Goal: Task Accomplishment & Management: Manage account settings

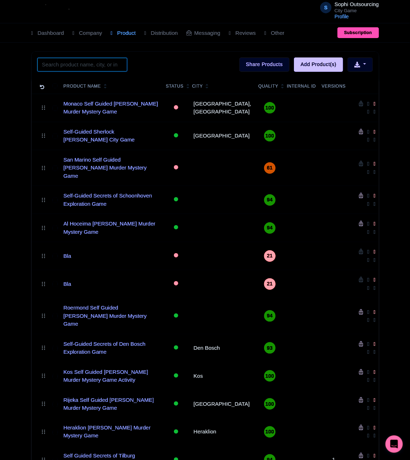
click at [65, 62] on input "search" at bounding box center [82, 65] width 90 height 14
paste input "Ciudad Juarez"
click button "Search" at bounding box center [0, 0] width 0 height 0
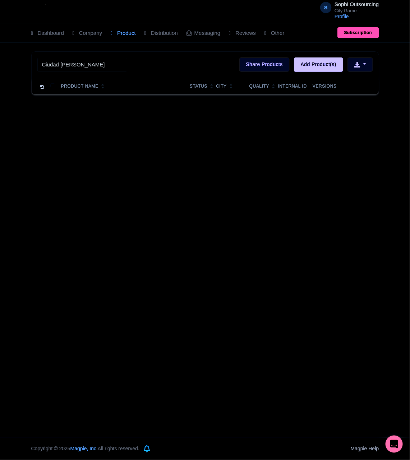
drag, startPoint x: 181, startPoint y: 180, endPoint x: 90, endPoint y: 80, distance: 135.4
click at [177, 174] on div "S Sophi Outsourcing City Game Profile Users Settings Sign out Dashboard Company…" at bounding box center [205, 219] width 410 height 438
click at [96, 64] on input "Ciudad Juarez" at bounding box center [82, 65] width 90 height 14
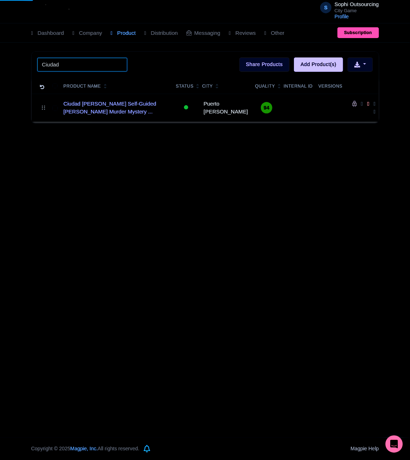
type input "Ciudad"
click at [52, 268] on div "S Sophi Outsourcing City Game Profile Users Settings Sign out Dashboard Company…" at bounding box center [205, 219] width 410 height 438
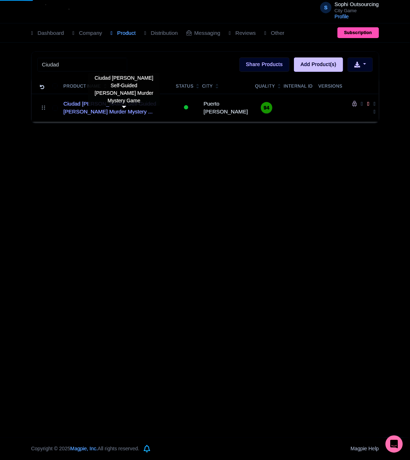
click at [95, 99] on td "Ciudad Juarez Self-Guided Sherlock Holmes Murder Mystery ..." at bounding box center [117, 108] width 112 height 28
click at [94, 106] on link "Ciudad Juarez Self-Guided Sherlock Holmes Murder Mystery ..." at bounding box center [117, 108] width 107 height 16
click at [202, 183] on div "S Sophi Outsourcing City Game Profile Users Settings Sign out Dashboard Company…" at bounding box center [205, 219] width 410 height 438
click at [163, 181] on div "S Sophi Outsourcing City Game Profile Users Settings Sign out Dashboard Company…" at bounding box center [205, 219] width 410 height 438
click at [201, 186] on div "S Sophi Outsourcing City Game Profile Users Settings Sign out Dashboard Company…" at bounding box center [205, 219] width 410 height 438
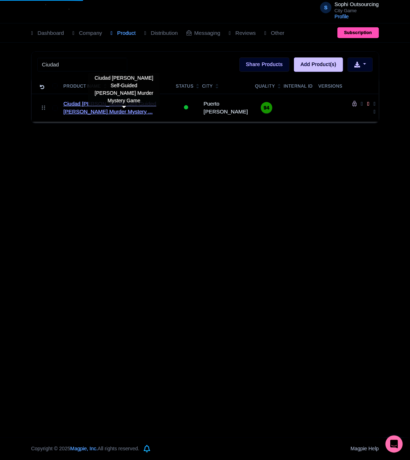
click at [94, 112] on link "Ciudad Juarez Self-Guided Sherlock Holmes Murder Mystery ..." at bounding box center [117, 108] width 107 height 16
click at [99, 114] on link "Ciudad Juarez Self-Guided Sherlock Holmes Murder Mystery ..." at bounding box center [117, 108] width 107 height 16
click at [184, 169] on div "S Sophi Outsourcing City Game Profile Users Settings Sign out Dashboard Company…" at bounding box center [205, 219] width 410 height 438
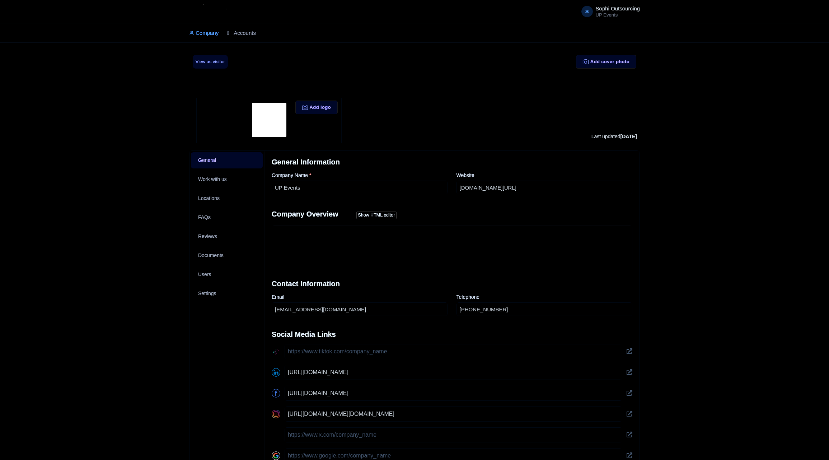
click at [235, 36] on link "Accounts" at bounding box center [241, 33] width 29 height 20
click at [253, 37] on link "Accounts" at bounding box center [241, 33] width 29 height 20
drag, startPoint x: 240, startPoint y: 35, endPoint x: 232, endPoint y: 38, distance: 9.2
click at [239, 36] on link "Accounts" at bounding box center [241, 33] width 29 height 20
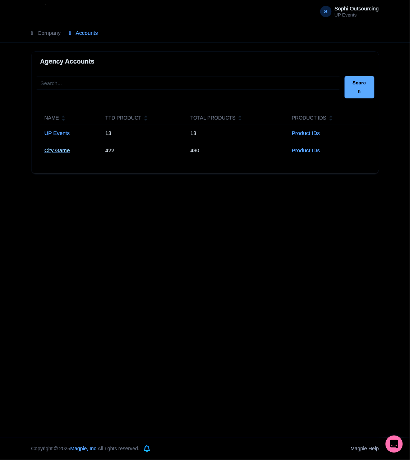
click at [64, 148] on link "City Game" at bounding box center [57, 150] width 25 height 6
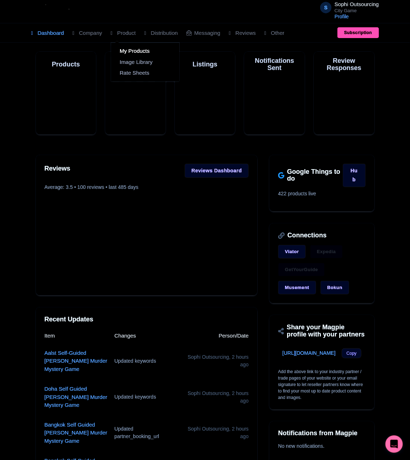
click at [127, 51] on link "My Products" at bounding box center [145, 51] width 68 height 11
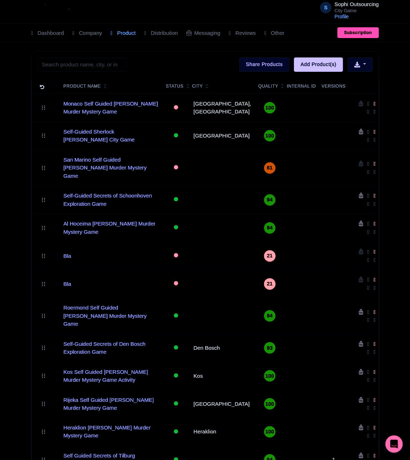
click at [117, 84] on div "Product Name" at bounding box center [112, 86] width 97 height 6
click at [101, 71] on input "search" at bounding box center [82, 65] width 90 height 14
click at [112, 70] on input "search" at bounding box center [82, 65] width 90 height 14
click at [114, 69] on input "search" at bounding box center [82, 65] width 90 height 14
click at [115, 67] on input "search" at bounding box center [82, 65] width 90 height 14
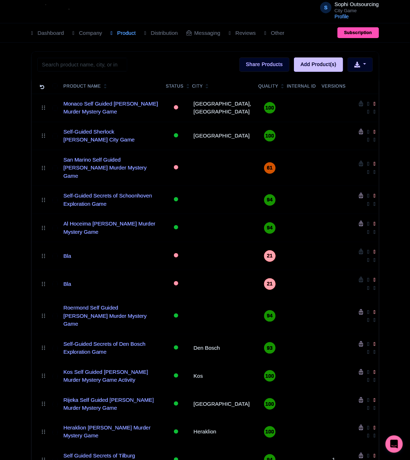
click at [106, 87] on icon at bounding box center [105, 87] width 3 height 4
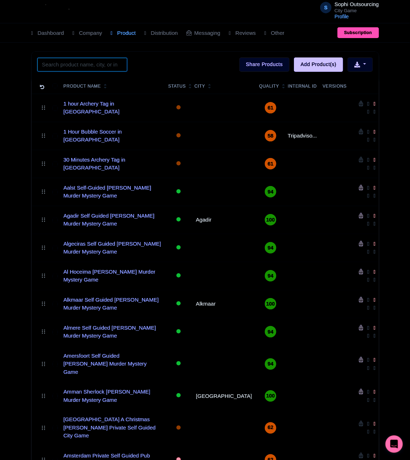
click at [82, 65] on input "search" at bounding box center [82, 65] width 90 height 14
paste input "Ciudad [PERSON_NAME]"
type input "Ciudad [PERSON_NAME]"
click button "Search" at bounding box center [0, 0] width 0 height 0
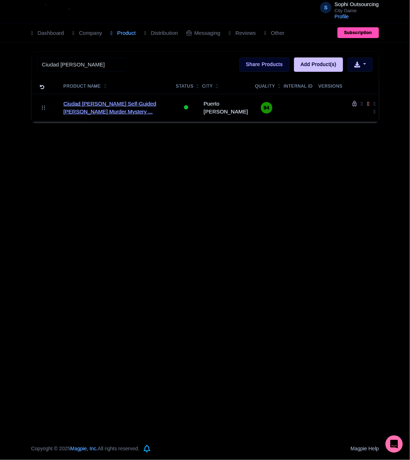
click at [72, 110] on link "Ciudad Juarez Self-Guided Sherlock Holmes Murder Mystery ..." at bounding box center [117, 108] width 107 height 16
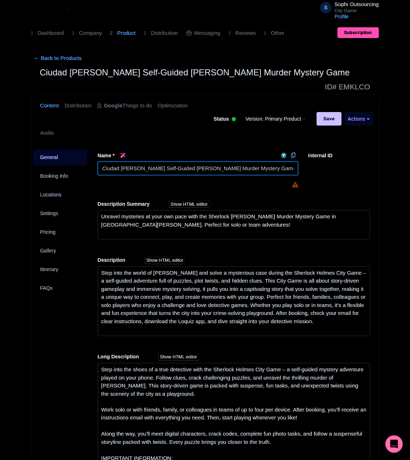
click at [167, 162] on input "Ciudad Juarez Self-Guided [PERSON_NAME] Murder Mystery Game" at bounding box center [198, 169] width 201 height 14
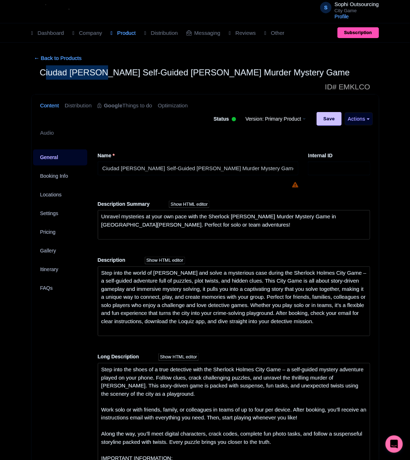
drag, startPoint x: 97, startPoint y: 71, endPoint x: 43, endPoint y: 71, distance: 53.8
click at [43, 71] on span "Ciudad Juarez Self-Guided Sherlock Holmes Murder Mystery Game" at bounding box center [195, 72] width 310 height 10
click at [97, 75] on span "Ciudad Juarez Self-Guided Sherlock Holmes Murder Mystery Game" at bounding box center [195, 72] width 310 height 10
drag, startPoint x: 96, startPoint y: 73, endPoint x: 40, endPoint y: 73, distance: 56.0
click at [40, 73] on span "Ciudad Juarez Self-Guided Sherlock Holmes Murder Mystery Game" at bounding box center [195, 72] width 310 height 10
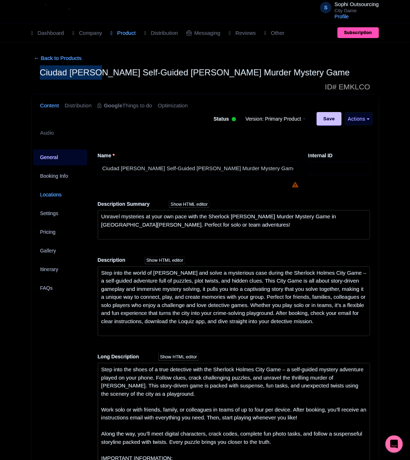
click at [64, 187] on link "Locations" at bounding box center [60, 195] width 55 height 16
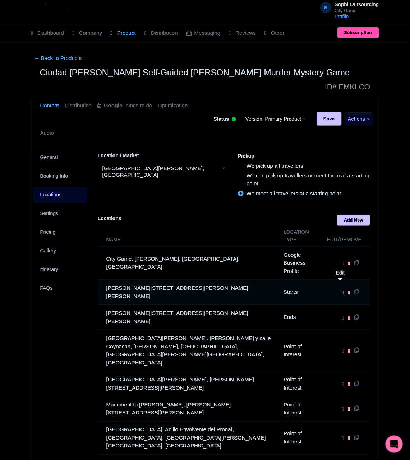
click at [341, 289] on icon at bounding box center [342, 292] width 2 height 6
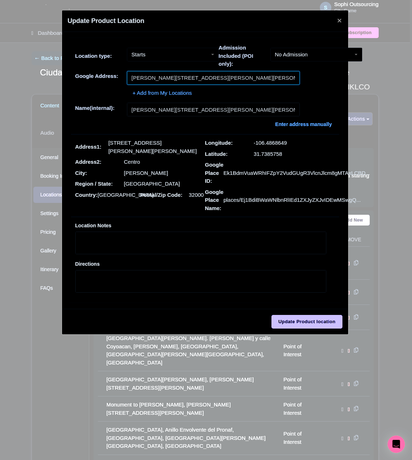
click at [182, 82] on input "Av Vicente Guerrero 101, Av Vicente Guerrero 101, Centro, 32000 Juárez, Chih., …" at bounding box center [213, 78] width 173 height 14
paste input "Catedral de Guadalupe"
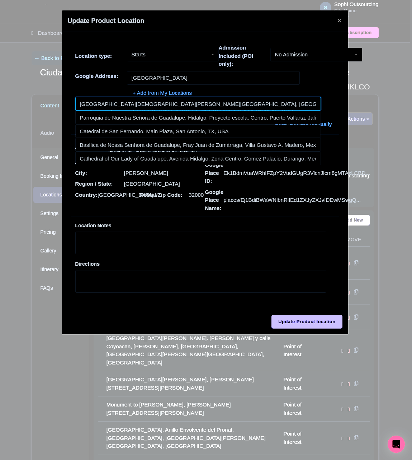
click at [194, 107] on input at bounding box center [198, 104] width 246 height 14
type input "National Shrine Cathedral of Our Lady of Guadalupe, Ross Avenue, Dallas, TX, USA"
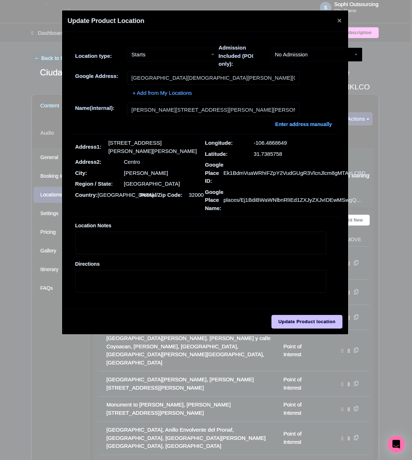
type input "National Shrine Cathedral of Our Lady of Guadalupe, Ross Avenue, Dallas, TX, USA"
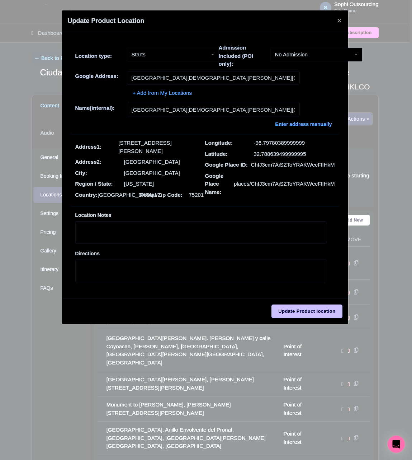
click at [102, 93] on div "+ Add from My Locations" at bounding box center [205, 91] width 260 height 13
drag, startPoint x: 290, startPoint y: 304, endPoint x: 301, endPoint y: 316, distance: 16.3
click at [292, 304] on div "Update Product location" at bounding box center [205, 310] width 286 height 25
click at [302, 318] on input "Update Product location" at bounding box center [307, 311] width 71 height 14
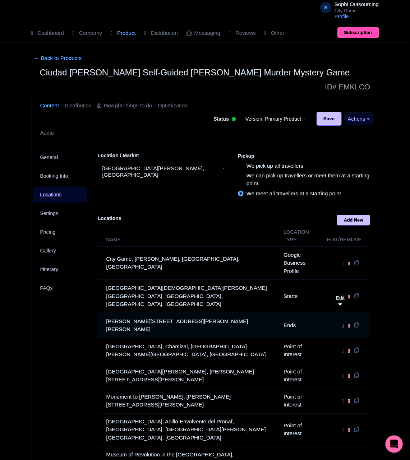
click at [341, 322] on link at bounding box center [343, 325] width 4 height 6
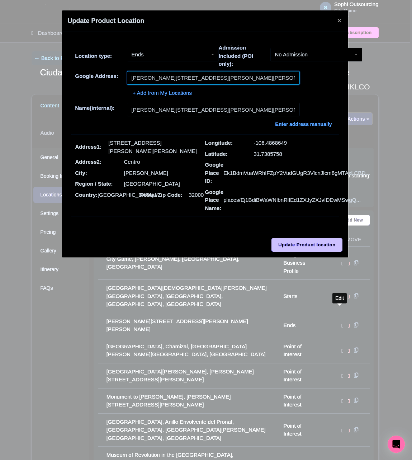
click at [174, 80] on input "Av Vicente Guerrero 101, Av Vicente Guerrero 101, Centro, 32000 Juárez, Chih., …" at bounding box center [213, 78] width 173 height 14
paste input "National Shrine Cathedral of Our Lady of Guadalupe"
type input "National Shrine Cathedral of Our Lady of Guadalupe, Ross Avenue, Dallas, TX, USA"
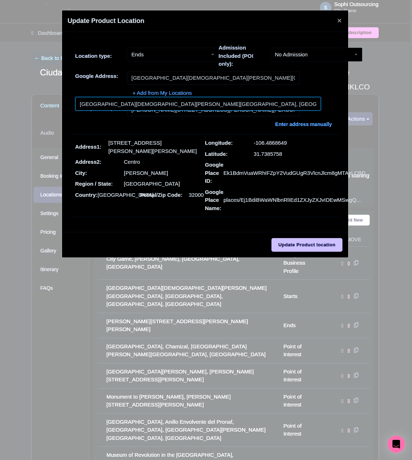
click at [192, 99] on input at bounding box center [198, 104] width 246 height 14
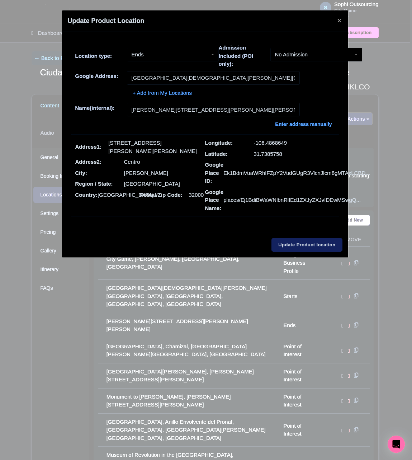
type input "National Shrine Cathedral of Our Lady of Guadalupe, Ross Avenue, Dallas, TX, USA"
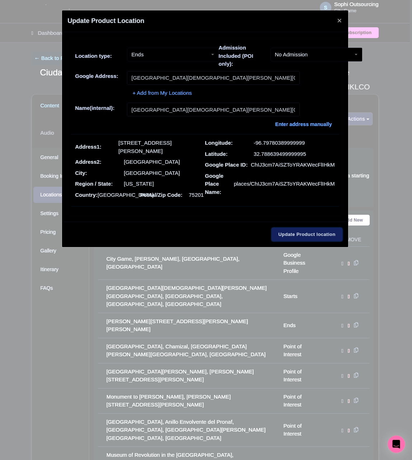
click at [314, 236] on input "Update Product location" at bounding box center [307, 235] width 71 height 14
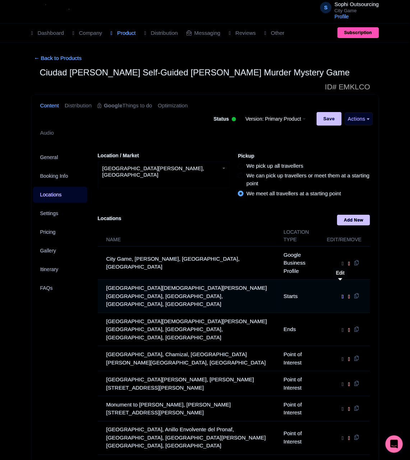
click at [341, 293] on icon at bounding box center [342, 296] width 2 height 6
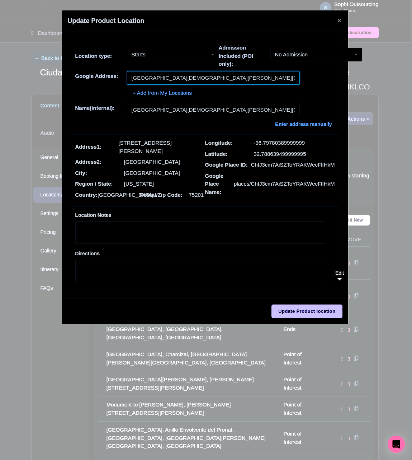
click at [182, 82] on input "National Shrine Cathedral of Our Lady of Guadalupe, Ross Avenue, Dallas, TX, USA" at bounding box center [213, 78] width 173 height 14
paste input "Catedral de Guadalupe"
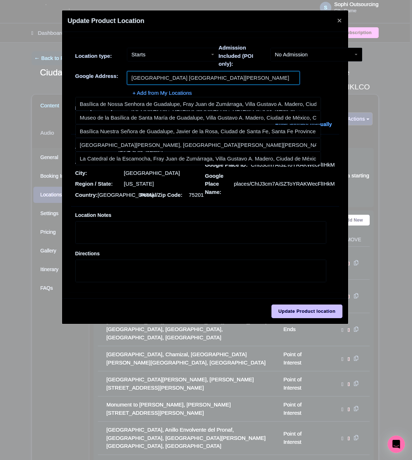
click at [229, 77] on input "Catedral de Guadalupe Ciudad Juarez" at bounding box center [213, 78] width 173 height 14
paste input "Avenida Vicente Guerrero 101, 32000 Ciudad Juárez, MX"
click at [103, 86] on div "+ Add from My Locations" at bounding box center [205, 91] width 260 height 13
click at [167, 79] on input "Avenida Vicente Guerrero 101, 32000 Ciudad Juárez, MX" at bounding box center [213, 78] width 173 height 14
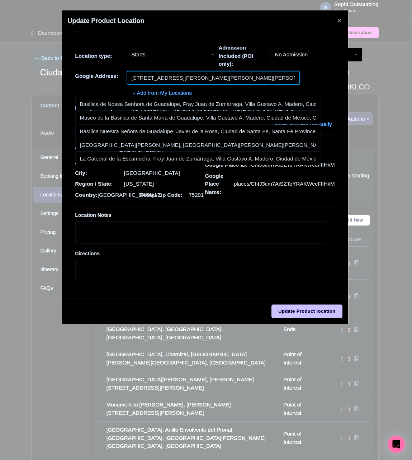
click at [167, 79] on input "Avenida Vicente Guerrero 101, 32000 Ciudad Juárez, MX" at bounding box center [213, 78] width 173 height 14
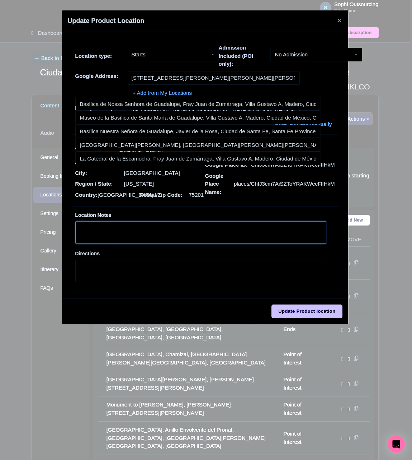
click at [250, 222] on textarea "Location Notes" at bounding box center [200, 232] width 251 height 23
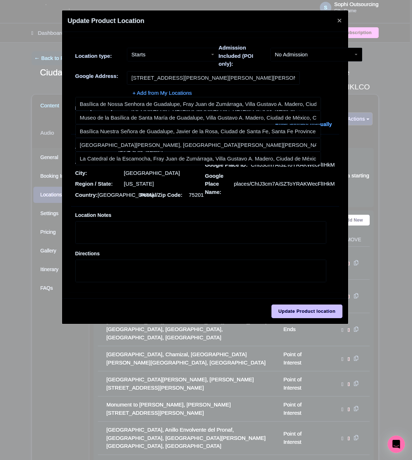
click at [256, 207] on div "Location Notes Directions" at bounding box center [201, 249] width 268 height 85
click at [171, 77] on input "Avenida Vicente Guerrero 101, 32000 Ciudad Juárez, MX" at bounding box center [213, 78] width 173 height 14
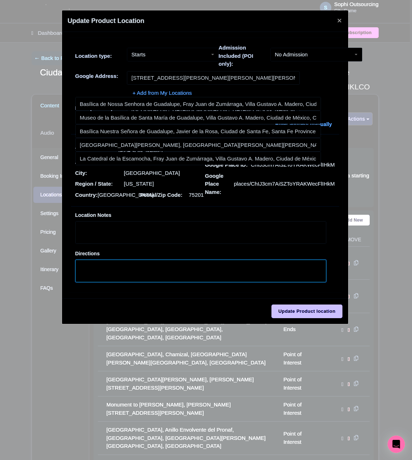
click at [297, 280] on textarea "Directions" at bounding box center [200, 270] width 251 height 23
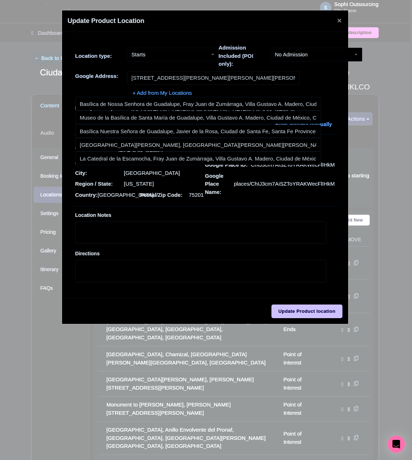
click at [246, 211] on div "Location Notes" at bounding box center [200, 227] width 251 height 33
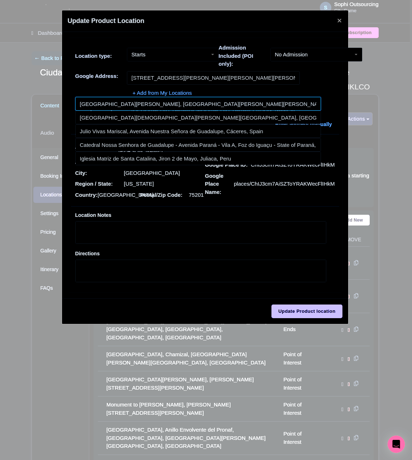
click at [125, 104] on input at bounding box center [198, 104] width 246 height 14
type input "Cathedral of Ciudad Juarez, Avenida Vicente Guerrero, Centro, Ciudad Juárez, Ch…"
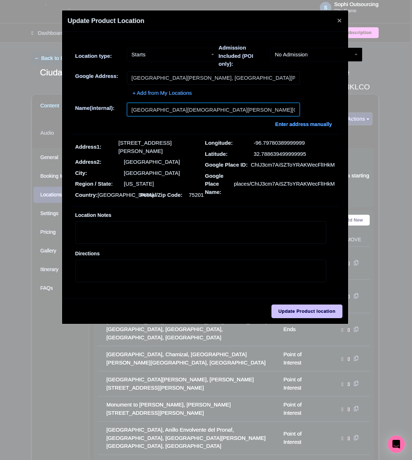
click at [201, 111] on input "National Shrine Cathedral of Our Lady of Guadalupe, Ross Avenue, Dallas, TX, USA" at bounding box center [213, 110] width 173 height 14
paste input "Avenida Vicente Guerrero 101, 32000 Ciudad Juárez, MX"
type input "Cathedral of Ciudad Juarez, Avenida Vicente Guerrero, Centro, Ciudad Juárez, Ch…"
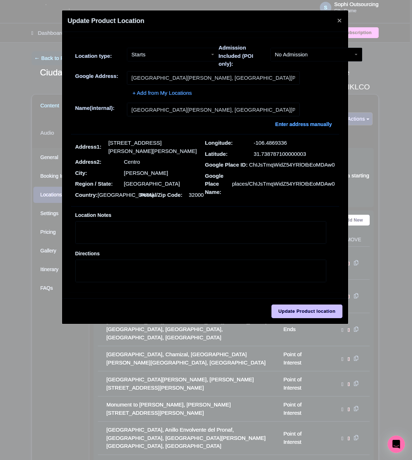
click at [0, 0] on input at bounding box center [0, 0] width 0 height 0
type input "Basílica Nuestra Señora de Guadalupe, Javier de la Rosa, AZK, Santa Fe Province…"
click at [187, 111] on input "Cathedral of Ciudad Juarez, Avenida Vicente Guerrero, Centro, Ciudad Juárez, Ch…" at bounding box center [213, 110] width 173 height 14
type input "Basílica Nuestra Señora de Guadalupe, Javier de la Rosa, AZK, Santa Fe Province…"
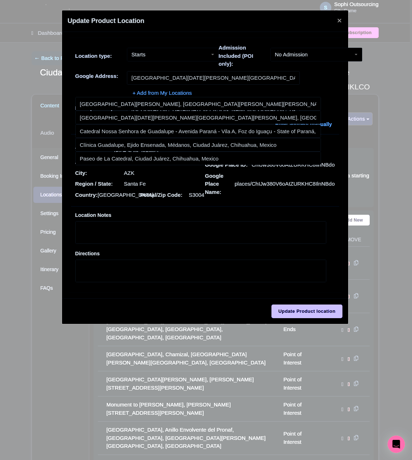
click at [176, 69] on div "Location type: Starts Starts Admission Included (POI only): No Admission No Adm…" at bounding box center [205, 57] width 268 height 27
click at [176, 82] on input "Basílica Nuestra Señora de Guadalupe, Javier de la Rosa, AZK, Santa Fe Province…" at bounding box center [213, 78] width 173 height 14
paste input "Avenida Vicente Guerrero 101, 32000 Ciudad Juárez, MX"
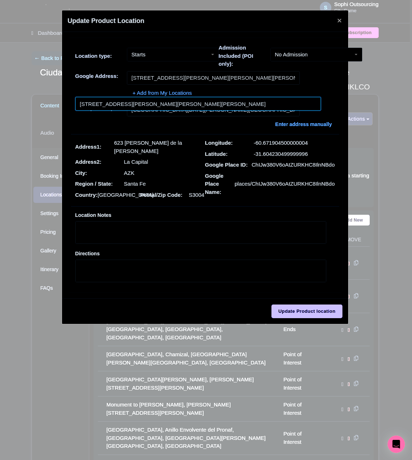
click at [153, 108] on input at bounding box center [198, 104] width 246 height 14
type input "Avenida Vicente Guerrero 101, Centro, 32000 Ciudad Juárez, Chihuahua, Mexico"
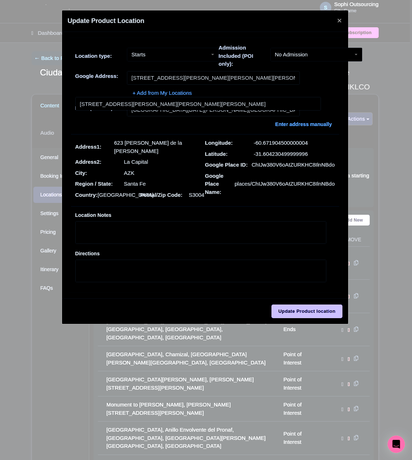
type input "Avenida Vicente Guerrero 101, Centro, 32000 Ciudad Juárez, Chihuahua, Mexico"
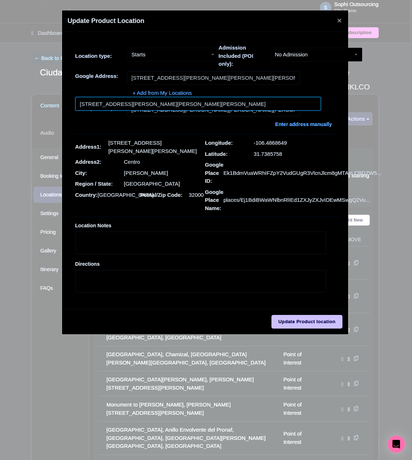
click at [160, 102] on input at bounding box center [198, 104] width 246 height 14
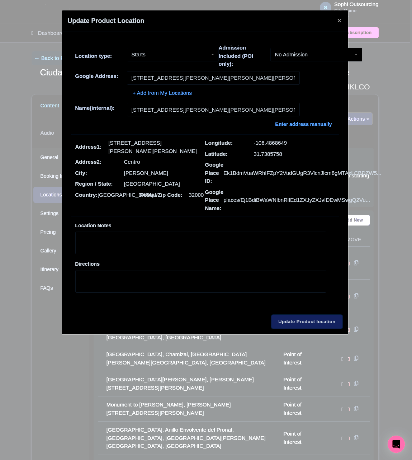
click at [305, 323] on input "Update Product location" at bounding box center [307, 322] width 71 height 14
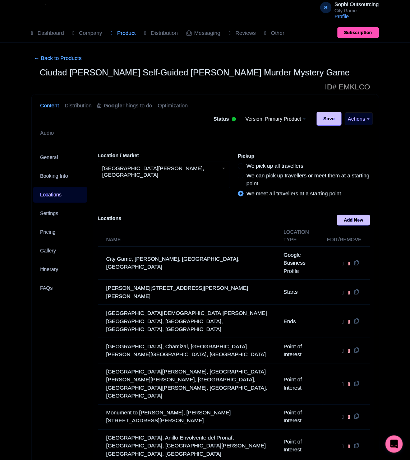
scroll to position [206, 0]
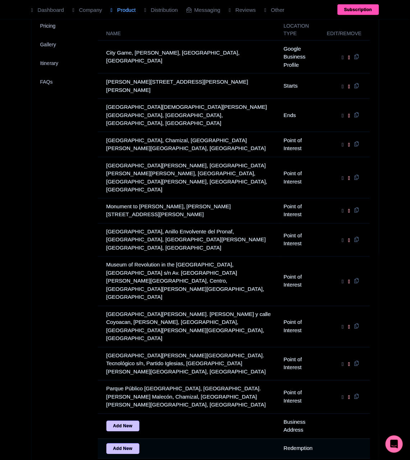
type input "Update Product"
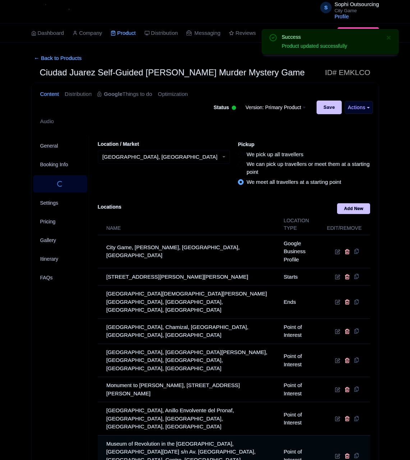
scroll to position [137, 0]
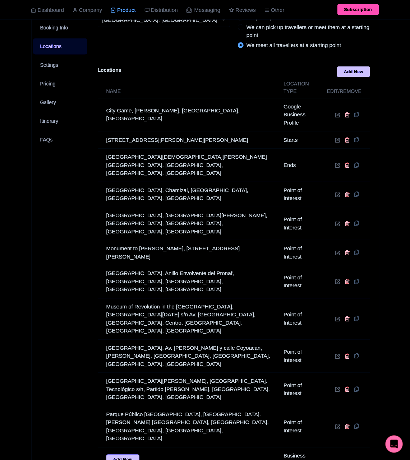
click at [78, 194] on div "General Booking Info Locations Settings Pricing Gallery Itinerary FAQs" at bounding box center [61, 273] width 58 height 546
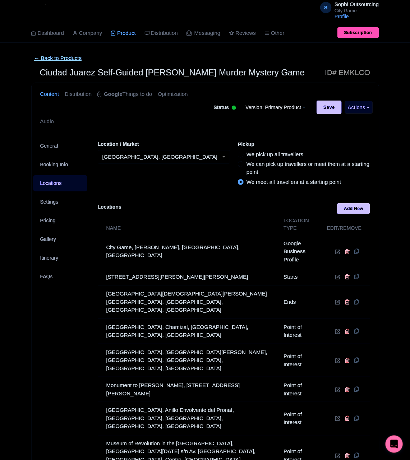
click at [41, 57] on link "← Back to Products" at bounding box center [57, 58] width 53 height 14
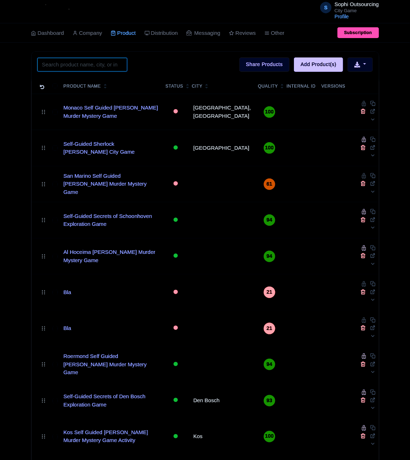
click at [88, 68] on input "search" at bounding box center [82, 65] width 90 height 14
paste input "[GEOGRAPHIC_DATA]"
type input "[GEOGRAPHIC_DATA]"
click button "Search" at bounding box center [0, 0] width 0 height 0
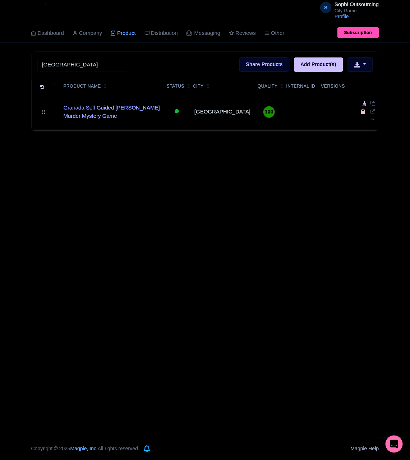
drag, startPoint x: 28, startPoint y: 132, endPoint x: 45, endPoint y: 131, distance: 16.2
click at [28, 132] on div "S Sophi Outsourcing City Game Profile Users Settings Sign out Dashboard Company…" at bounding box center [205, 219] width 410 height 438
click at [96, 106] on link "Granada Self Guided [PERSON_NAME] Murder Mystery Game" at bounding box center [112, 112] width 97 height 16
click at [112, 110] on link "Granada Self Guided [PERSON_NAME] Murder Mystery Game" at bounding box center [112, 112] width 97 height 16
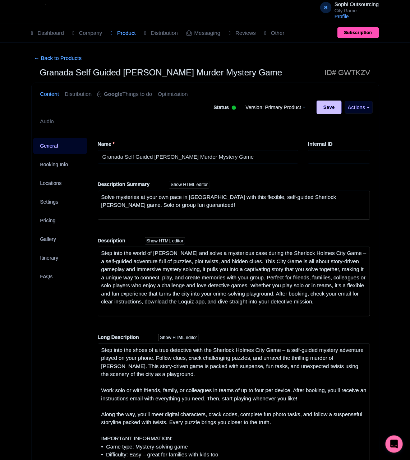
click at [29, 183] on div "← Back to Products Granada Self Guided Sherlock Holmes Murder Mystery Game ID# …" at bounding box center [205, 418] width 356 height 735
click at [55, 184] on link "Locations" at bounding box center [60, 183] width 55 height 16
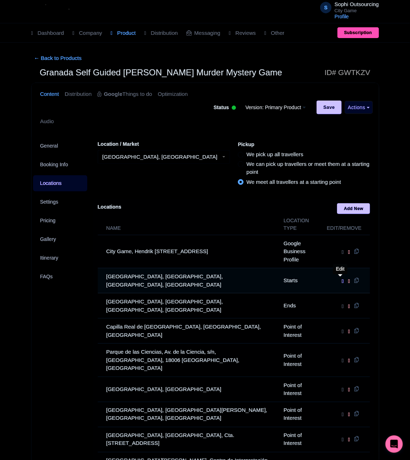
click at [341, 281] on icon at bounding box center [342, 281] width 2 height 6
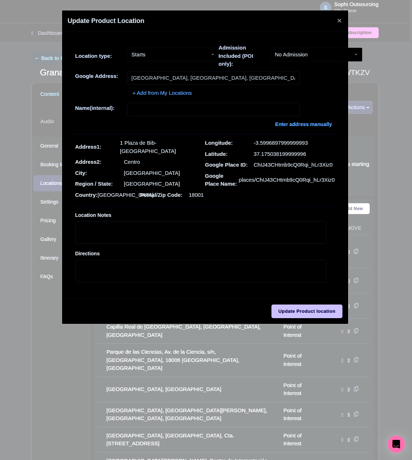
click at [206, 70] on div "Location type: Starts Starts Admission Included (POI only): No Admission No Adm…" at bounding box center [205, 57] width 268 height 27
click at [206, 75] on input "[GEOGRAPHIC_DATA], [GEOGRAPHIC_DATA], [GEOGRAPHIC_DATA], [GEOGRAPHIC_DATA]" at bounding box center [213, 78] width 173 height 14
paste input "Ayuntamiento de [GEOGRAPHIC_DATA]"
click at [198, 80] on input "Ayuntamiento de [GEOGRAPHIC_DATA]" at bounding box center [213, 78] width 173 height 14
click at [208, 80] on input "Ayuntamiento de [GEOGRAPHIC_DATA]" at bounding box center [213, 78] width 173 height 14
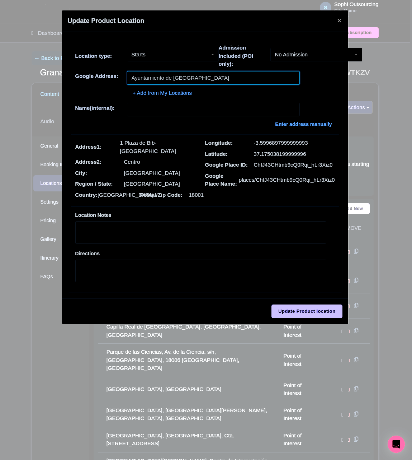
type input "Ayuntamiento de [GEOGRAPHIC_DATA]"
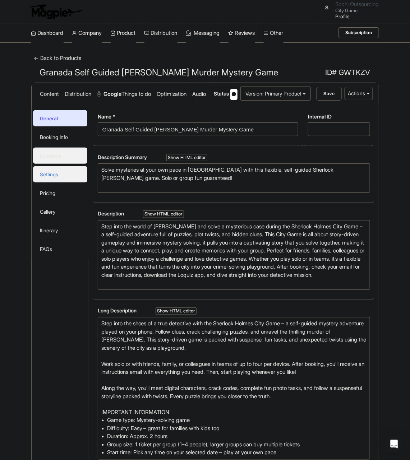
drag, startPoint x: 54, startPoint y: 182, endPoint x: 48, endPoint y: 211, distance: 29.6
click at [54, 164] on link "Locations" at bounding box center [60, 156] width 55 height 16
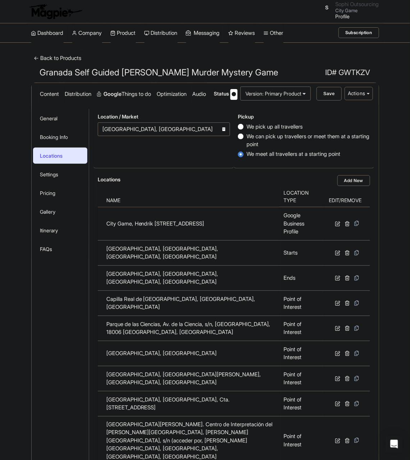
click at [12, 96] on div "← Back to Products Granada Self Guided [PERSON_NAME] Murder Mystery Game ID# GW…" at bounding box center [205, 345] width 410 height 588
click at [24, 126] on div "← Back to Products Granada Self Guided [PERSON_NAME] Murder Mystery Game ID# GW…" at bounding box center [205, 345] width 410 height 588
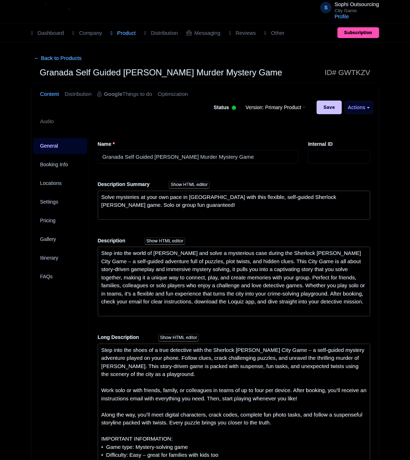
click at [67, 183] on link "Locations" at bounding box center [60, 183] width 55 height 16
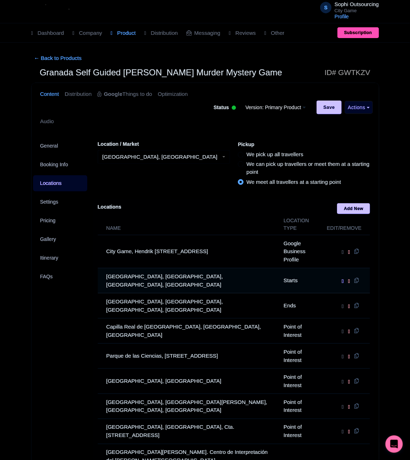
click at [341, 281] on icon at bounding box center [342, 281] width 2 height 6
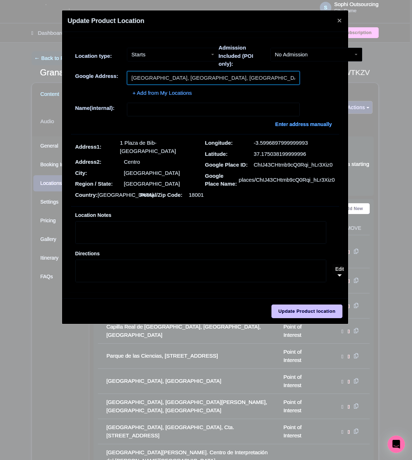
click at [202, 82] on input "Plaza de Bib Rambla, Plaza de Bib-Rambla, Granada, Spain" at bounding box center [213, 78] width 173 height 14
paste input "Ayuntamiento de Granada"
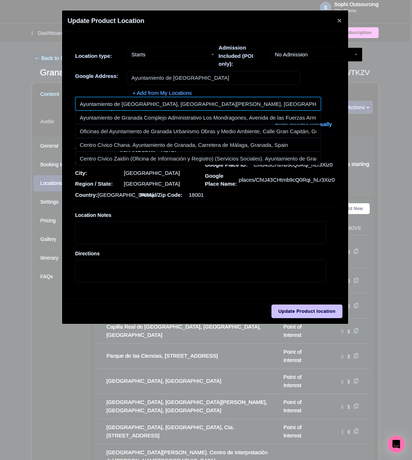
click at [147, 107] on input at bounding box center [198, 104] width 246 height 14
type input "Ayuntamiento de Granada, Plaza del Carmen, Granada, Spain"
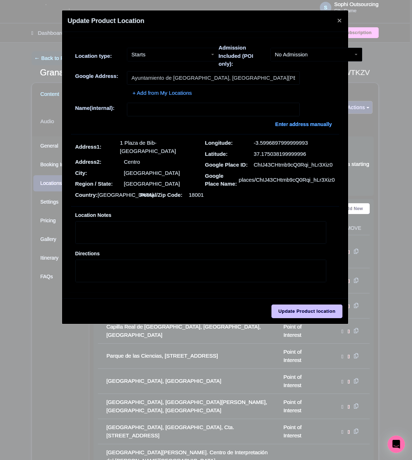
type input "Ayuntamiento de Granada, Plaza del Carmen, Granada, Spain"
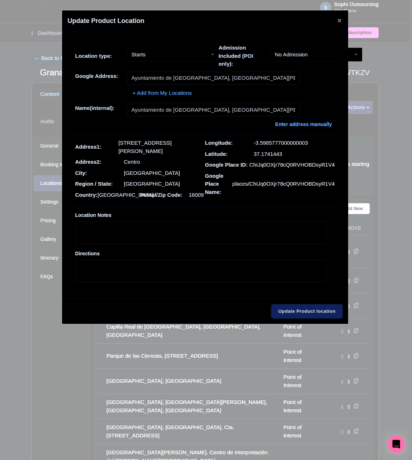
click at [313, 306] on input "Update Product location" at bounding box center [307, 311] width 71 height 14
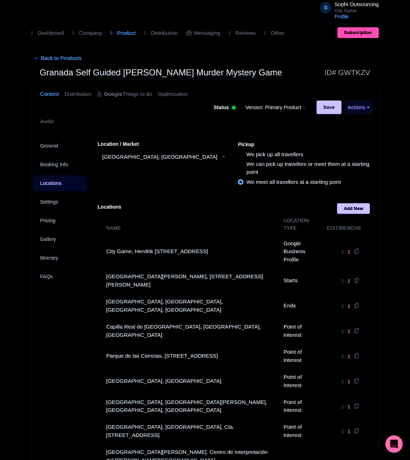
click at [106, 78] on h1 "Granada Self Guided Sherlock Holmes Murder Mystery Game ID# GWTKZV" at bounding box center [204, 73] width 347 height 17
click at [107, 75] on span "Granada Self Guided Sherlock Holmes Murder Mystery Game" at bounding box center [161, 72] width 242 height 10
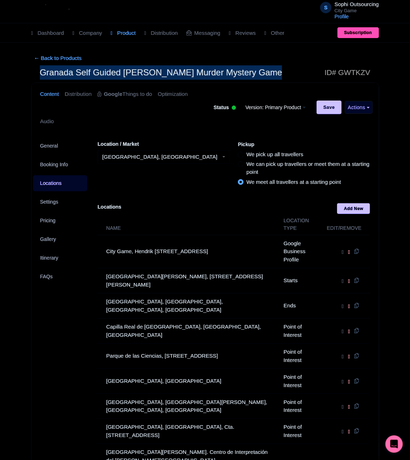
click at [107, 75] on span "Granada Self Guided Sherlock Holmes Murder Mystery Game" at bounding box center [161, 72] width 242 height 10
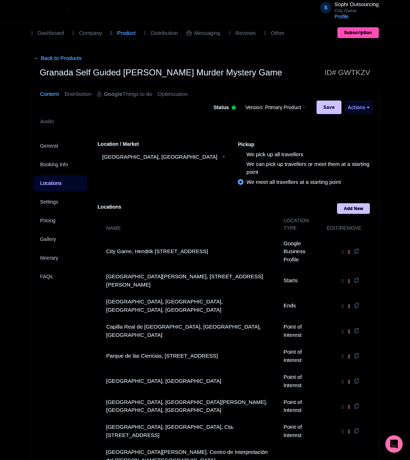
click at [61, 319] on div "General Booking Info Locations Settings Pricing Gallery Itinerary FAQs" at bounding box center [61, 402] width 58 height 533
click at [82, 331] on div "General Booking Info Locations Settings Pricing Gallery Itinerary FAQs" at bounding box center [61, 402] width 58 height 533
click at [79, 324] on div "General Booking Info Locations Settings Pricing Gallery Itinerary FAQs" at bounding box center [61, 402] width 58 height 533
click at [53, 314] on div "General Booking Info Locations Settings Pricing Gallery Itinerary FAQs" at bounding box center [61, 402] width 58 height 533
click at [64, 314] on div "General Booking Info Locations Settings Pricing Gallery Itinerary FAQs" at bounding box center [61, 402] width 58 height 533
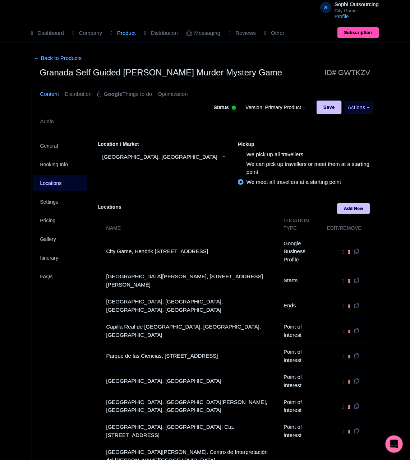
click at [67, 312] on div "General Booking Info Locations Settings Pricing Gallery Itinerary FAQs" at bounding box center [61, 402] width 58 height 533
click at [75, 310] on div "General Booking Info Locations Settings Pricing Gallery Itinerary FAQs" at bounding box center [61, 402] width 58 height 533
click at [75, 309] on div "General Booking Info Locations Settings Pricing Gallery Itinerary FAQs" at bounding box center [61, 402] width 58 height 533
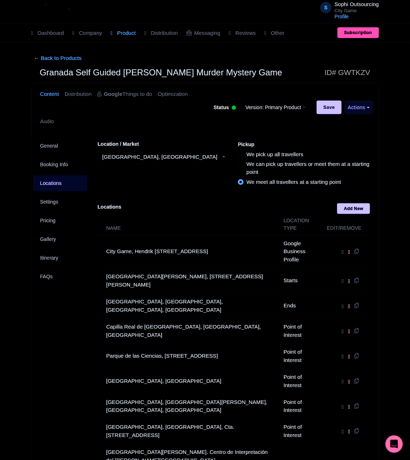
click at [75, 309] on div "General Booking Info Locations Settings Pricing Gallery Itinerary FAQs" at bounding box center [61, 402] width 58 height 533
click at [79, 308] on div "General Booking Info Locations Settings Pricing Gallery Itinerary FAQs" at bounding box center [61, 402] width 58 height 533
click at [66, 304] on div "General Booking Info Locations Settings Pricing Gallery Itinerary FAQs" at bounding box center [61, 402] width 58 height 533
click at [68, 304] on div "General Booking Info Locations Settings Pricing Gallery Itinerary FAQs" at bounding box center [61, 402] width 58 height 533
click at [70, 315] on div "General Booking Info Locations Settings Pricing Gallery Itinerary FAQs" at bounding box center [61, 402] width 58 height 533
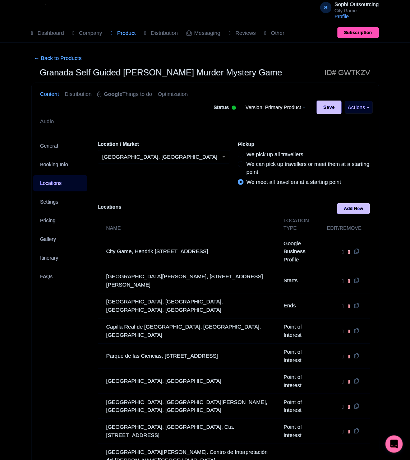
click at [65, 308] on div "General Booking Info Locations Settings Pricing Gallery Itinerary FAQs" at bounding box center [61, 402] width 58 height 533
click at [70, 304] on div "General Booking Info Locations Settings Pricing Gallery Itinerary FAQs" at bounding box center [61, 402] width 58 height 533
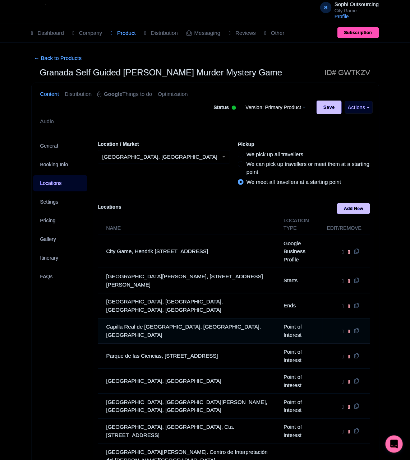
click at [106, 331] on td "Capilla Real de [GEOGRAPHIC_DATA], [GEOGRAPHIC_DATA], [GEOGRAPHIC_DATA]" at bounding box center [189, 330] width 182 height 25
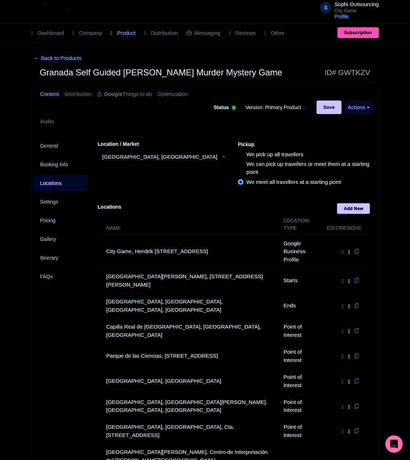
drag, startPoint x: 84, startPoint y: 331, endPoint x: 62, endPoint y: 328, distance: 22.4
click at [83, 331] on div "General Booking Info Locations Settings Pricing Gallery Itinerary FAQs" at bounding box center [61, 402] width 58 height 533
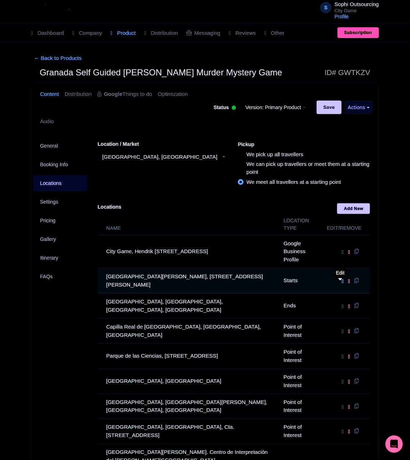
click at [341, 284] on icon at bounding box center [342, 281] width 2 height 6
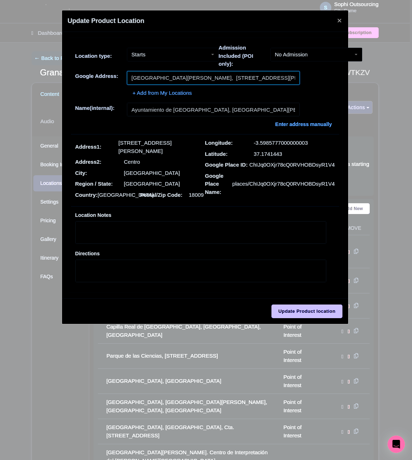
click at [190, 75] on input "Granada City Hall, Plaza del Carmen, 3, Centro, 18009 Granada, Spain" at bounding box center [213, 78] width 173 height 14
click at [190, 80] on input "Granada City Hall, Plaza del Carmen, 3, Centro, 18009 Granada, Spain" at bounding box center [213, 78] width 173 height 14
paste input "Ayuntamiento de [GEOGRAPHIC_DATA]"
click at [133, 81] on input "Ayuntamiento de [GEOGRAPHIC_DATA]" at bounding box center [213, 78] width 173 height 14
click at [139, 78] on input "Ayuntamiento de [GEOGRAPHIC_DATA]" at bounding box center [213, 78] width 173 height 14
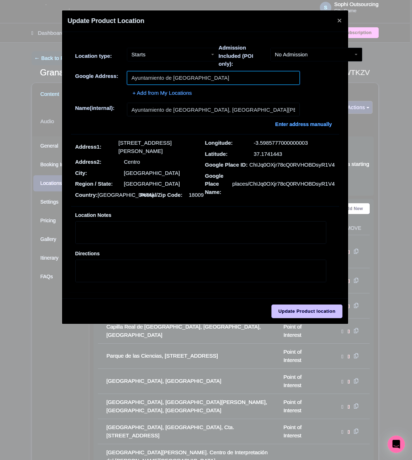
click at [210, 77] on input "Ayuntamiento de [GEOGRAPHIC_DATA]" at bounding box center [213, 78] width 173 height 14
paste input "text"
click at [93, 94] on div "+ Add from My Locations" at bounding box center [205, 91] width 260 height 13
click at [219, 87] on div "+ Add from My Locations" at bounding box center [205, 91] width 260 height 13
click at [223, 83] on input "Ayuntamiento de [GEOGRAPHIC_DATA]" at bounding box center [213, 78] width 173 height 14
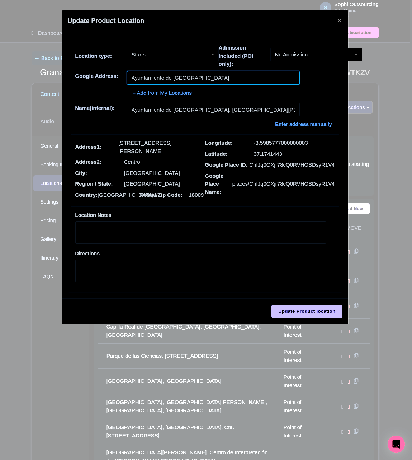
click at [223, 83] on input "Ayuntamiento de [GEOGRAPHIC_DATA]" at bounding box center [213, 78] width 173 height 14
drag, startPoint x: 223, startPoint y: 83, endPoint x: 394, endPoint y: 101, distance: 171.8
click at [243, 82] on input "Ayuntamiento de [GEOGRAPHIC_DATA]" at bounding box center [213, 78] width 173 height 14
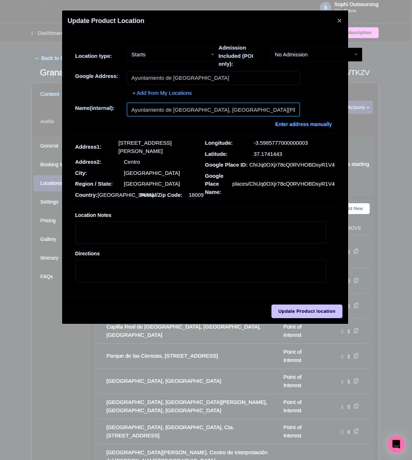
click at [179, 109] on input "Ayuntamiento de [GEOGRAPHIC_DATA], [GEOGRAPHIC_DATA][PERSON_NAME], [GEOGRAPHIC_…" at bounding box center [213, 110] width 173 height 14
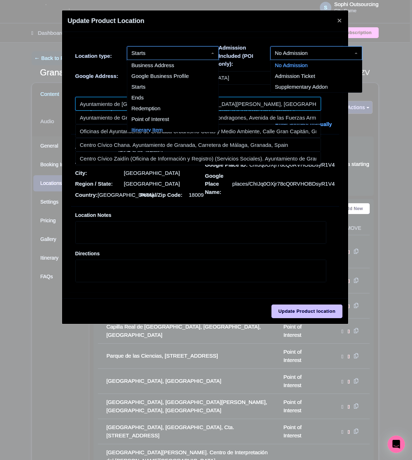
click at [94, 110] on input at bounding box center [198, 104] width 246 height 14
type input "Ayuntamiento de [GEOGRAPHIC_DATA], [GEOGRAPHIC_DATA][PERSON_NAME], [GEOGRAPHIC_…"
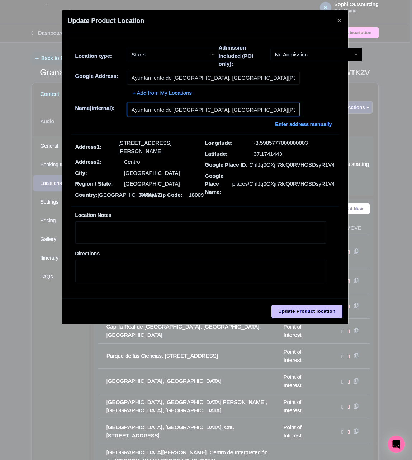
click at [222, 115] on input "Ayuntamiento de [GEOGRAPHIC_DATA], [GEOGRAPHIC_DATA][PERSON_NAME], [GEOGRAPHIC_…" at bounding box center [213, 110] width 173 height 14
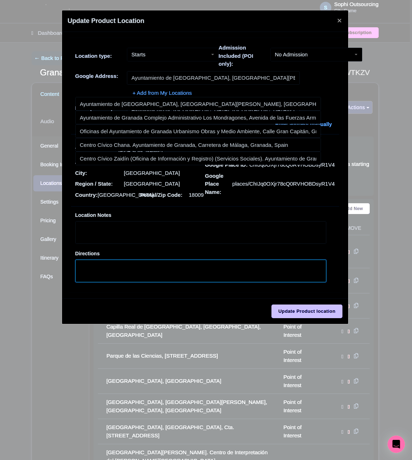
click at [262, 271] on textarea "Directions" at bounding box center [200, 270] width 251 height 23
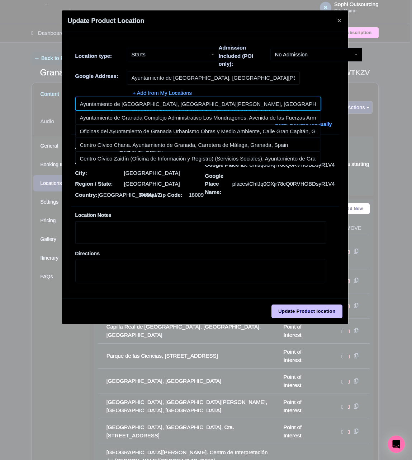
click at [105, 102] on input at bounding box center [198, 104] width 246 height 14
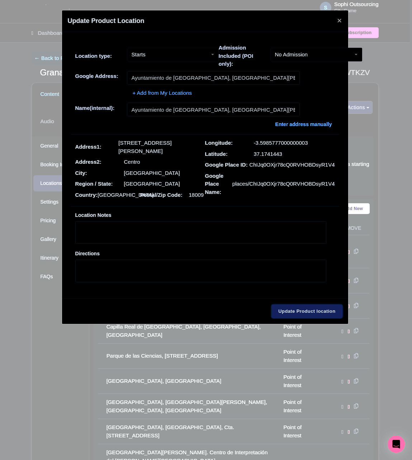
click at [296, 304] on input "Update Product location" at bounding box center [307, 311] width 71 height 14
click at [222, 252] on div "Directions" at bounding box center [200, 265] width 251 height 33
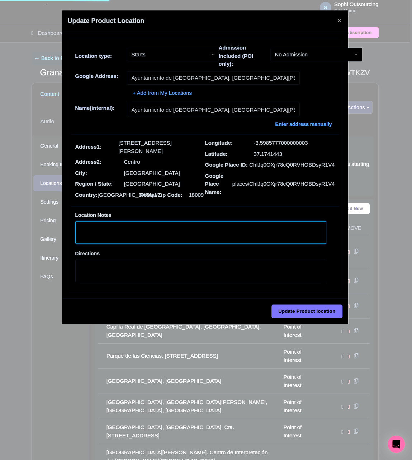
drag, startPoint x: 208, startPoint y: 1, endPoint x: 186, endPoint y: 222, distance: 221.9
click at [186, 222] on textarea "Location Notes" at bounding box center [200, 232] width 251 height 23
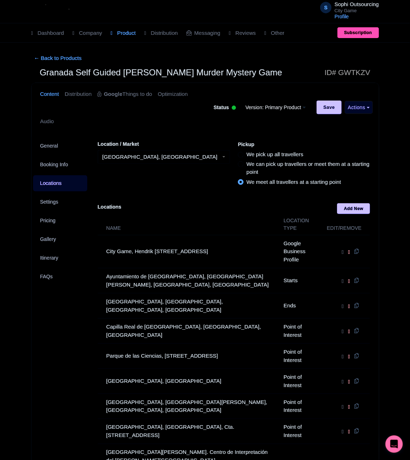
click at [53, 328] on div "General Booking Info Locations Settings Pricing Gallery Itinerary FAQs" at bounding box center [61, 402] width 58 height 533
click at [53, 319] on div "General Booking Info Locations Settings Pricing Gallery Itinerary FAQs" at bounding box center [61, 402] width 58 height 533
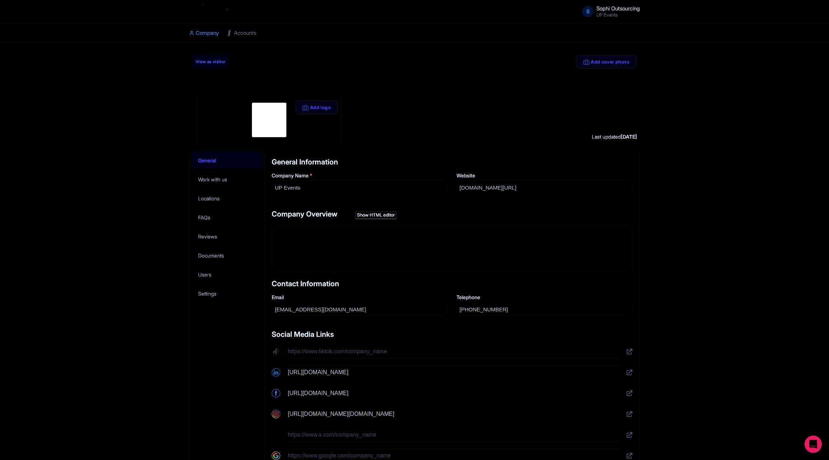
click at [795, 224] on div "Success Product Location updated successfully Add cover photo View as visitor A…" at bounding box center [414, 287] width 829 height 473
click at [69, 148] on div "Success Product Location updated successfully Add cover photo View as visitor A…" at bounding box center [414, 287] width 829 height 473
drag, startPoint x: 172, startPoint y: 199, endPoint x: 145, endPoint y: 171, distance: 39.3
click at [172, 198] on div "Success Product Location updated successfully Add cover photo View as visitor A…" at bounding box center [414, 287] width 829 height 473
click at [113, 124] on div "Success Product Location updated successfully Add cover photo View as visitor A…" at bounding box center [414, 287] width 829 height 473
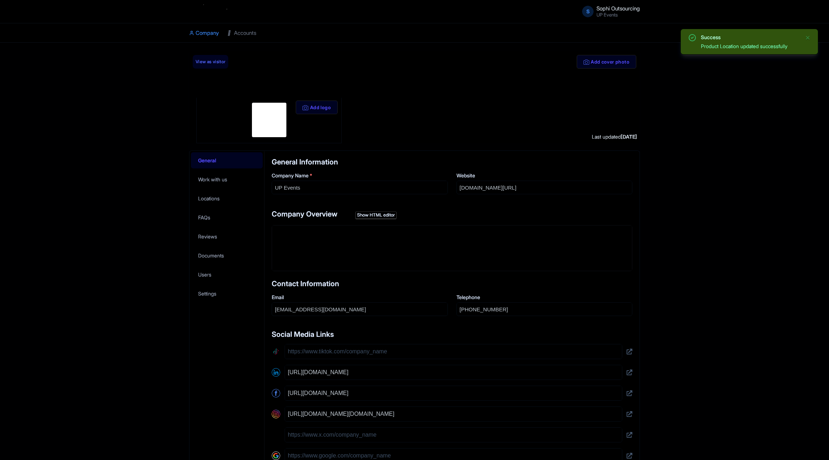
click at [115, 121] on div "Success Product Location updated successfully Add cover photo View as visitor A…" at bounding box center [414, 287] width 829 height 473
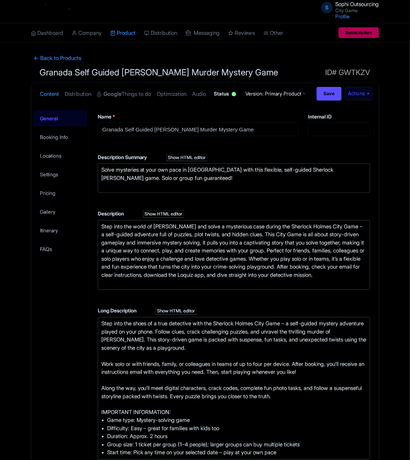
click at [42, 314] on div "General Booking Info Locations Settings Pricing Gallery Itinerary FAQs" at bounding box center [61, 434] width 58 height 650
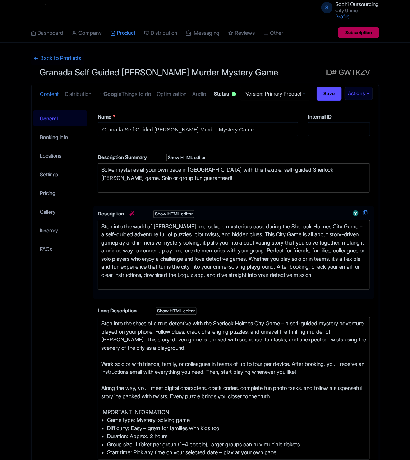
scroll to position [162, 0]
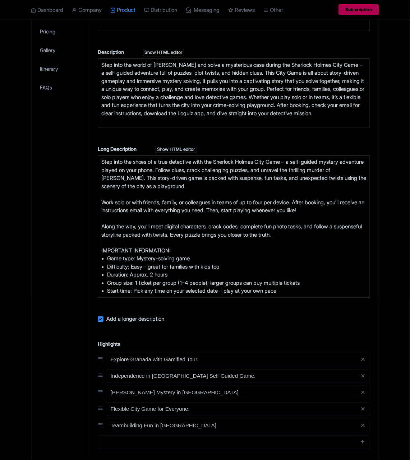
click at [31, 227] on div "Content Distribution Google Things to do Optimization Audio Status Active Inact…" at bounding box center [204, 259] width 347 height 677
click at [82, 204] on div "General Booking Info Locations Settings Pricing Gallery Itinerary FAQs" at bounding box center [61, 272] width 58 height 650
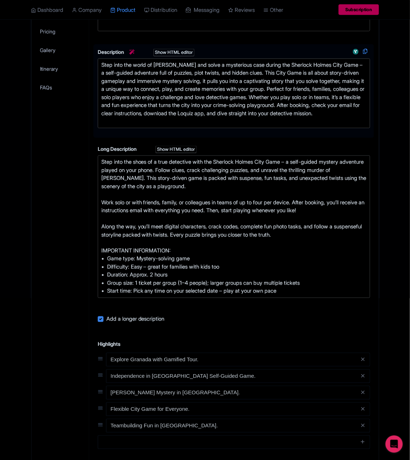
scroll to position [0, 0]
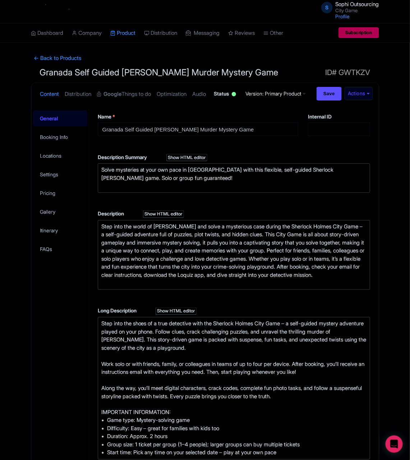
click at [76, 319] on div "General Booking Info Locations Settings Pricing Gallery Itinerary FAQs" at bounding box center [61, 434] width 58 height 650
click at [55, 164] on link "Locations" at bounding box center [60, 156] width 55 height 16
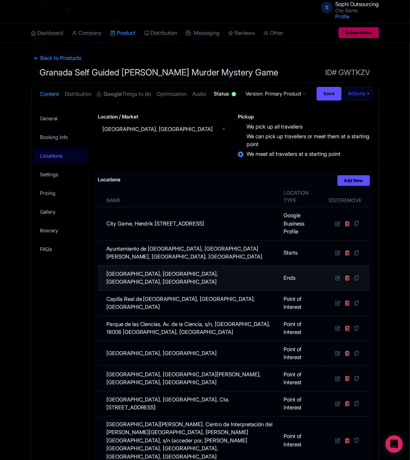
click at [334, 290] on td at bounding box center [347, 277] width 46 height 25
click at [336, 280] on icon at bounding box center [337, 277] width 5 height 5
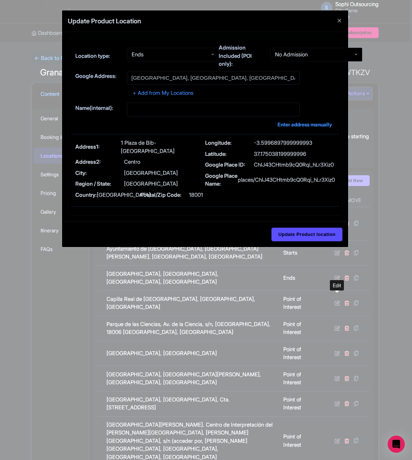
click at [176, 68] on div "Location type: Ends Ends Admission Included (POI only): No Admission No Admissi…" at bounding box center [205, 57] width 268 height 27
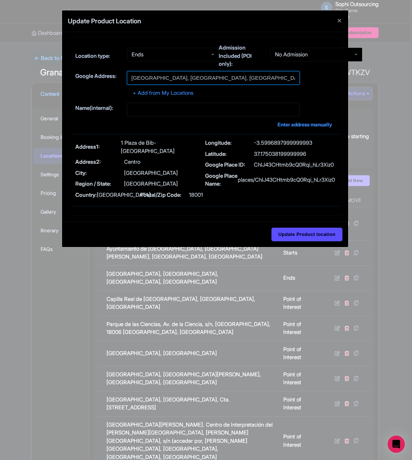
click at [176, 75] on input "Plaza de Bib Rambla, Plaza de Bib-Rambla, Granada, Spain" at bounding box center [213, 78] width 173 height 14
paste input "Ayuntamiento de Granada"
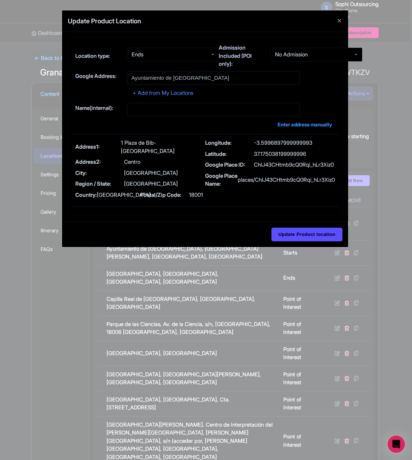
click at [103, 89] on div "+ Add from My Locations" at bounding box center [205, 91] width 260 height 13
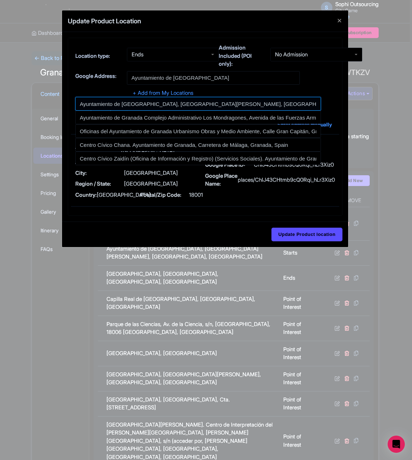
click at [149, 102] on input at bounding box center [198, 104] width 246 height 14
type input "Ayuntamiento de Granada, Plaza del Carmen, Granada, Spain"
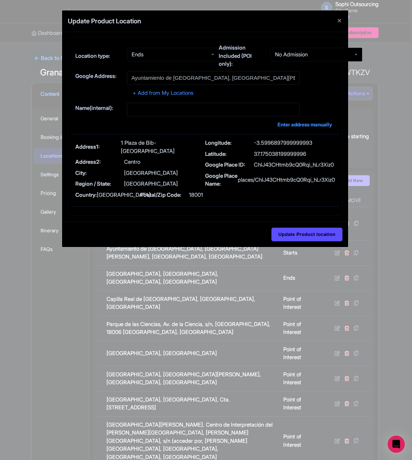
type input "Ayuntamiento de Granada, Plaza del Carmen, Granada, Spain"
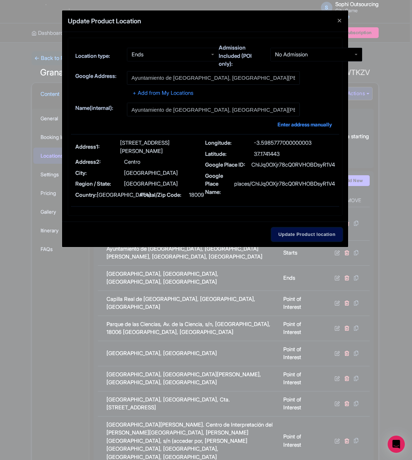
click at [308, 235] on input "Update Product location" at bounding box center [307, 235] width 71 height 14
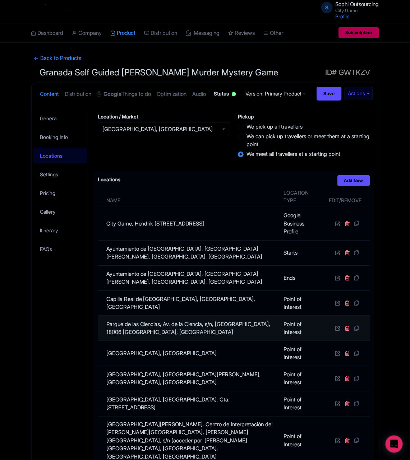
scroll to position [215, 0]
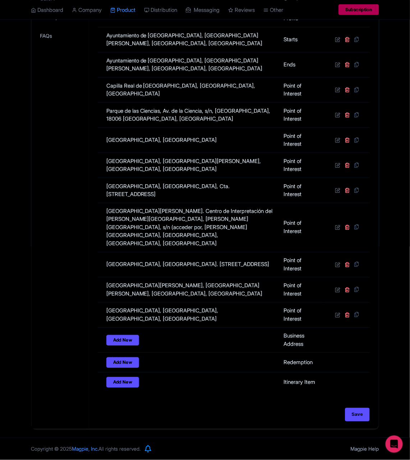
click at [365, 424] on div "Save" at bounding box center [233, 418] width 280 height 21
drag, startPoint x: 351, startPoint y: 417, endPoint x: 327, endPoint y: 413, distance: 23.9
click at [348, 417] on input "Save" at bounding box center [357, 415] width 25 height 14
type input "Update Product"
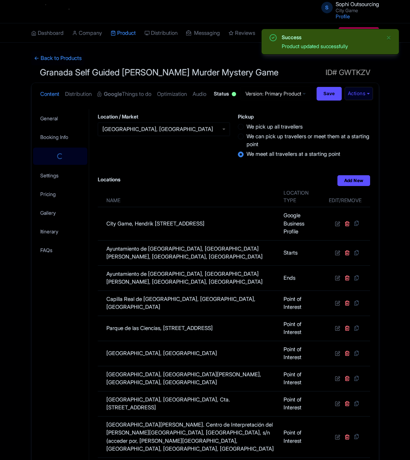
scroll to position [137, 0]
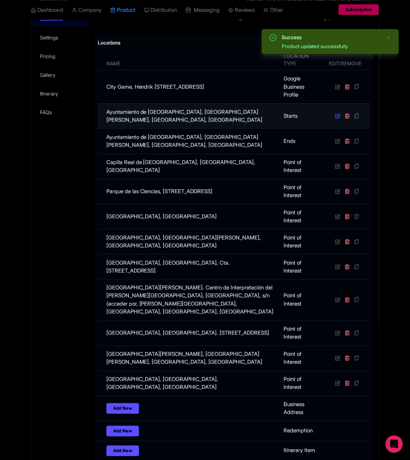
click at [338, 118] on icon at bounding box center [337, 115] width 5 height 5
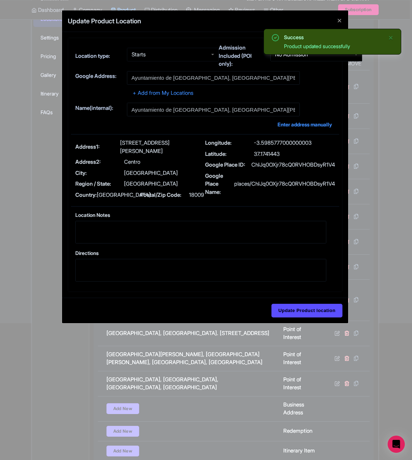
click at [154, 139] on p "3 Plaza del Carmen" at bounding box center [162, 147] width 85 height 16
copy div "3 Plaza del Carmen"
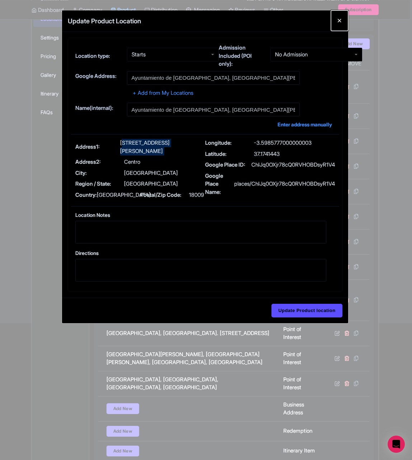
click at [342, 26] on button "Close" at bounding box center [339, 20] width 17 height 20
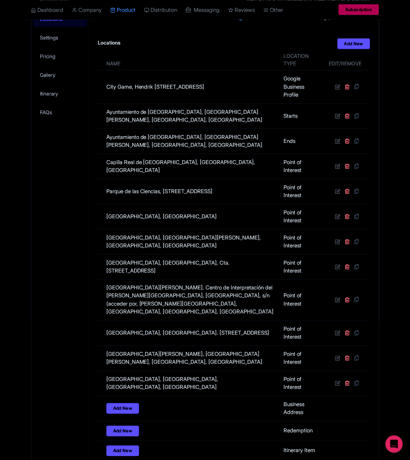
click at [58, 204] on div "General Booking Info Locations Settings Pricing Gallery Itinerary FAQs" at bounding box center [61, 233] width 58 height 522
click at [63, 282] on div "General Booking Info Locations Settings Pricing Gallery Itinerary FAQs" at bounding box center [61, 233] width 58 height 522
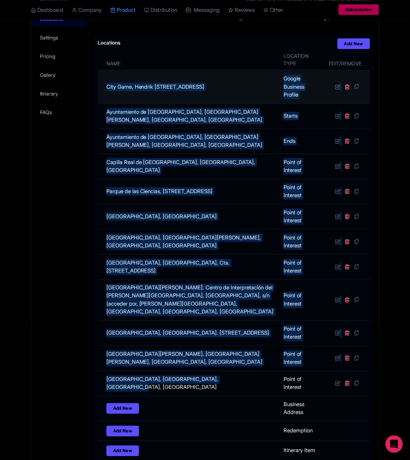
drag, startPoint x: 248, startPoint y: 397, endPoint x: 102, endPoint y: 113, distance: 319.4
click at [102, 113] on tbody "City Game, Hendrik Figeeweg 1T1, 2031 BJ Haarlem, Netherlands Google Business P…" at bounding box center [234, 265] width 272 height 390
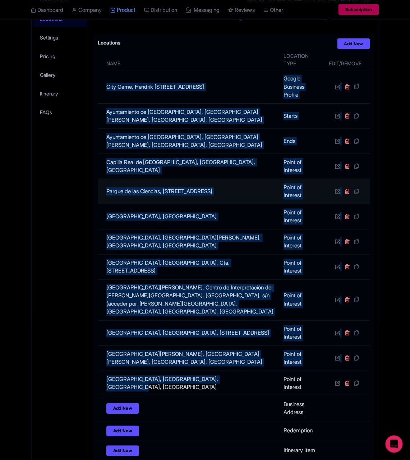
click at [98, 204] on td "Parque de las Ciencias, Av. de la Ciencia, s/n, Ronda, 18006 Granada, Spain" at bounding box center [189, 191] width 182 height 25
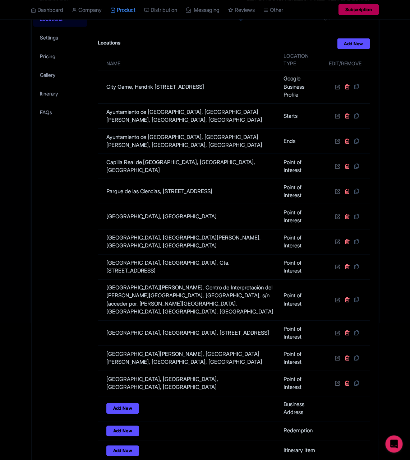
scroll to position [0, 0]
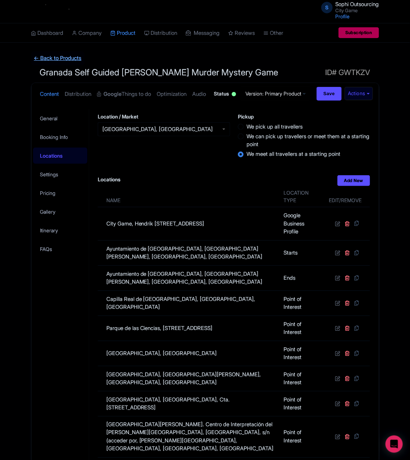
click at [48, 54] on link "← Back to Products" at bounding box center [57, 58] width 53 height 14
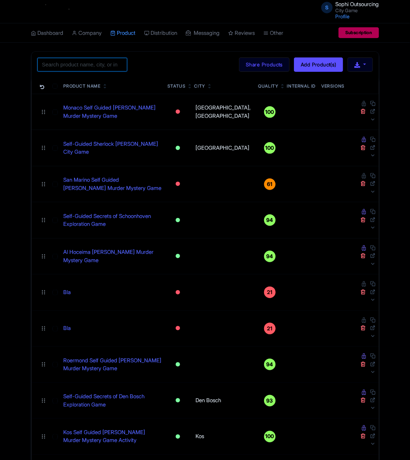
click at [86, 68] on input "search" at bounding box center [82, 65] width 90 height 14
paste input "Phuket"
type input "Phuket"
click button "Search" at bounding box center [0, 0] width 0 height 0
drag, startPoint x: 13, startPoint y: 145, endPoint x: 18, endPoint y: 145, distance: 5.0
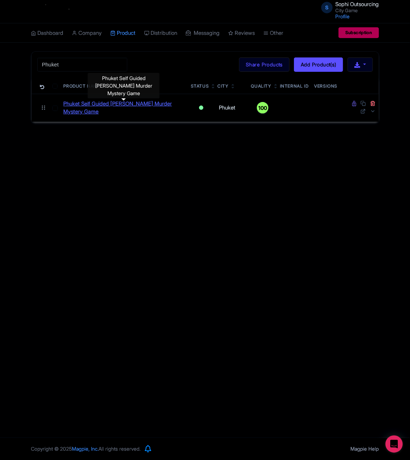
click at [110, 102] on link "Phuket Self Guided Sherlock Holmes Murder Mystery Game" at bounding box center [124, 108] width 121 height 16
click at [148, 214] on div "S Sophi Outsourcing City Game Profile Users Settings Sign out Dashboard Company…" at bounding box center [205, 219] width 410 height 438
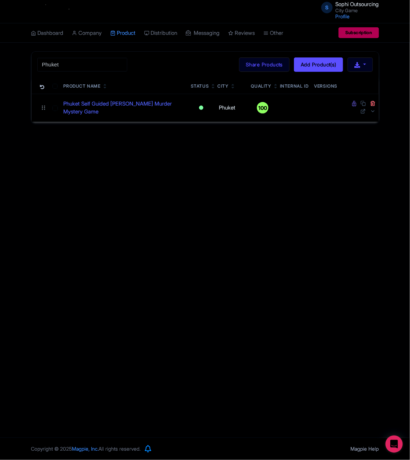
click at [148, 212] on div "S Sophi Outsourcing City Game Profile Users Settings Sign out Dashboard Company…" at bounding box center [205, 219] width 410 height 438
click at [186, 208] on div "S Sophi Outsourcing City Game Profile Users Settings Sign out Dashboard Company…" at bounding box center [205, 219] width 410 height 438
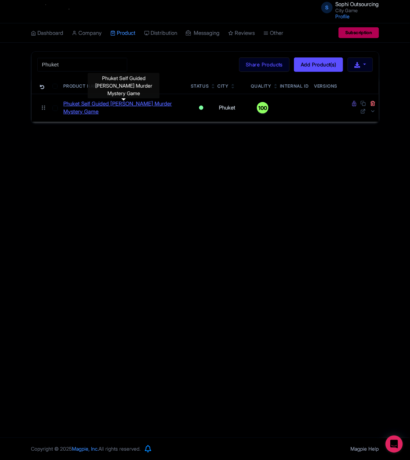
click at [91, 110] on link "Phuket Self Guided Sherlock Holmes Murder Mystery Game" at bounding box center [124, 108] width 121 height 16
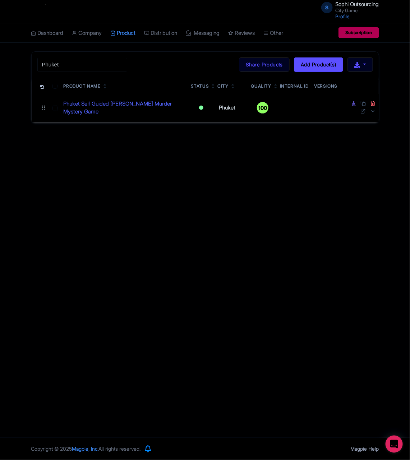
click at [197, 264] on div "S Sophi Outsourcing City Game Profile Users Settings Sign out Dashboard Company…" at bounding box center [205, 219] width 410 height 438
click at [184, 239] on div "S Sophi Outsourcing City Game Profile Users Settings Sign out Dashboard Company…" at bounding box center [205, 219] width 410 height 438
click at [205, 233] on div "S Sophi Outsourcing City Game Profile Users Settings Sign out Dashboard Company…" at bounding box center [205, 219] width 410 height 438
click at [277, 221] on div "S Sophi Outsourcing City Game Profile Users Settings Sign out Dashboard Company…" at bounding box center [205, 219] width 410 height 438
click at [223, 219] on div "S Sophi Outsourcing City Game Profile Users Settings Sign out Dashboard Company…" at bounding box center [205, 219] width 410 height 438
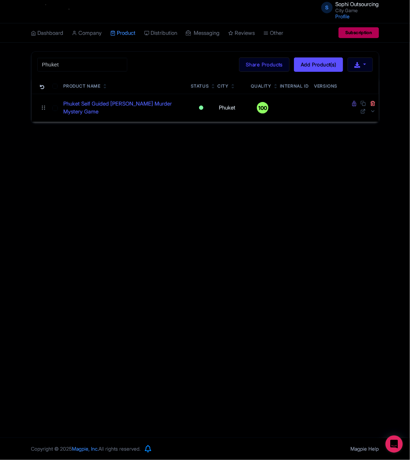
click at [223, 219] on div "S Sophi Outsourcing City Game Profile Users Settings Sign out Dashboard Company…" at bounding box center [205, 219] width 410 height 438
click at [201, 201] on div "S Sophi Outsourcing City Game Profile Users Settings Sign out Dashboard Company…" at bounding box center [205, 219] width 410 height 438
click at [235, 209] on div "S Sophi Outsourcing City Game Profile Users Settings Sign out Dashboard Company…" at bounding box center [205, 219] width 410 height 438
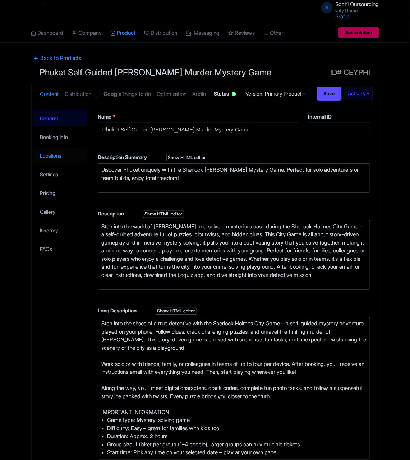
click at [65, 164] on link "Locations" at bounding box center [60, 156] width 55 height 16
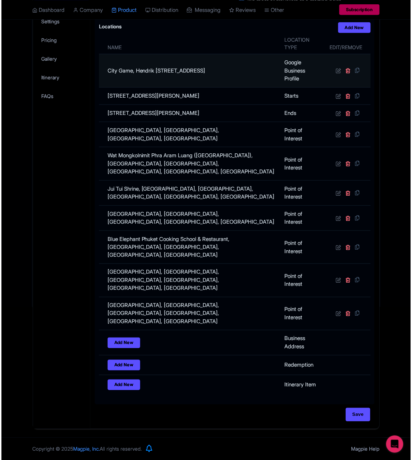
scroll to position [61, 0]
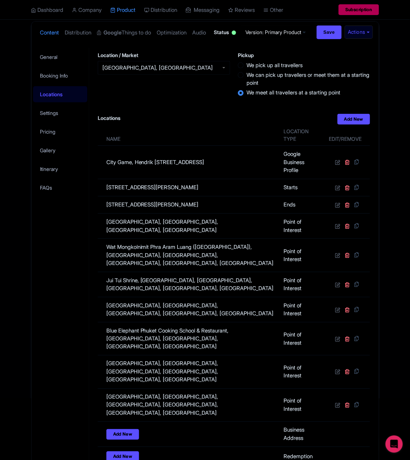
click at [62, 281] on div "General Booking Info Locations Settings Pricing Gallery Itinerary FAQs" at bounding box center [61, 283] width 58 height 473
click at [71, 268] on div "General Booking Info Locations Settings Pricing Gallery Itinerary FAQs" at bounding box center [61, 283] width 58 height 473
click at [74, 258] on div "General Booking Info Locations Settings Pricing Gallery Itinerary FAQs" at bounding box center [61, 283] width 58 height 473
click at [72, 257] on div "General Booking Info Locations Settings Pricing Gallery Itinerary FAQs" at bounding box center [61, 283] width 58 height 473
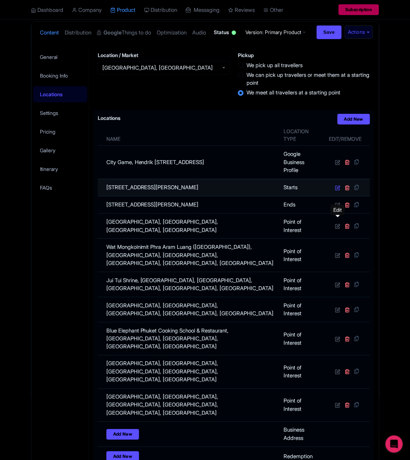
click at [336, 190] on icon at bounding box center [337, 187] width 5 height 5
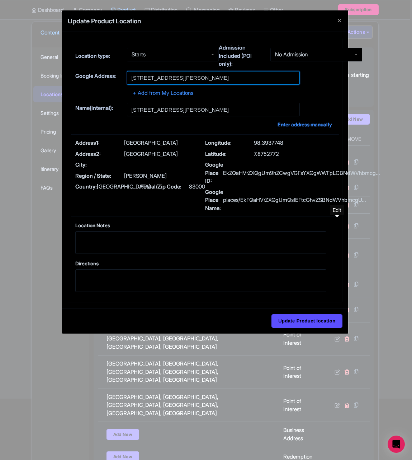
click at [168, 79] on input "[STREET_ADDRESS][PERSON_NAME]" at bounding box center [213, 78] width 173 height 14
paste input "Hai [PERSON_NAME] Statue"
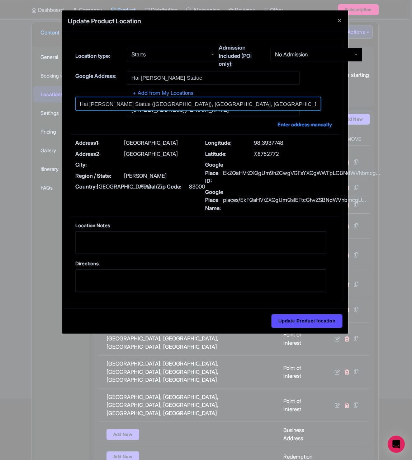
click at [138, 106] on input at bounding box center [198, 104] width 246 height 14
type input "Hai [PERSON_NAME] Statue ([GEOGRAPHIC_DATA]), [GEOGRAPHIC_DATA], [GEOGRAPHIC_DA…"
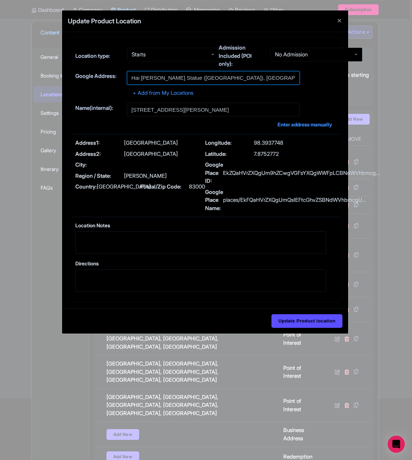
click at [275, 76] on input "Hai [PERSON_NAME] Statue ([GEOGRAPHIC_DATA]), [GEOGRAPHIC_DATA], [GEOGRAPHIC_DA…" at bounding box center [213, 78] width 173 height 14
type input "Hai [PERSON_NAME] Statue ([GEOGRAPHIC_DATA]), [GEOGRAPHIC_DATA], [GEOGRAPHIC_DA…"
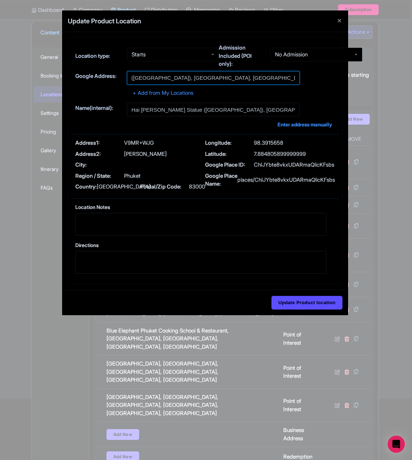
scroll to position [0, 79]
click at [200, 121] on div "Name(internal): Hai [PERSON_NAME] Statue ([GEOGRAPHIC_DATA]), [GEOGRAPHIC_DATA]…" at bounding box center [205, 115] width 268 height 25
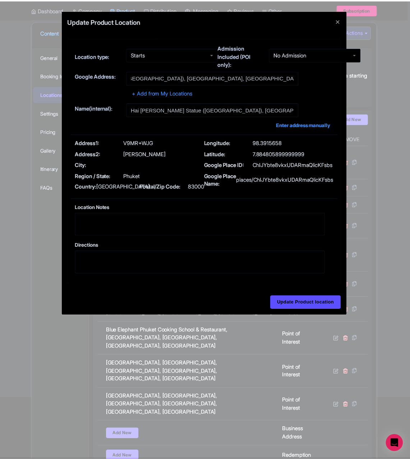
scroll to position [0, 0]
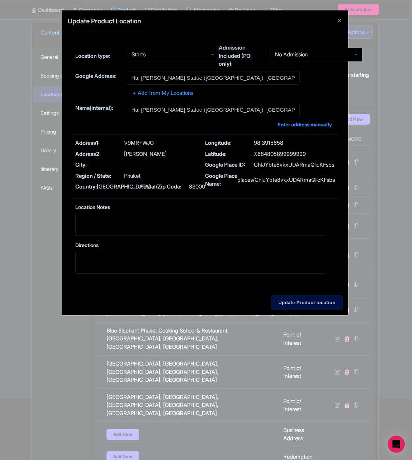
click at [313, 301] on input "Update Product location" at bounding box center [307, 303] width 71 height 14
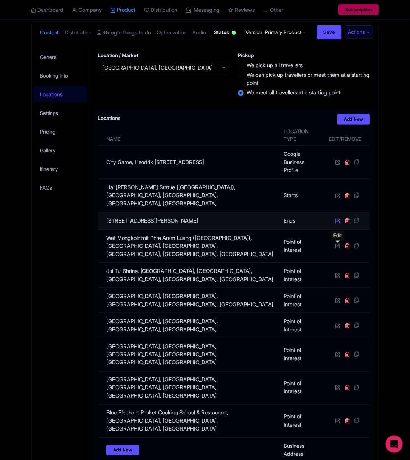
click at [337, 223] on icon at bounding box center [337, 220] width 5 height 5
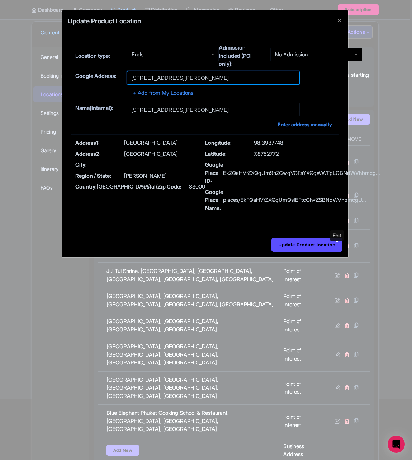
click at [182, 82] on input "[STREET_ADDRESS][PERSON_NAME]" at bounding box center [213, 78] width 173 height 14
paste input "Hai [PERSON_NAME] Statue"
type input "Hai [PERSON_NAME] Statue ([GEOGRAPHIC_DATA]), [GEOGRAPHIC_DATA], [GEOGRAPHIC_DA…"
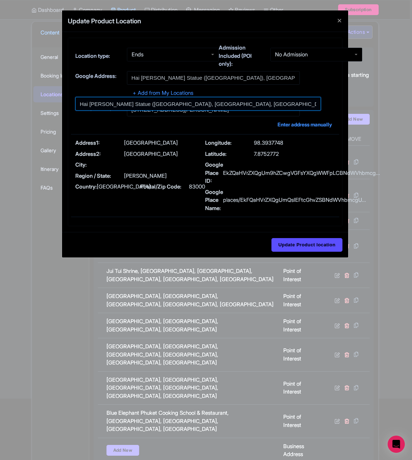
click at [127, 100] on input at bounding box center [198, 104] width 246 height 14
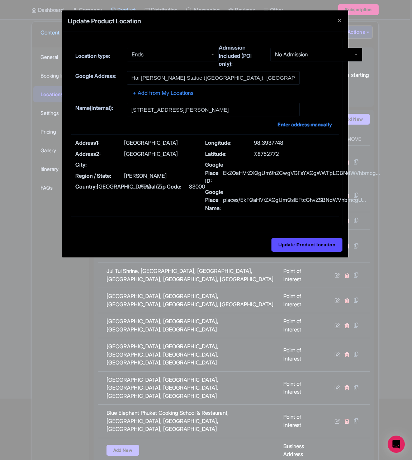
click at [174, 122] on div "Name(internal): [GEOGRAPHIC_DATA], [PERSON_NAME][GEOGRAPHIC_DATA] Enter address…" at bounding box center [205, 115] width 268 height 25
click at [189, 112] on input "[STREET_ADDRESS][PERSON_NAME]" at bounding box center [213, 110] width 173 height 14
paste input "Hai [PERSON_NAME] Statue"
type input "Hai [PERSON_NAME] Statue ([GEOGRAPHIC_DATA]), [GEOGRAPHIC_DATA], [GEOGRAPHIC_DA…"
click at [286, 238] on div "Update Product location" at bounding box center [205, 244] width 286 height 25
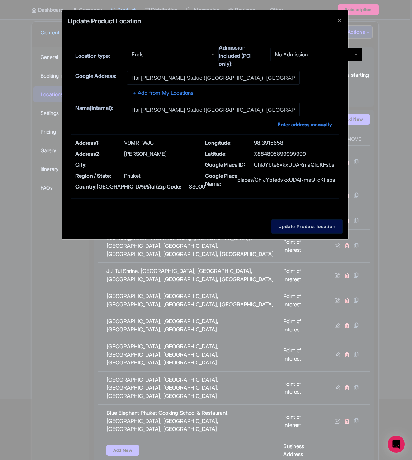
click at [293, 226] on input "Update Product location" at bounding box center [307, 227] width 71 height 14
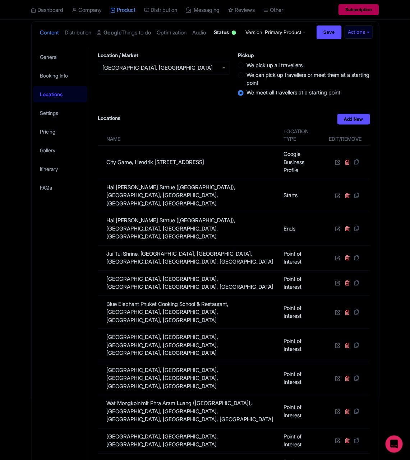
click at [70, 271] on div "General Booking Info Locations Settings Pricing Gallery Itinerary FAQs" at bounding box center [61, 300] width 58 height 507
drag, startPoint x: 48, startPoint y: 298, endPoint x: 56, endPoint y: 296, distance: 7.7
click at [48, 298] on div "General Booking Info Locations Settings Pricing Gallery Itinerary FAQs" at bounding box center [61, 300] width 58 height 507
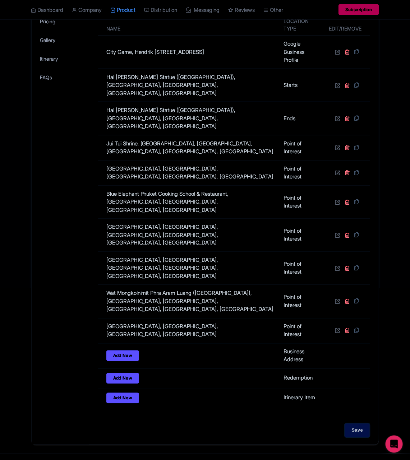
click at [362, 424] on input "Save" at bounding box center [357, 431] width 25 height 14
type input "Update Product"
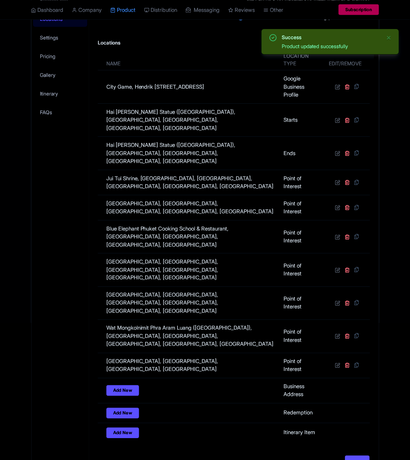
scroll to position [137, 0]
click at [60, 229] on div "General Booking Info Locations Settings Pricing Gallery Itinerary FAQs" at bounding box center [61, 224] width 58 height 504
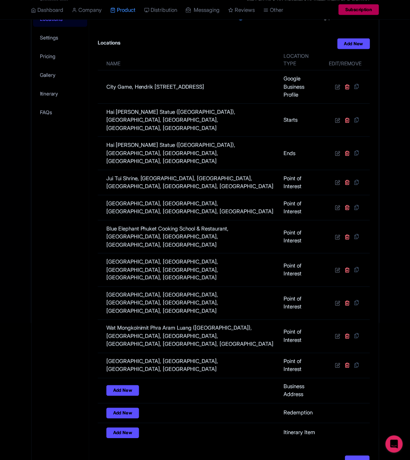
scroll to position [0, 0]
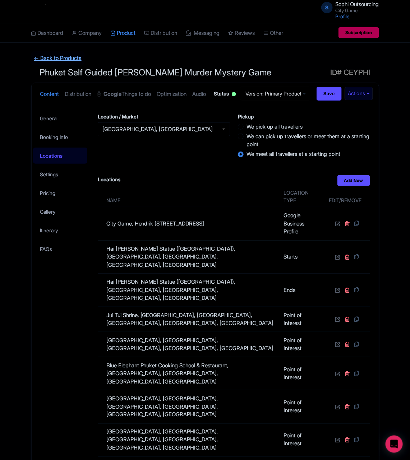
click at [50, 56] on link "← Back to Products" at bounding box center [57, 58] width 53 height 14
click at [65, 61] on link "← Back to Products" at bounding box center [57, 58] width 53 height 14
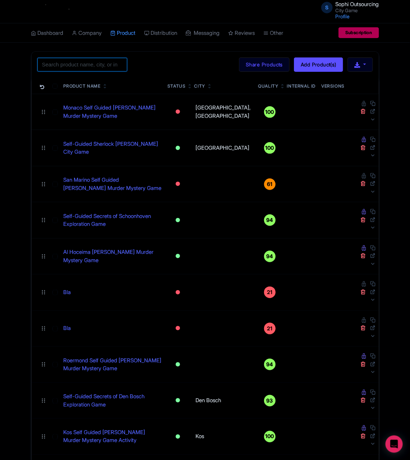
click at [84, 66] on input "search" at bounding box center [82, 65] width 90 height 14
paste input "Cordoba"
type input "Cordoba"
click button "Search" at bounding box center [0, 0] width 0 height 0
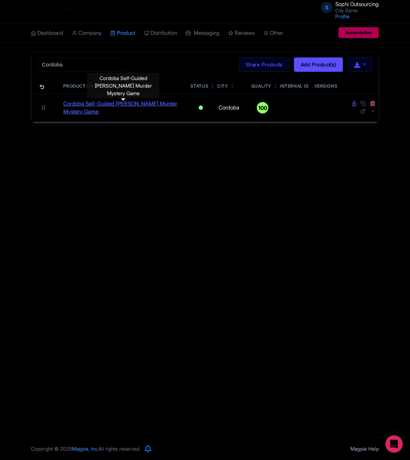
click at [76, 104] on link "Cordoba Self-Guided [PERSON_NAME] Murder Mystery Game" at bounding box center [124, 108] width 121 height 16
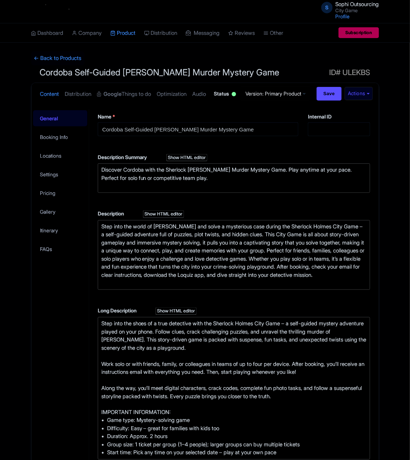
click at [16, 186] on div "← Back to Products Cordoba Self-Guided [PERSON_NAME] Murder Mystery Game ID# UL…" at bounding box center [205, 405] width 410 height 708
click at [49, 164] on link "Locations" at bounding box center [60, 156] width 55 height 16
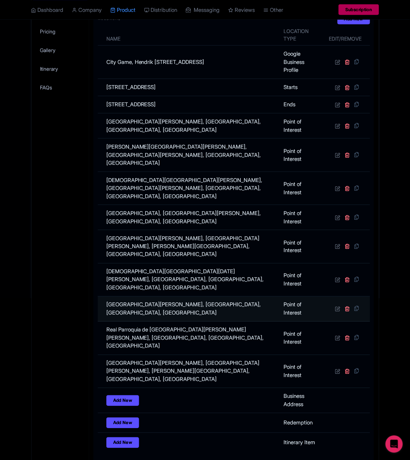
scroll to position [205, 0]
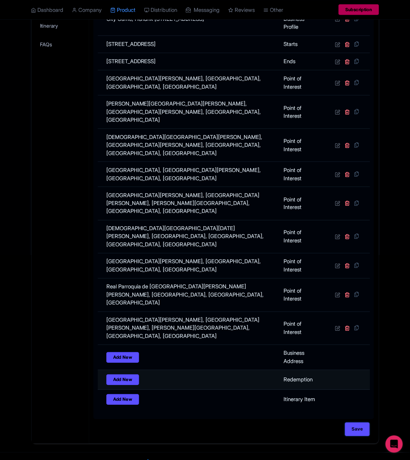
click at [345, 422] on input "Save" at bounding box center [357, 429] width 25 height 14
type input "Saving..."
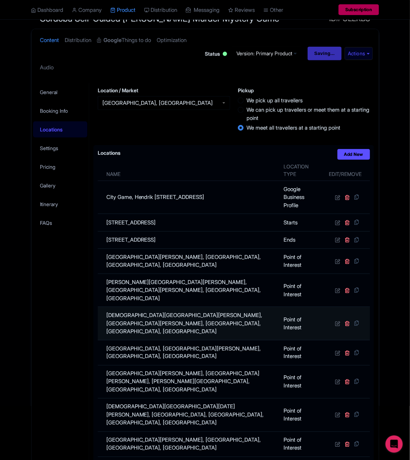
scroll to position [108, 0]
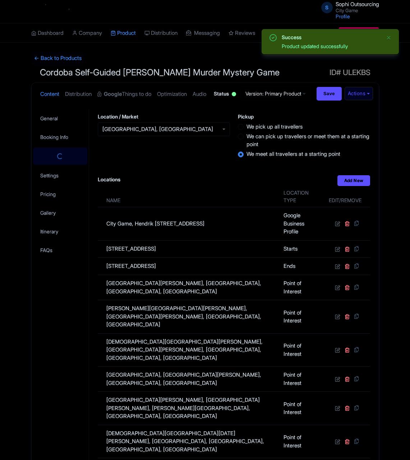
scroll to position [137, 0]
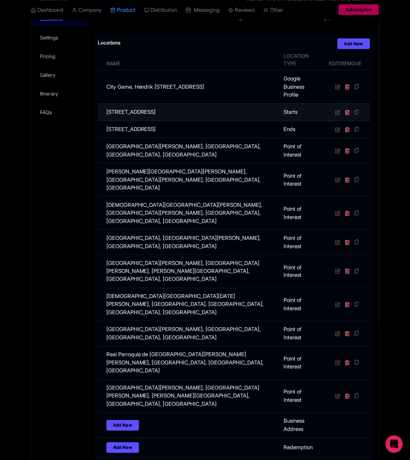
click at [339, 121] on td at bounding box center [347, 111] width 46 height 17
click at [339, 115] on icon at bounding box center [337, 111] width 5 height 5
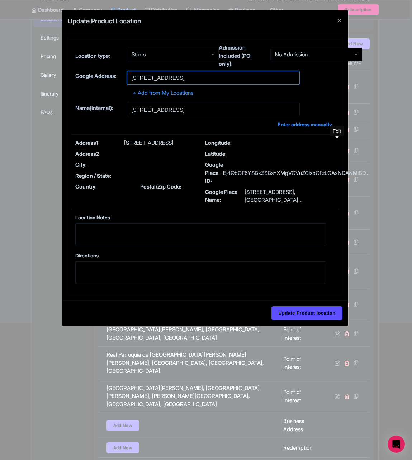
click at [185, 79] on input "Plaza de las Tendillas, 14002 Córdoba, Córdoba, Spain" at bounding box center [213, 78] width 173 height 14
paste input "Casa del Corregidor de Córdoba"
click at [272, 306] on input "Update Product location" at bounding box center [307, 313] width 71 height 14
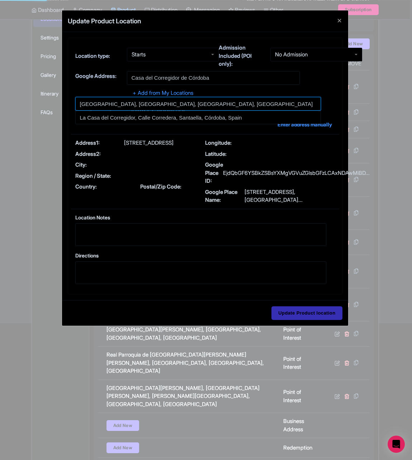
click at [128, 109] on input at bounding box center [198, 104] width 246 height 14
type input "Casa del Corregidor de Córdoba, Plaza de la Corredera, Córdoba, Spain"
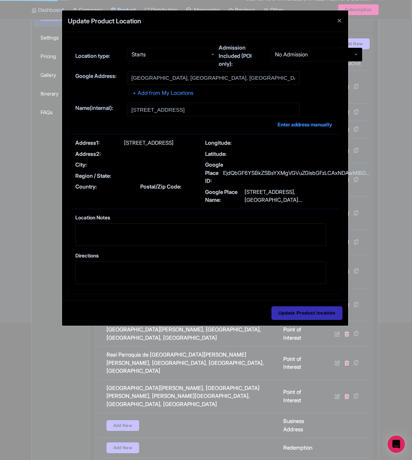
type input "Casa del Corregidor de Córdoba, Plaza de la Corredera, Córdoba, Spain"
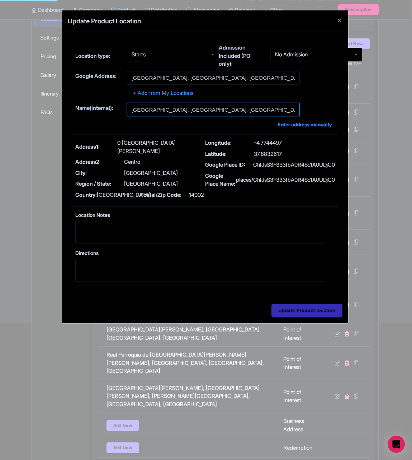
click at [184, 113] on input "Casa del Corregidor de Córdoba, Plaza de la Corredera, Córdoba, Spain" at bounding box center [213, 110] width 173 height 14
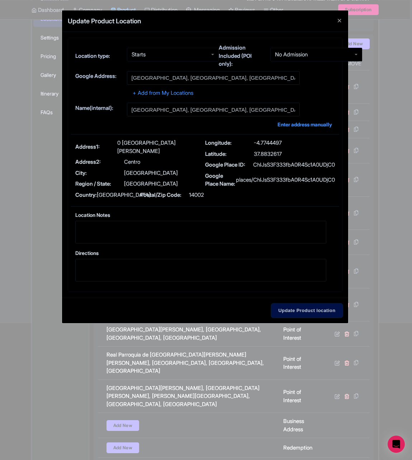
click at [305, 307] on input "Update Product location" at bounding box center [307, 311] width 71 height 14
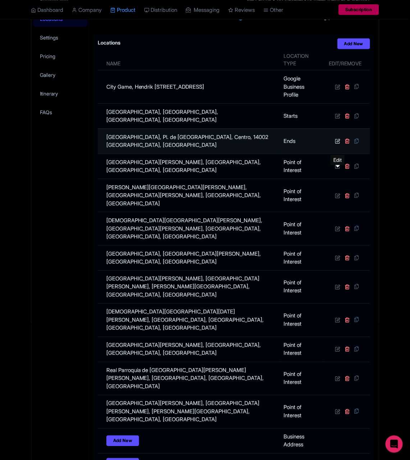
click at [341, 144] on link at bounding box center [338, 140] width 7 height 7
click at [339, 144] on icon at bounding box center [337, 140] width 5 height 5
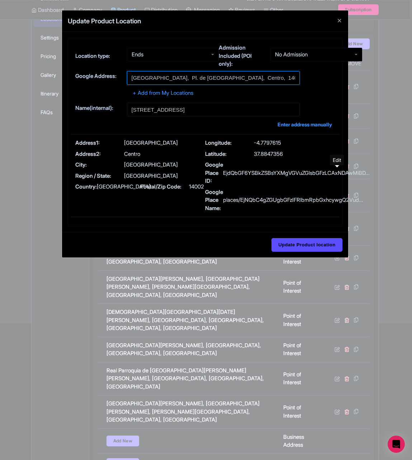
click at [211, 73] on input "Plaza de las Tendillas, Pl. de las Tendillas, Centro, 14002 Córdoba, Spain" at bounding box center [213, 78] width 173 height 14
paste input "Casa del Corregidor de Córdoba"
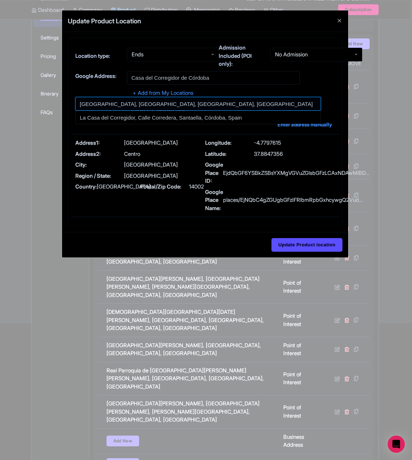
click at [212, 107] on input at bounding box center [198, 104] width 246 height 14
type input "Casa del Corregidor de Córdoba, Plaza de la Corredera, Córdoba, Spain"
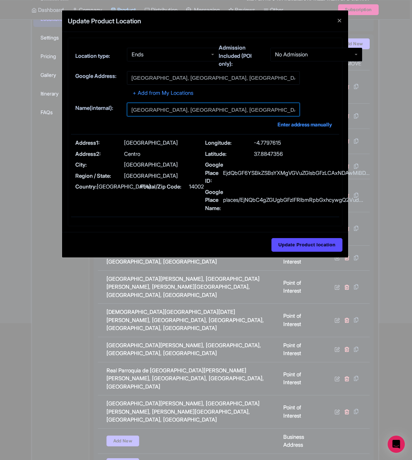
click at [223, 112] on input "Casa del Corregidor de Córdoba, Plaza de la Corredera, Córdoba, Spain" at bounding box center [213, 110] width 173 height 14
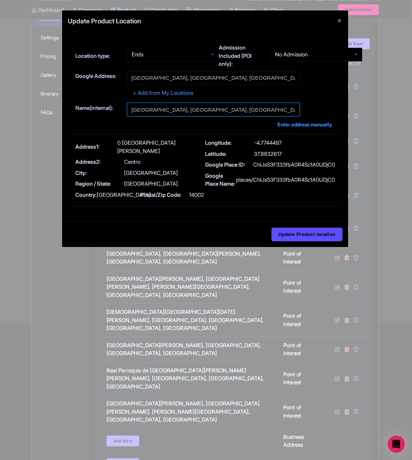
paste input "text"
type input "Casa del Corregidor de Córdoba"
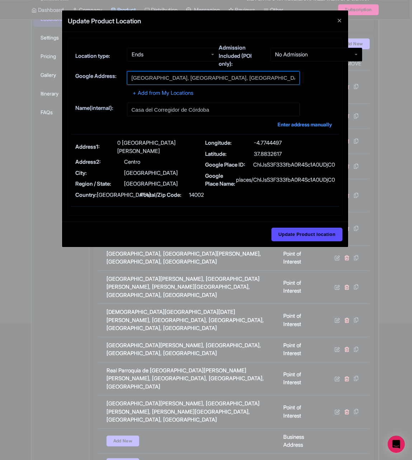
click at [224, 84] on input "Casa del Corregidor de Córdoba, Plaza de la Corredera, Córdoba, Spain" at bounding box center [213, 78] width 173 height 14
paste input "text"
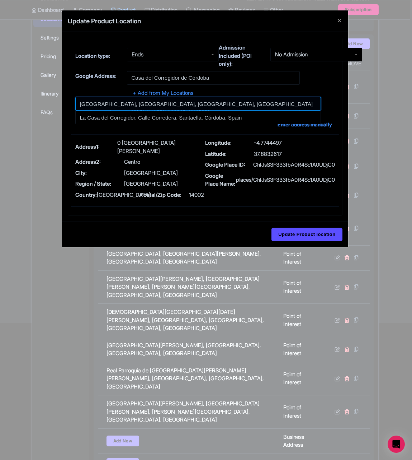
click at [219, 103] on input at bounding box center [198, 104] width 246 height 14
type input "Casa del Corregidor de Córdoba, Plaza de la Corredera, Córdoba, Spain"
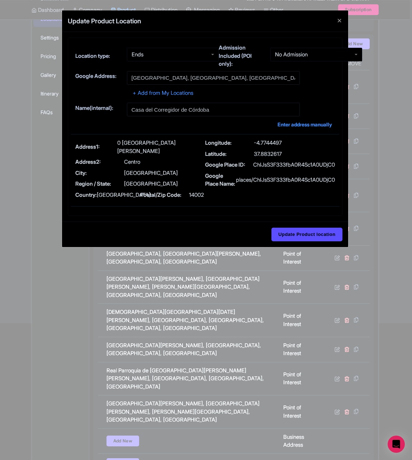
type input "Casa del Corregidor de Córdoba, Plaza de la Corredera, Córdoba, Spain"
click at [294, 221] on div "Update Product location" at bounding box center [205, 233] width 286 height 25
click at [295, 233] on input "Update Product location" at bounding box center [307, 235] width 71 height 14
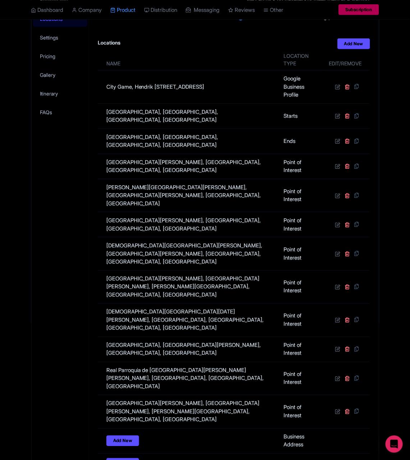
click at [84, 206] on div "General Booking Info Locations Settings Pricing Gallery Itinerary FAQs" at bounding box center [61, 250] width 58 height 557
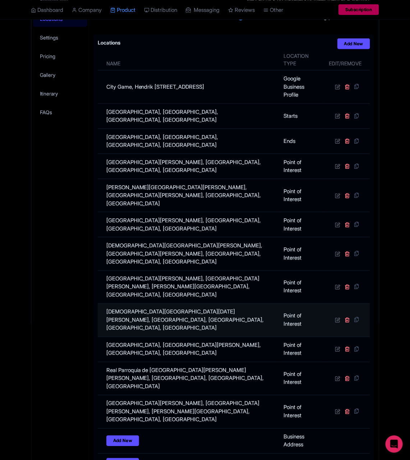
scroll to position [222, 0]
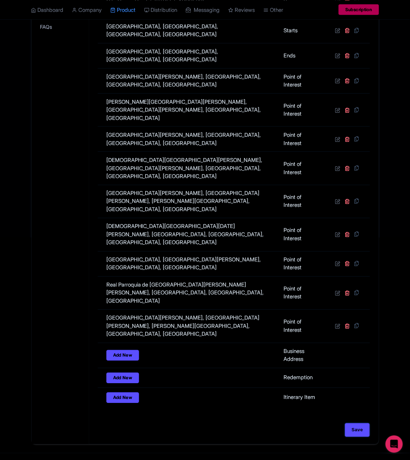
drag, startPoint x: 359, startPoint y: 414, endPoint x: 375, endPoint y: 408, distance: 17.0
click at [359, 423] on input "Save" at bounding box center [357, 430] width 25 height 14
type input "Update Product"
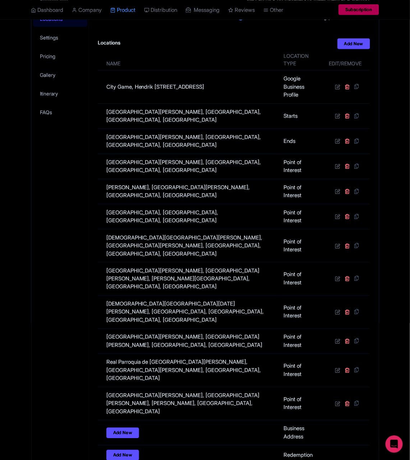
scroll to position [220, 0]
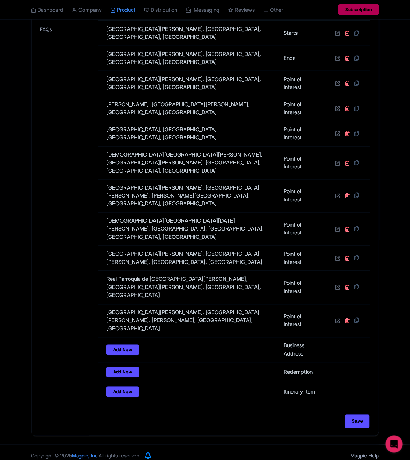
click at [69, 261] on div "General Booking Info Locations Settings Pricing Gallery Itinerary FAQs" at bounding box center [61, 162] width 58 height 546
click at [82, 255] on div "General Booking Info Locations Settings Pricing Gallery Itinerary FAQs" at bounding box center [61, 162] width 58 height 546
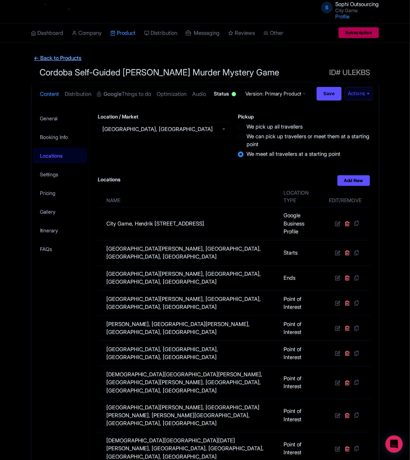
drag, startPoint x: 60, startPoint y: 54, endPoint x: 65, endPoint y: 56, distance: 5.1
click at [60, 53] on link "← Back to Products" at bounding box center [57, 58] width 53 height 14
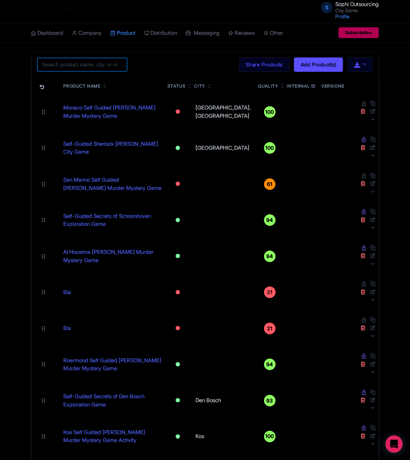
click at [113, 68] on input "search" at bounding box center [82, 65] width 90 height 14
paste input "[GEOGRAPHIC_DATA]"
click button "Search" at bounding box center [0, 0] width 0 height 0
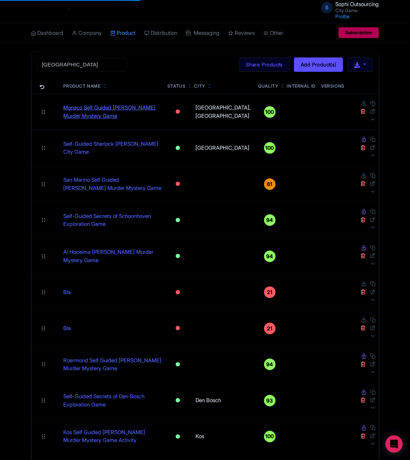
click at [94, 108] on link "Monaco Self Guided Sherlock Holmes Murder Mystery Game" at bounding box center [113, 112] width 98 height 16
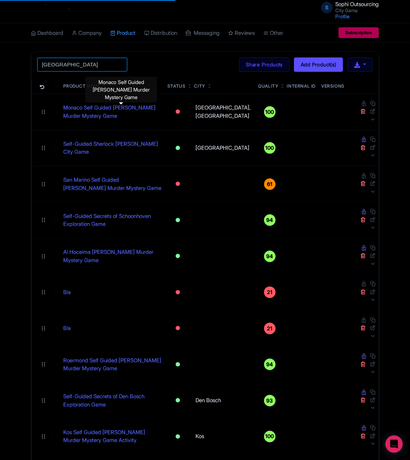
click at [79, 66] on input "[GEOGRAPHIC_DATA]" at bounding box center [82, 65] width 90 height 14
paste input "[GEOGRAPHIC_DATA]"
paste input "search"
type input "[GEOGRAPHIC_DATA]"
click button "Search" at bounding box center [0, 0] width 0 height 0
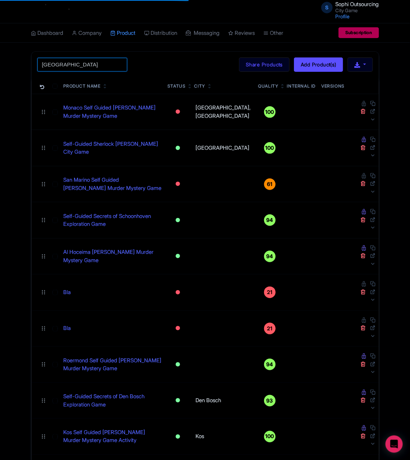
click button "Search" at bounding box center [0, 0] width 0 height 0
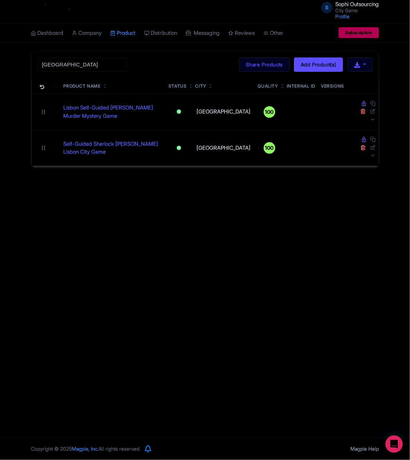
click at [90, 223] on div "S Sophi Outsourcing City Game Profile Users Settings Sign out Dashboard Company…" at bounding box center [205, 219] width 410 height 438
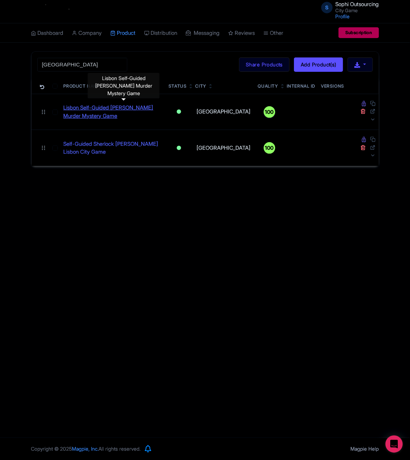
click at [104, 112] on link "Lisbon Self-Guided [PERSON_NAME] Murder Mystery Game" at bounding box center [113, 112] width 99 height 16
click at [106, 110] on link "Lisbon Self-Guided [PERSON_NAME] Murder Mystery Game" at bounding box center [113, 112] width 99 height 16
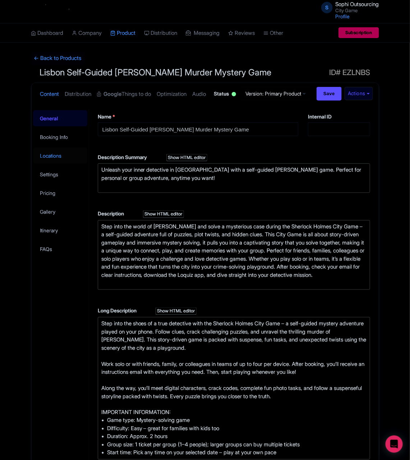
click at [47, 164] on link "Locations" at bounding box center [60, 156] width 55 height 16
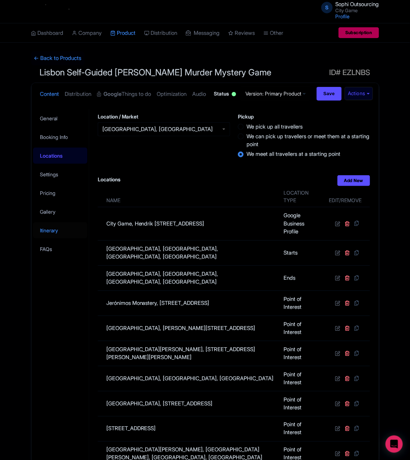
scroll to position [108, 0]
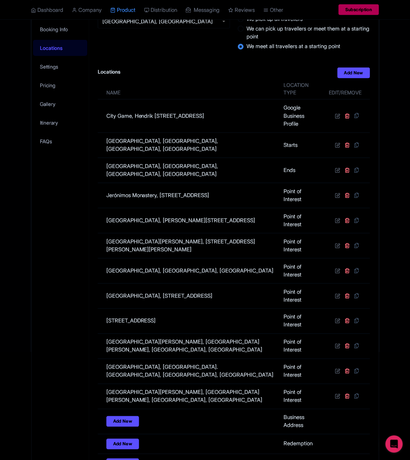
drag, startPoint x: 76, startPoint y: 231, endPoint x: 81, endPoint y: 235, distance: 5.8
click at [75, 231] on div "General Booking Info Locations Settings Pricing Gallery Itinerary FAQs" at bounding box center [61, 254] width 58 height 506
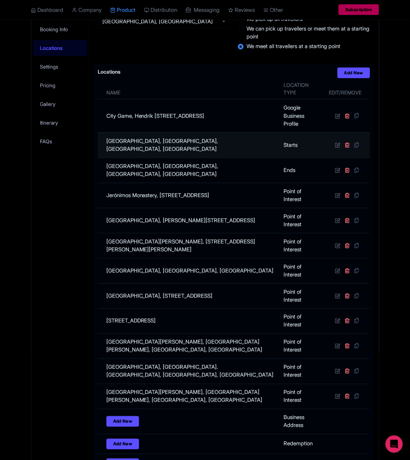
click at [331, 158] on td at bounding box center [347, 144] width 46 height 25
click at [333, 158] on td at bounding box center [347, 144] width 46 height 25
click at [334, 158] on td at bounding box center [347, 144] width 46 height 25
click at [335, 148] on icon at bounding box center [337, 144] width 5 height 5
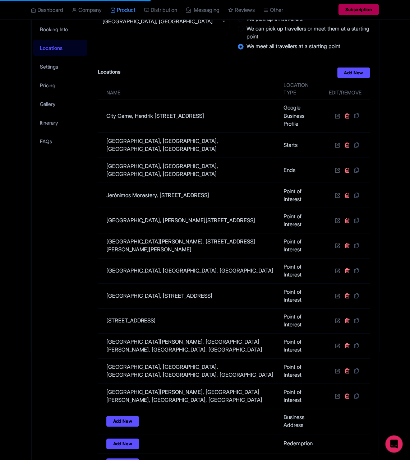
click at [69, 212] on div "General Booking Info Locations Settings Pricing Gallery Itinerary FAQs" at bounding box center [61, 254] width 58 height 506
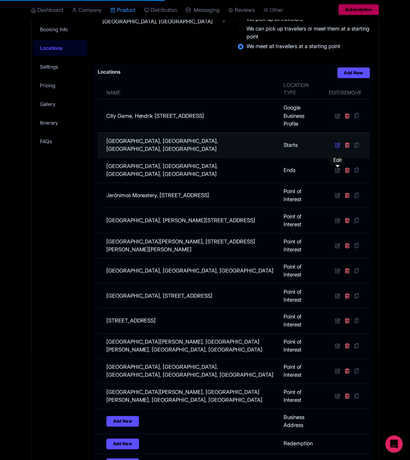
click at [337, 148] on icon at bounding box center [337, 144] width 5 height 5
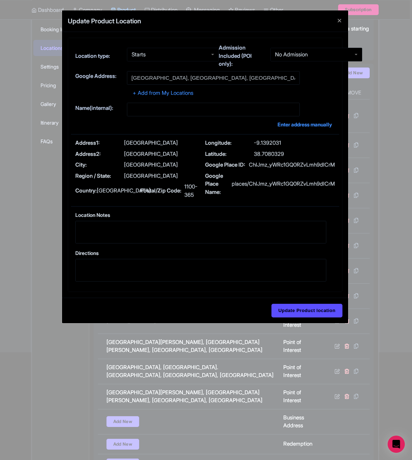
click at [201, 75] on input "Praça do Município, Praça do Município, Lisbon, Portugal" at bounding box center [213, 78] width 173 height 14
click at [336, 23] on button "Close" at bounding box center [339, 20] width 17 height 20
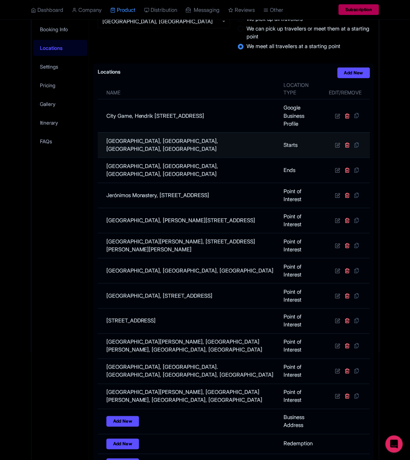
click at [326, 158] on td at bounding box center [347, 144] width 46 height 25
click at [333, 158] on td at bounding box center [347, 144] width 46 height 25
click at [339, 148] on icon at bounding box center [337, 144] width 5 height 5
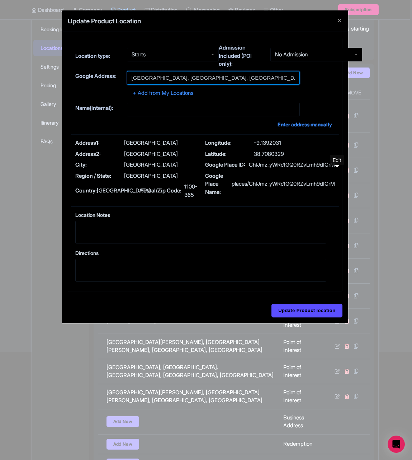
click at [215, 83] on input "Praça do Município, Praça do Município, Lisbon, Portugal" at bounding box center [213, 78] width 173 height 14
paste input "Arco da Rua Augusta"
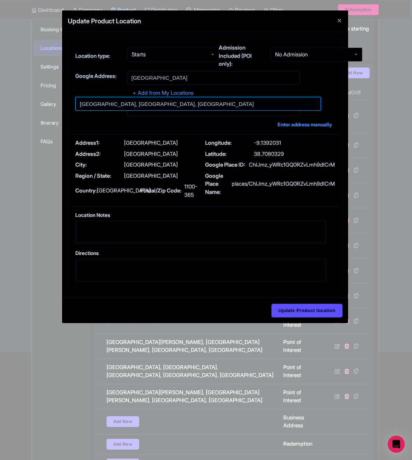
click at [215, 102] on input at bounding box center [198, 104] width 246 height 14
type input "Arco da Rua Augusta, Rua Augusta, Lisbon, Portugal"
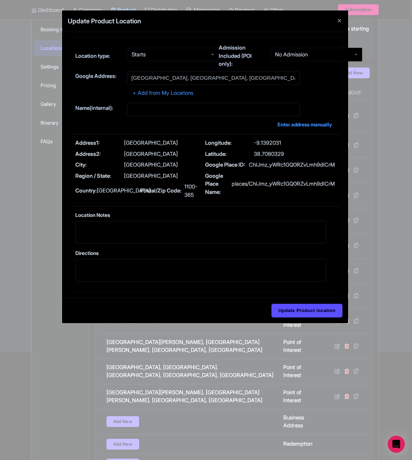
type input "Arco da Rua Augusta, Rua Augusta, Lisbon, Portugal"
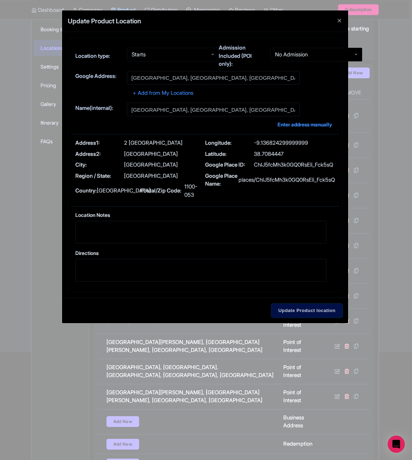
click at [310, 308] on input "Update Product location" at bounding box center [307, 311] width 71 height 14
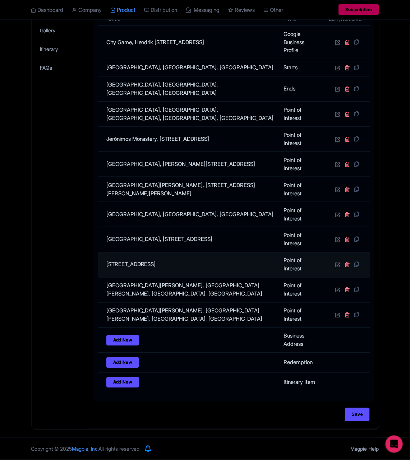
scroll to position [99, 0]
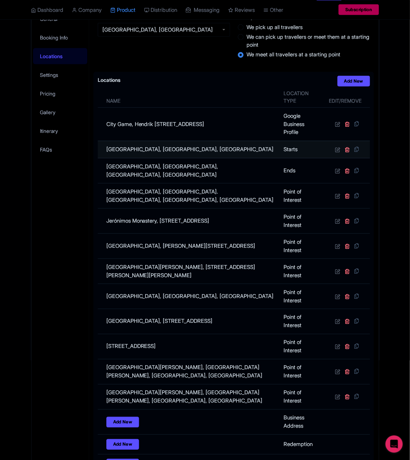
click at [336, 158] on td at bounding box center [347, 149] width 46 height 17
click at [337, 152] on icon at bounding box center [337, 149] width 5 height 5
click at [325, 158] on td at bounding box center [347, 149] width 46 height 17
click at [336, 152] on icon at bounding box center [337, 149] width 5 height 5
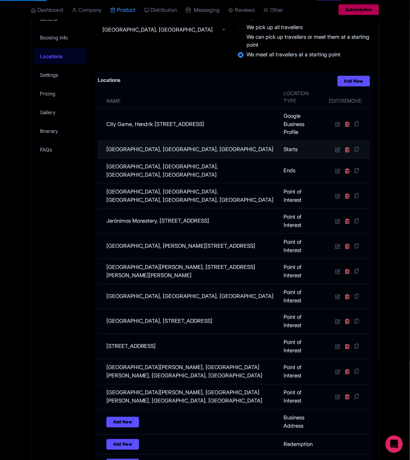
click at [324, 158] on td at bounding box center [347, 149] width 46 height 17
click at [336, 158] on td at bounding box center [347, 149] width 46 height 17
click at [336, 152] on icon at bounding box center [337, 149] width 5 height 5
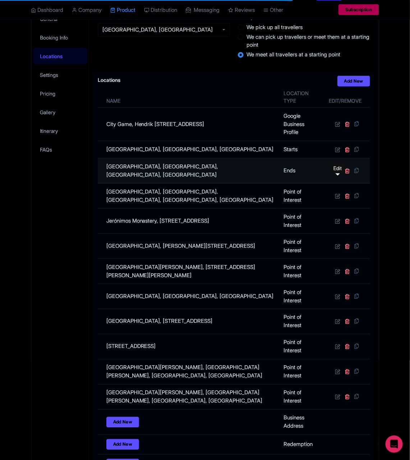
click at [328, 183] on td at bounding box center [347, 170] width 46 height 25
click at [340, 174] on link at bounding box center [338, 170] width 7 height 7
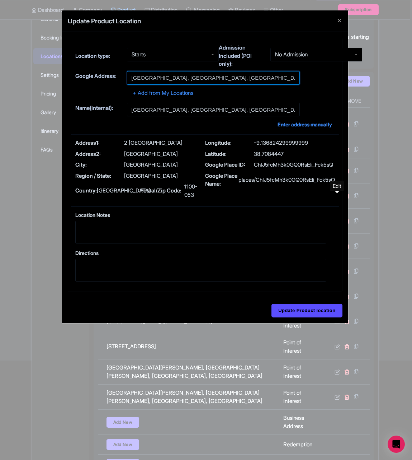
click at [245, 78] on input "Arco da Rua Augusta, Rua Augusta, Lisbon, Portugal" at bounding box center [213, 78] width 173 height 14
paste input "text"
type input "Arco da Rua Augusta"
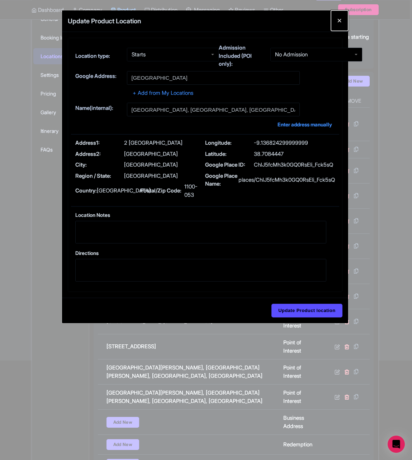
click at [336, 19] on button "Close" at bounding box center [339, 20] width 17 height 20
click at [248, 63] on label "Admission Included (POI only):" at bounding box center [242, 56] width 46 height 24
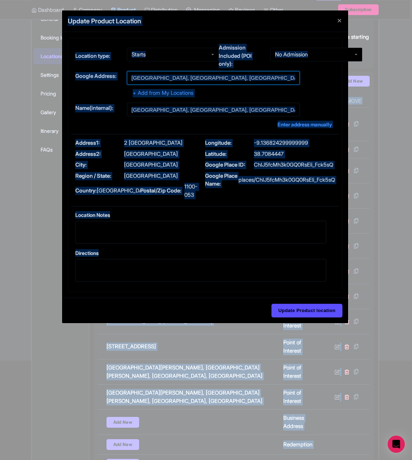
click at [242, 71] on input "Arco da Rua Augusta, Rua Augusta, Lisbon, Portugal" at bounding box center [213, 78] width 173 height 14
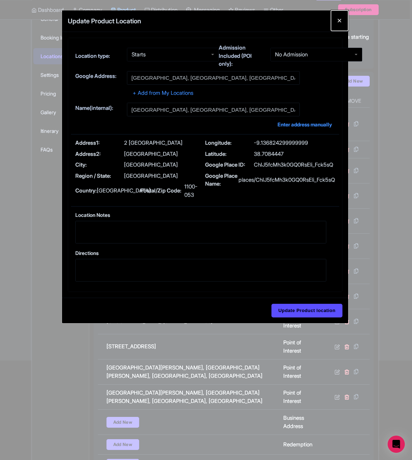
click at [336, 26] on button "Close" at bounding box center [339, 20] width 17 height 20
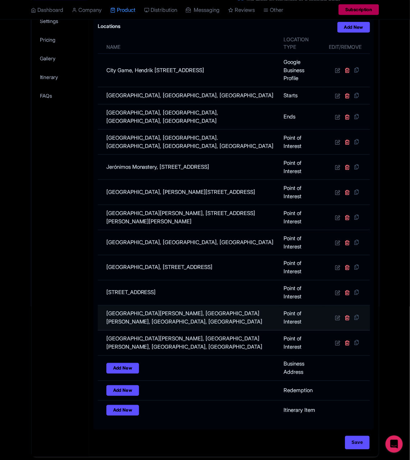
scroll to position [0, 0]
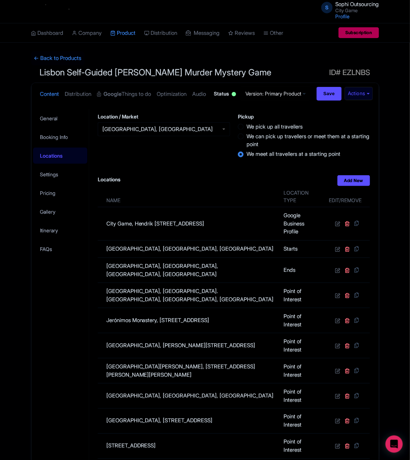
click at [3, 332] on div "← Back to Products Lisbon Self-Guided Sherlock Holmes Murder Mystery Game ID# E…" at bounding box center [205, 330] width 410 height 559
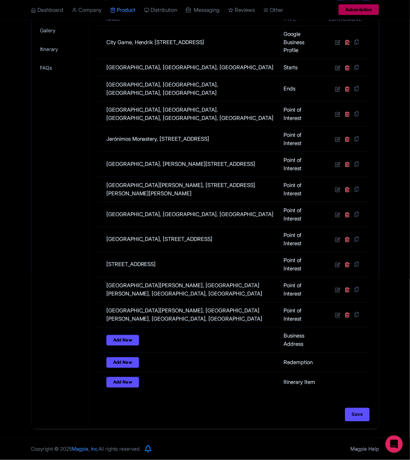
scroll to position [46, 0]
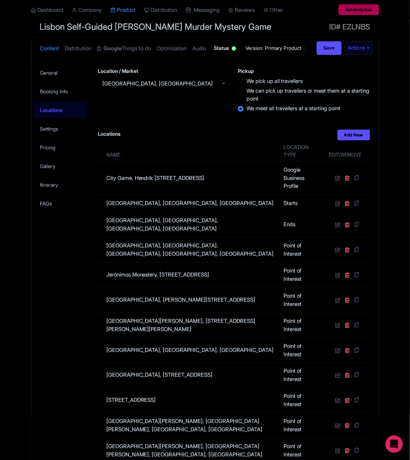
click at [86, 318] on div "General Booking Info Locations Settings Pricing Gallery Itinerary FAQs" at bounding box center [61, 313] width 58 height 501
click at [263, 414] on html "S Sophi Outsourcing City Game Profile Users Settings Sign out Dashboard Company…" at bounding box center [205, 184] width 410 height 460
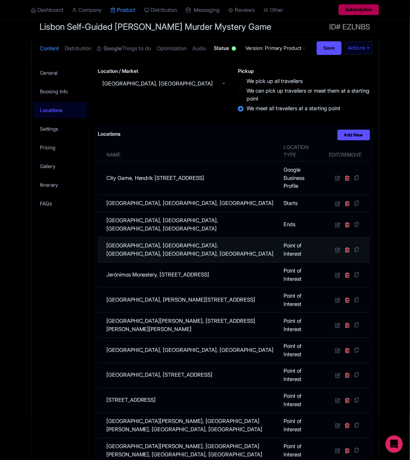
drag, startPoint x: 182, startPoint y: 262, endPoint x: 308, endPoint y: 261, distance: 125.6
click at [182, 261] on td "Torre de Belém, Av. Brasília, Lisbon, Portugal" at bounding box center [189, 249] width 182 height 25
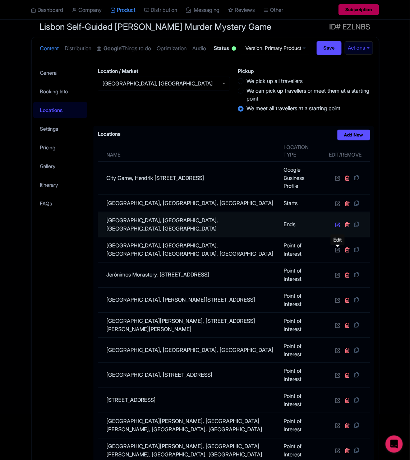
click at [336, 227] on icon at bounding box center [337, 224] width 5 height 5
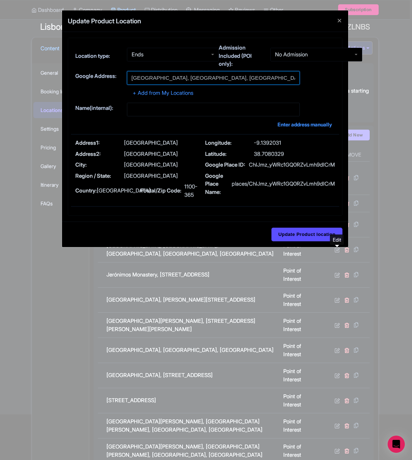
click at [187, 82] on input "Praça do Município, Praça do Município, Lisbon, Portugal" at bounding box center [213, 78] width 173 height 14
paste input "Arco da Rua Augusta"
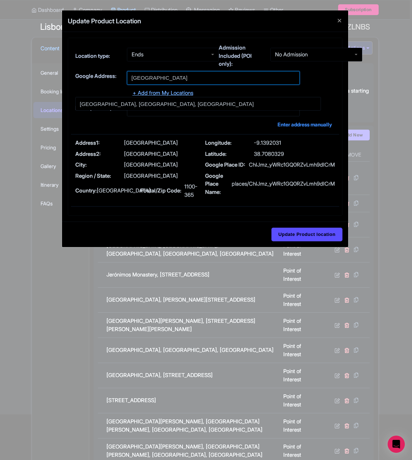
type input "Arco da Rua Augusta, Rua Augusta, Lisbon, Portugal"
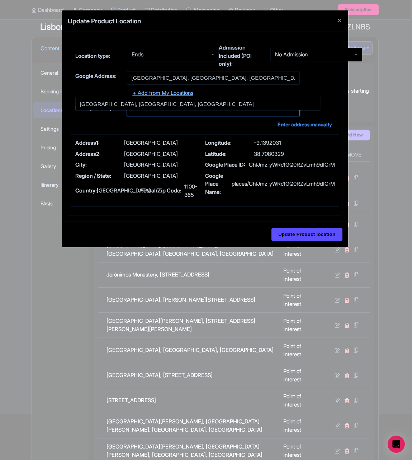
type input "Arco da Rua Augusta, Rua Augusta, Lisbon, Portugal"
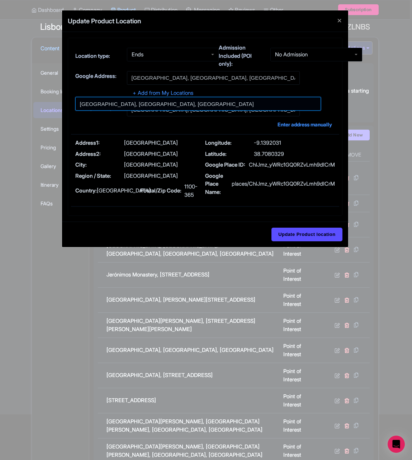
click at [182, 103] on input at bounding box center [198, 104] width 246 height 14
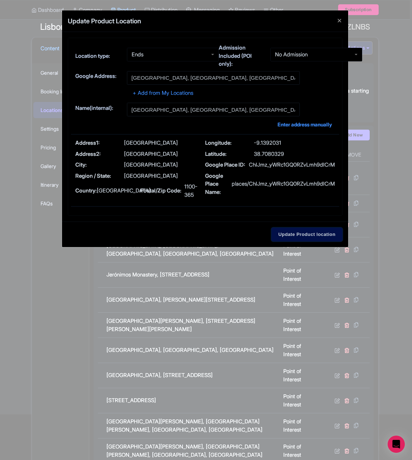
click at [304, 236] on input "Update Product location" at bounding box center [307, 235] width 71 height 14
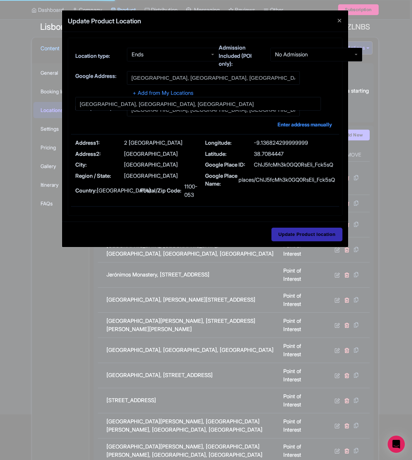
click at [139, 145] on p "2 Rua Augusta" at bounding box center [153, 143] width 59 height 8
copy div "2 Rua Augusta"
click at [288, 221] on div "412c01f0-9922-421b-be15-2b1e91f6cd2e Location type: Ends Ends Admission Include…" at bounding box center [205, 127] width 286 height 190
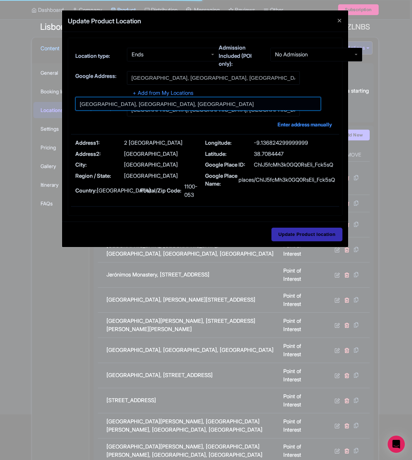
click at [99, 106] on input at bounding box center [198, 104] width 246 height 14
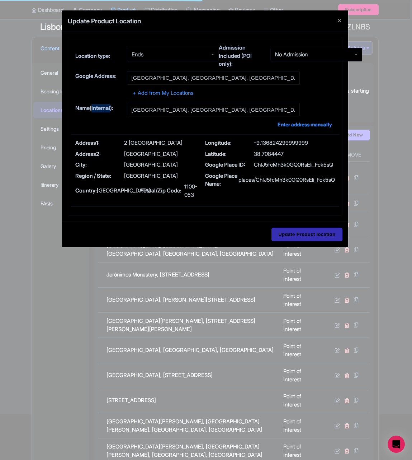
click at [99, 106] on label "Name(internal):" at bounding box center [98, 108] width 46 height 8
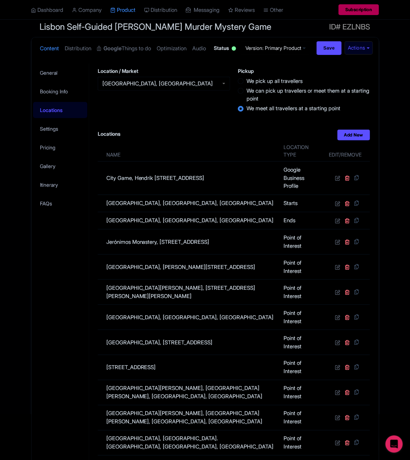
scroll to position [207, 0]
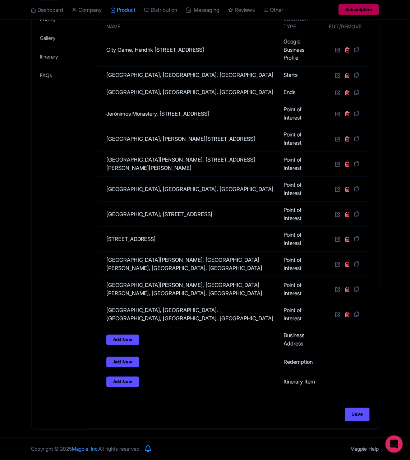
click at [340, 413] on div "Save" at bounding box center [234, 415] width 272 height 14
click at [354, 415] on input "Save" at bounding box center [357, 415] width 25 height 14
type input "Update Product"
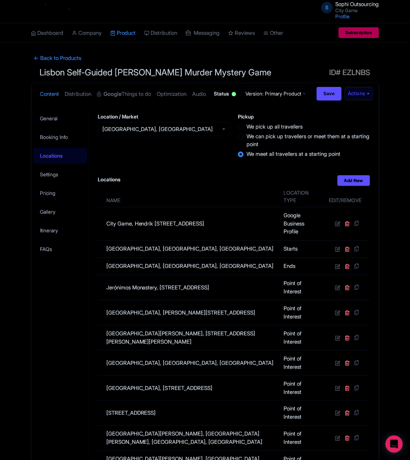
click at [71, 67] on span "Lisbon Self-Guided [PERSON_NAME] Murder Mystery Game" at bounding box center [155, 72] width 231 height 10
click at [65, 60] on link "← Back to Products" at bounding box center [57, 58] width 53 height 14
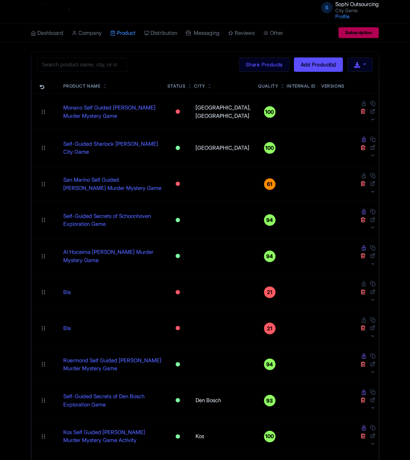
click at [90, 56] on div "Search Bulk Actions [GEOGRAPHIC_DATA] Add to Collection Share Products Add to C…" at bounding box center [205, 65] width 347 height 26
click at [92, 65] on input "search" at bounding box center [82, 65] width 90 height 14
drag, startPoint x: 95, startPoint y: 68, endPoint x: 94, endPoint y: 64, distance: 4.4
click at [95, 66] on input "search" at bounding box center [82, 65] width 90 height 14
paste input "[GEOGRAPHIC_DATA]"
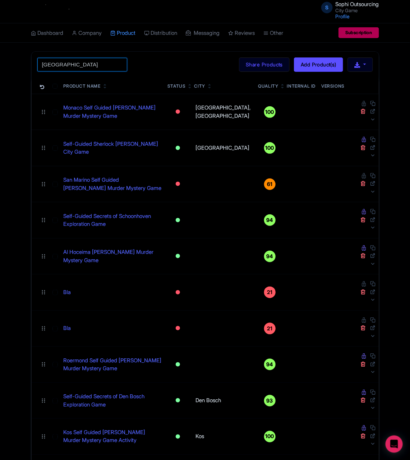
type input "[GEOGRAPHIC_DATA]"
click button "Search" at bounding box center [0, 0] width 0 height 0
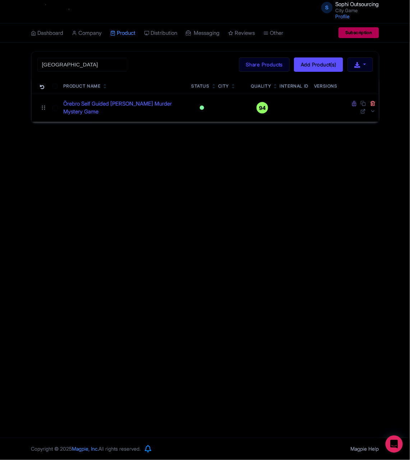
click at [171, 205] on div "S Sophi Outsourcing City Game Profile Users Settings Sign out Dashboard Company…" at bounding box center [205, 219] width 410 height 438
click at [99, 126] on div "S Sophi Outsourcing City Game Profile Users Settings Sign out Dashboard Company…" at bounding box center [205, 219] width 410 height 438
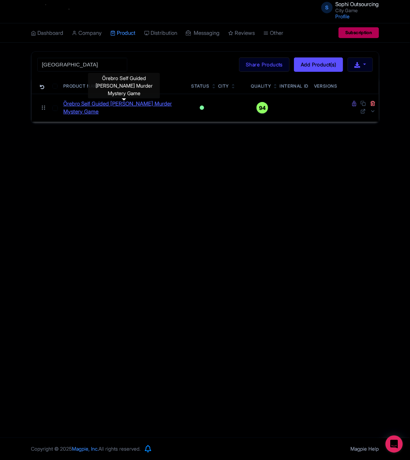
click at [89, 114] on link "Örebro Self Guided [PERSON_NAME] Murder Mystery Game" at bounding box center [125, 108] width 122 height 16
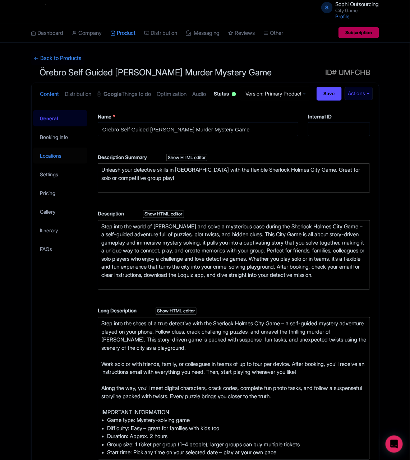
click at [41, 164] on link "Locations" at bounding box center [60, 156] width 55 height 16
click at [2, 193] on div "← Back to Products Örebro Self Guided Sherlock Holmes Murder Mystery Game ID# U…" at bounding box center [205, 405] width 410 height 708
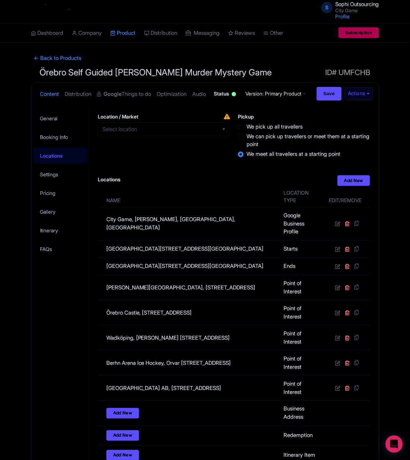
click at [44, 318] on div "General Booking Info Locations Settings Pricing Gallery Itinerary FAQs" at bounding box center [61, 304] width 58 height 390
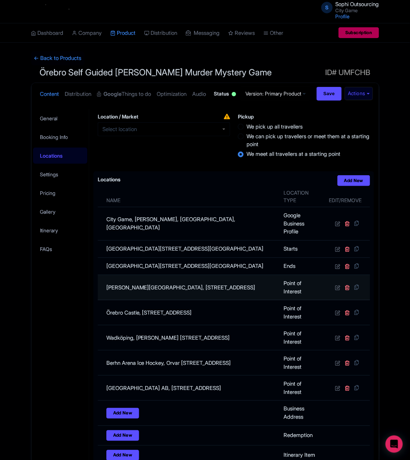
scroll to position [54, 0]
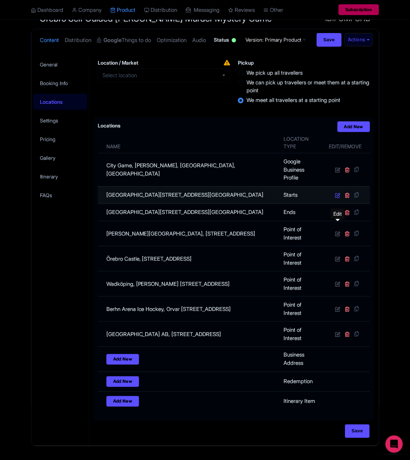
click at [336, 198] on icon at bounding box center [337, 194] width 5 height 5
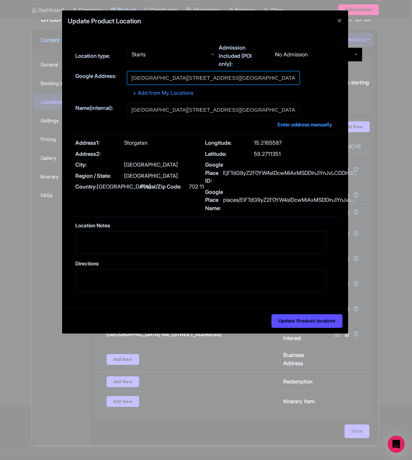
click at [163, 76] on input "Storgatan, Storgatan, 702 11 Örebro, Sweden" at bounding box center [213, 78] width 173 height 14
paste input "Örebro rådhus"
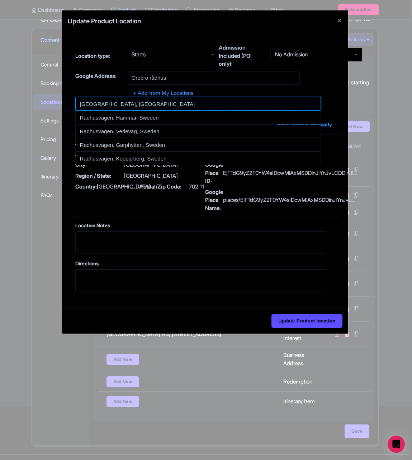
click at [128, 104] on input at bounding box center [198, 104] width 246 height 14
type input "[GEOGRAPHIC_DATA], [GEOGRAPHIC_DATA]"
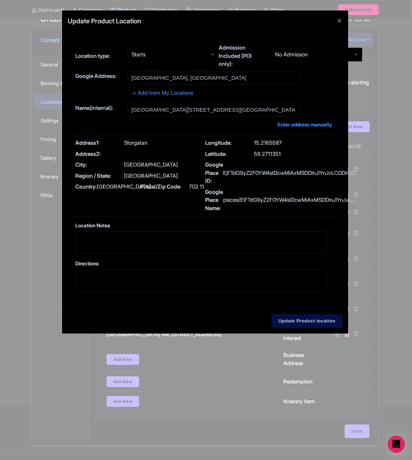
type input "[GEOGRAPHIC_DATA], [GEOGRAPHIC_DATA]"
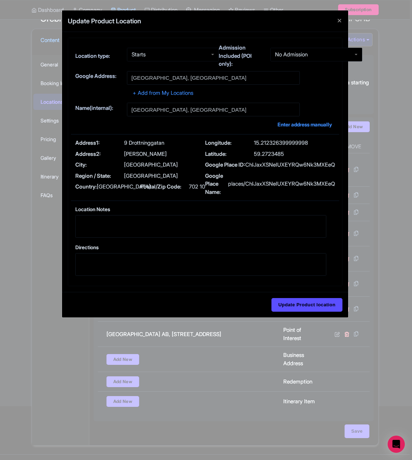
click at [318, 317] on div "Update Product location" at bounding box center [205, 304] width 286 height 25
click at [319, 312] on input "Update Product location" at bounding box center [307, 305] width 71 height 14
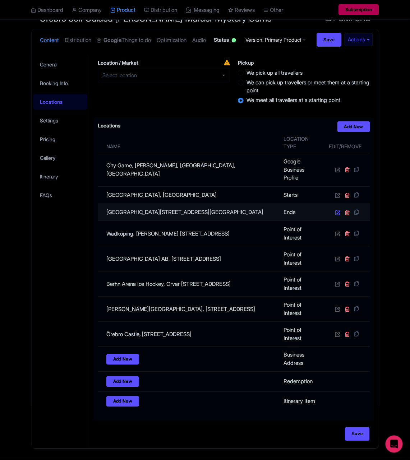
click at [335, 215] on icon at bounding box center [337, 212] width 5 height 5
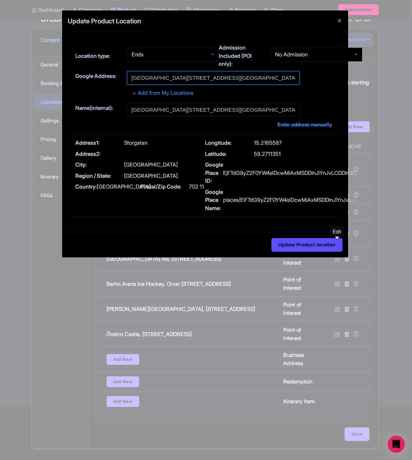
click at [182, 77] on input "Storgatan, Storgatan, 702 11 Örebro, Sweden" at bounding box center [213, 78] width 173 height 14
paste input "Örebro rådhus"
type input "[GEOGRAPHIC_DATA], [GEOGRAPHIC_DATA]"
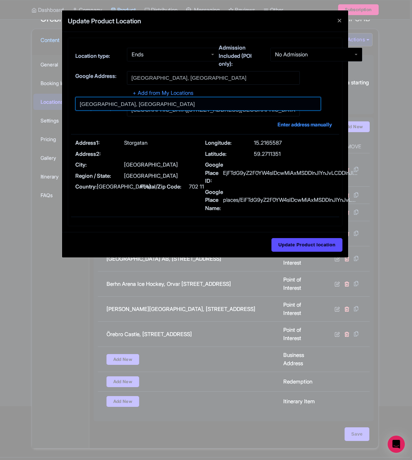
click at [190, 99] on input at bounding box center [198, 104] width 246 height 14
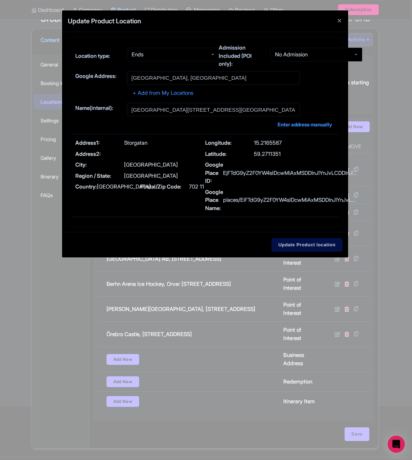
type input "[GEOGRAPHIC_DATA], [GEOGRAPHIC_DATA]"
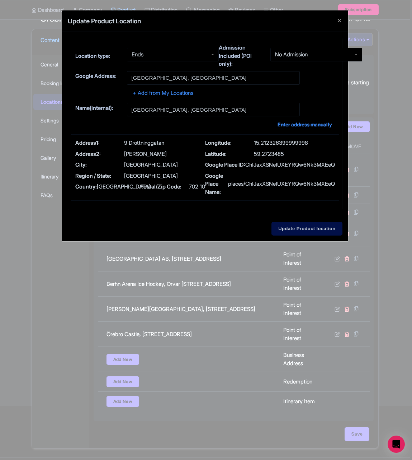
drag, startPoint x: 316, startPoint y: 251, endPoint x: 324, endPoint y: 229, distance: 23.1
click at [320, 241] on div "Update Product Location 85ecb440-57de-4f54-8dbb-c0d486956f58 Location type: End…" at bounding box center [206, 230] width 412 height 460
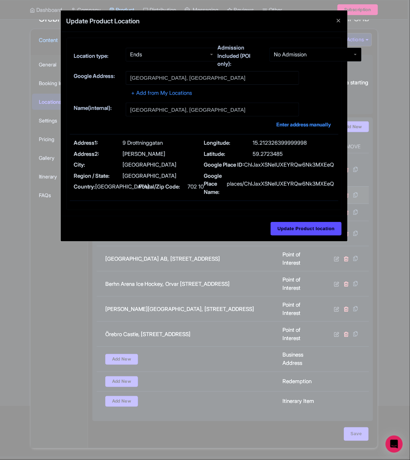
click at [324, 204] on td at bounding box center [346, 194] width 46 height 17
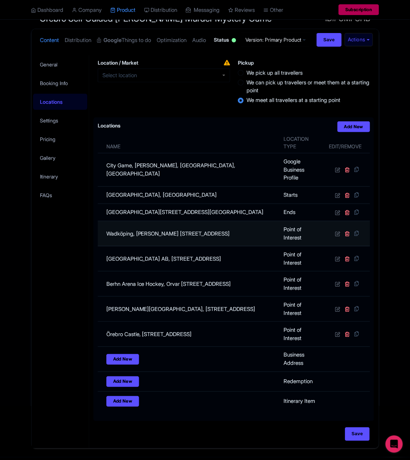
scroll to position [106, 0]
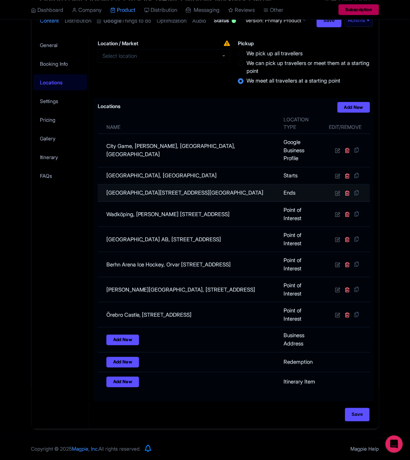
drag, startPoint x: 331, startPoint y: 190, endPoint x: 336, endPoint y: 191, distance: 5.1
click at [333, 191] on td at bounding box center [347, 192] width 46 height 17
click at [337, 191] on icon at bounding box center [337, 192] width 5 height 5
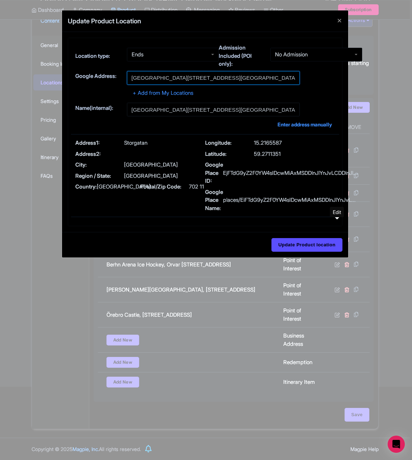
click at [205, 81] on input "Storgatan, Storgatan, 702 11 Örebro, Sweden" at bounding box center [213, 78] width 173 height 14
paste input "Örebro rådhus"
type input "[GEOGRAPHIC_DATA], [GEOGRAPHIC_DATA]"
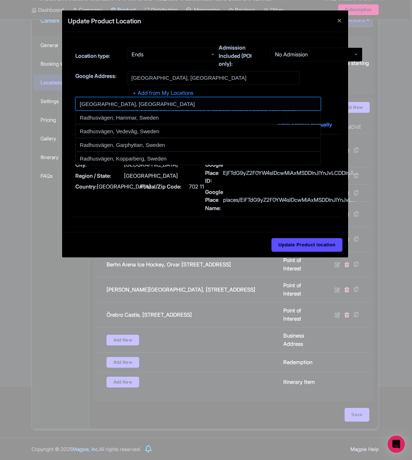
click at [173, 98] on input at bounding box center [198, 104] width 246 height 14
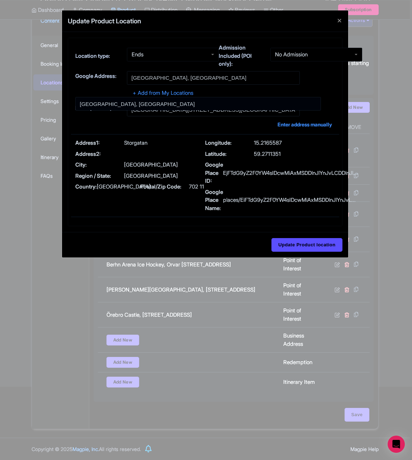
type input "[GEOGRAPHIC_DATA], [GEOGRAPHIC_DATA]"
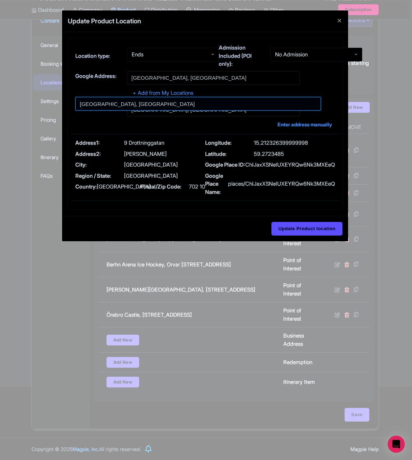
click at [173, 106] on input at bounding box center [198, 104] width 246 height 14
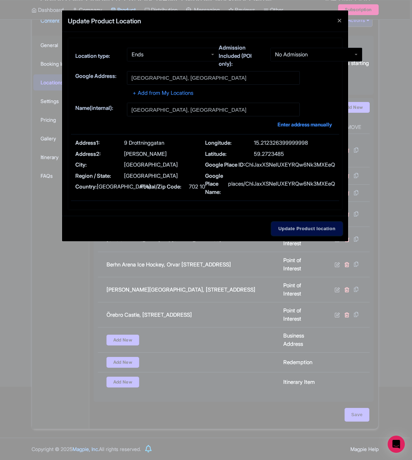
click at [323, 235] on input "Update Product location" at bounding box center [307, 229] width 71 height 14
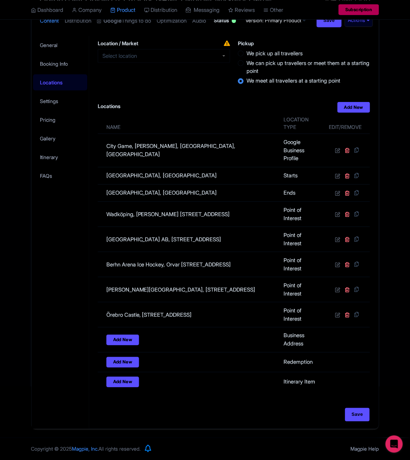
click at [73, 275] on div "General Booking Info Locations Settings Pricing Gallery Itinerary FAQs" at bounding box center [61, 232] width 58 height 393
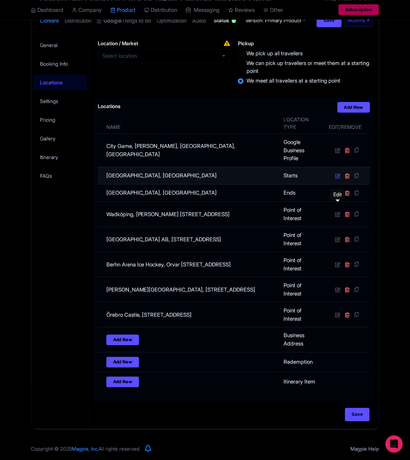
click at [335, 174] on icon at bounding box center [337, 175] width 5 height 5
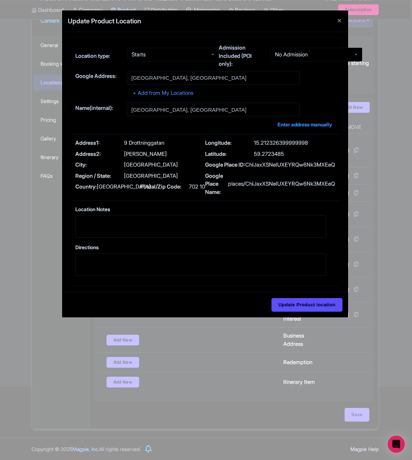
click at [133, 142] on p "9 Drottninggatan" at bounding box center [144, 143] width 40 height 8
copy div "9 Drottninggatan"
click at [298, 312] on input "Update Product location" at bounding box center [307, 305] width 71 height 14
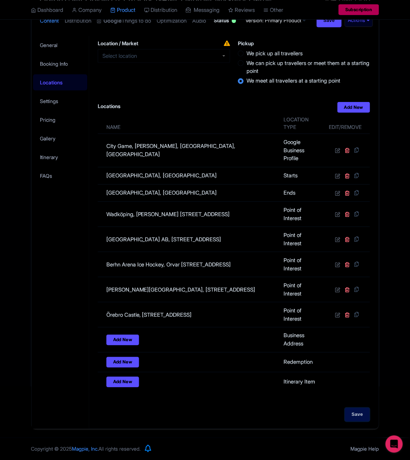
click at [363, 411] on input "Save" at bounding box center [357, 415] width 25 height 14
type input "Update Product"
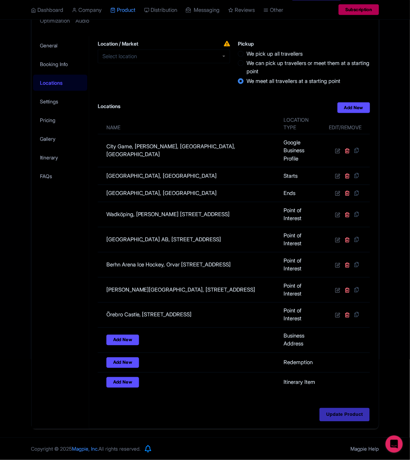
click at [66, 259] on div "General Booking Info Locations Settings Pricing Gallery Itinerary FAQs" at bounding box center [61, 232] width 58 height 393
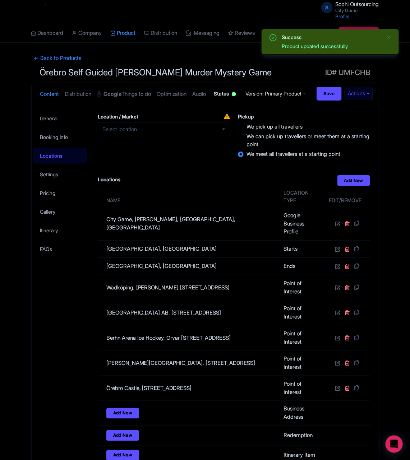
click at [47, 321] on div "General Booking Info Locations Settings Pricing Gallery Itinerary FAQs" at bounding box center [61, 304] width 58 height 390
click at [51, 332] on div "General Booking Info Locations Settings Pricing Gallery Itinerary FAQs" at bounding box center [61, 304] width 58 height 390
click at [36, 339] on div "General Booking Info Locations Settings Pricing Gallery Itinerary FAQs" at bounding box center [61, 304] width 58 height 390
click at [39, 343] on div "General Booking Info Locations Settings Pricing Gallery Itinerary FAQs" at bounding box center [61, 304] width 58 height 390
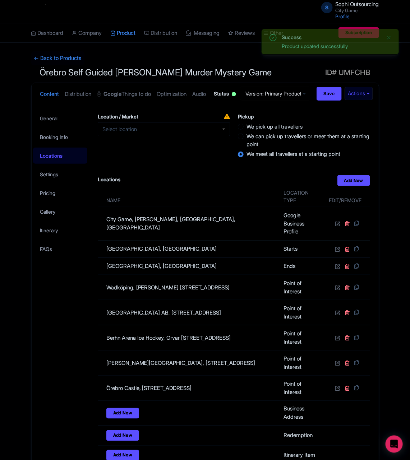
click at [41, 338] on div "General Booking Info Locations Settings Pricing Gallery Itinerary FAQs" at bounding box center [61, 304] width 58 height 390
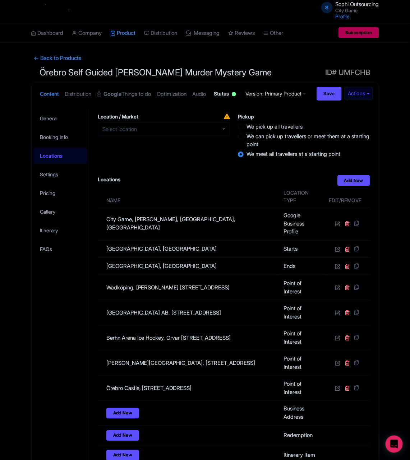
click at [41, 338] on div "General Booking Info Locations Settings Pricing Gallery Itinerary FAQs" at bounding box center [61, 304] width 58 height 390
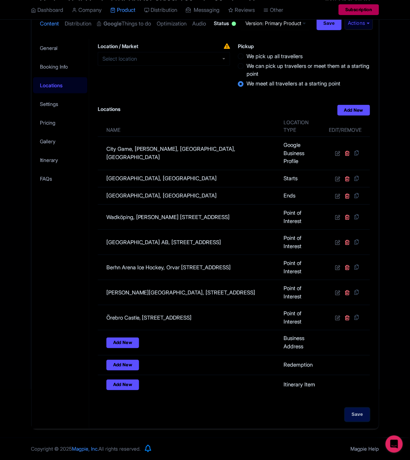
click at [357, 411] on input "Save" at bounding box center [357, 415] width 25 height 14
type input "Saving..."
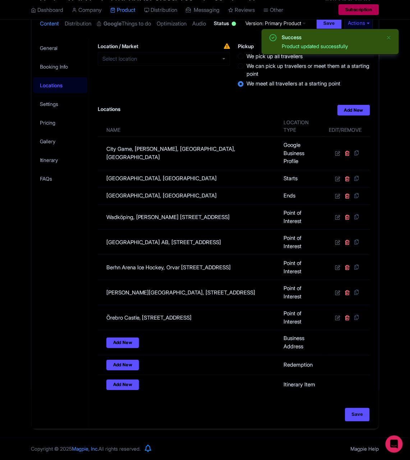
scroll to position [103, 0]
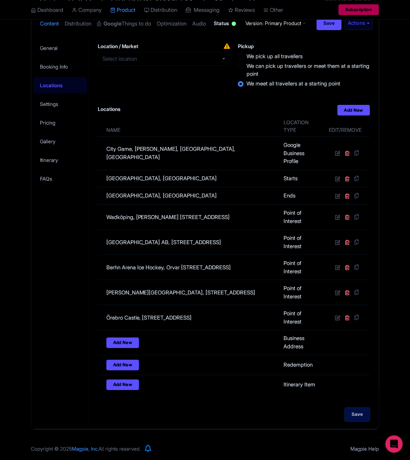
click at [353, 418] on input "Save" at bounding box center [357, 415] width 25 height 14
type input "Saving..."
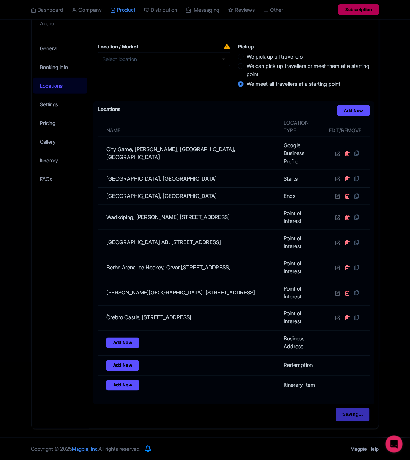
click at [96, 272] on div "Locations i Add New Name Location type Edit/Remove City Game, Hendrik Figeeweg,…" at bounding box center [233, 253] width 280 height 304
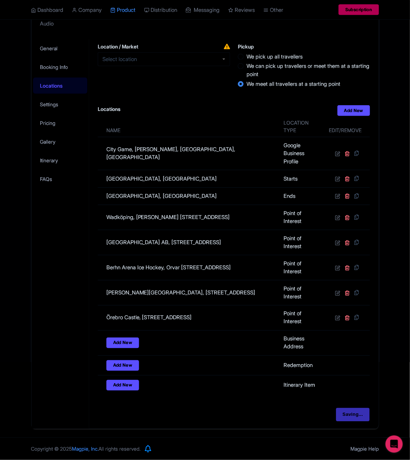
click at [84, 267] on div "General Booking Info Locations Settings Pricing Gallery Itinerary FAQs" at bounding box center [61, 234] width 58 height 390
click at [51, 290] on div "General Booking Info Locations Settings Pricing Gallery Itinerary FAQs" at bounding box center [61, 234] width 58 height 390
click at [69, 300] on div "General Booking Info Locations Settings Pricing Gallery Itinerary FAQs" at bounding box center [61, 234] width 58 height 390
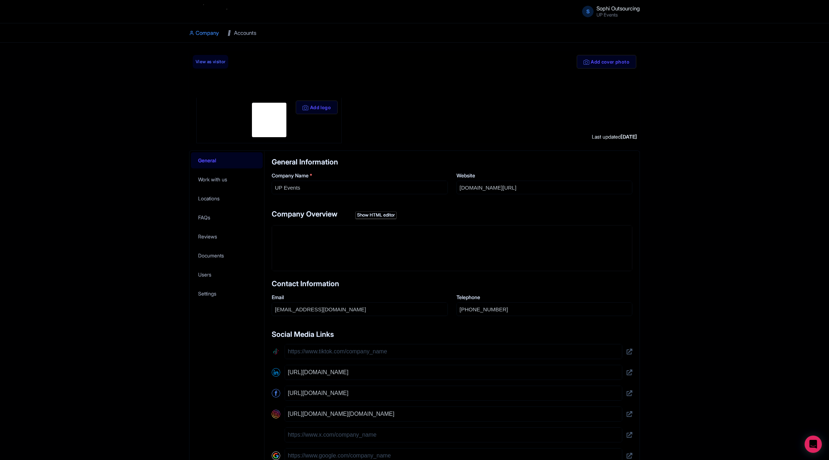
click at [250, 36] on link "Accounts" at bounding box center [242, 33] width 29 height 20
click at [153, 136] on div "Add cover photo View as visitor Add logo Last updated Aug 26, 2025 General Work…" at bounding box center [414, 287] width 829 height 473
click at [154, 134] on div "Add cover photo View as visitor Add logo Last updated Aug 26, 2025 General Work…" at bounding box center [414, 287] width 829 height 473
click at [175, 131] on div "Add cover photo View as visitor Add logo Last updated Aug 26, 2025 General Work…" at bounding box center [414, 287] width 829 height 473
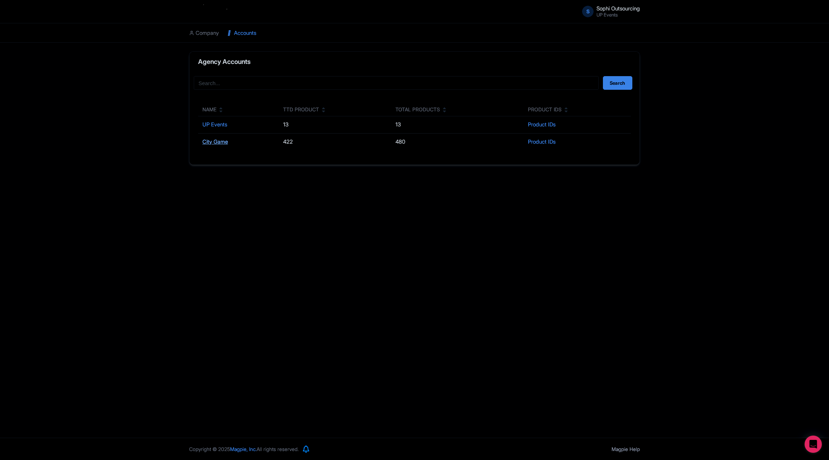
click at [226, 142] on link "City Game" at bounding box center [214, 141] width 25 height 7
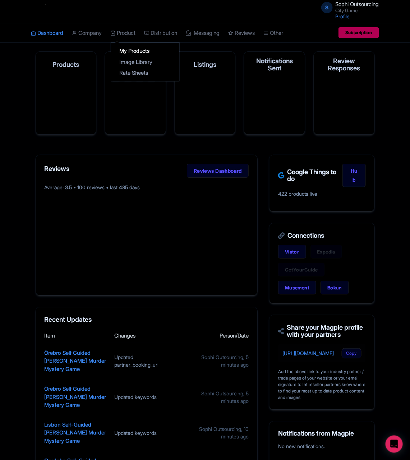
click at [138, 51] on link "My Products" at bounding box center [145, 51] width 68 height 11
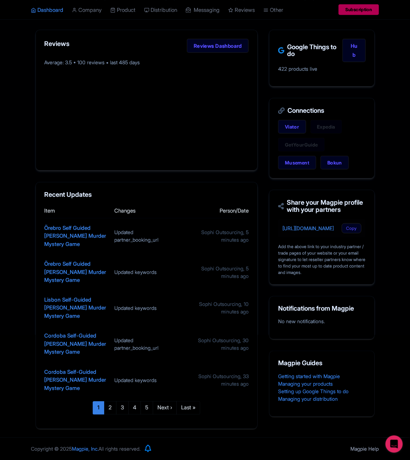
scroll to position [74, 0]
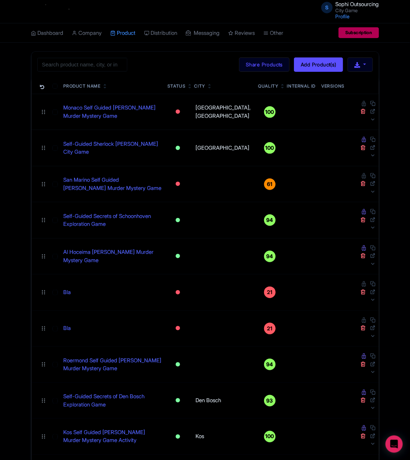
click at [96, 56] on div "Search Bulk Actions [GEOGRAPHIC_DATA] Add to Collection Share Products Add to C…" at bounding box center [205, 65] width 347 height 26
drag, startPoint x: 60, startPoint y: 61, endPoint x: 67, endPoint y: 74, distance: 15.6
click at [67, 74] on div "Search Bulk Actions [GEOGRAPHIC_DATA] Add to Collection Share Products Add to C…" at bounding box center [205, 65] width 347 height 26
click at [83, 53] on div "Search Bulk Actions [GEOGRAPHIC_DATA] Add to Collection Share Products Add to C…" at bounding box center [205, 65] width 347 height 26
click at [82, 64] on input "search" at bounding box center [82, 65] width 90 height 14
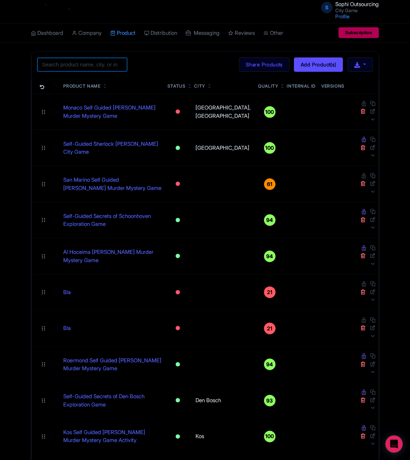
paste input "Västerås"
type input "Västerås"
click button "Search" at bounding box center [0, 0] width 0 height 0
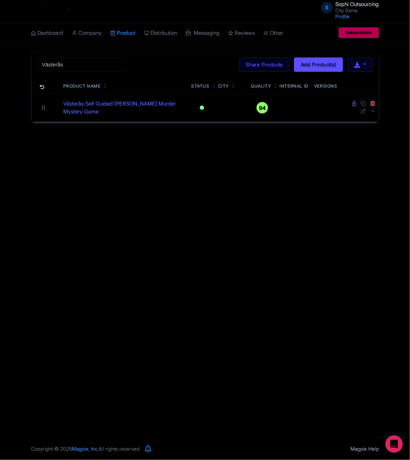
click at [112, 183] on div "S Sophi Outsourcing City Game Profile Users Settings Sign out Dashboard Company…" at bounding box center [205, 219] width 410 height 438
click at [122, 169] on div "S Sophi Outsourcing City Game Profile Users Settings Sign out Dashboard Company…" at bounding box center [205, 219] width 410 height 438
click at [145, 175] on div "S Sophi Outsourcing City Game Profile Users Settings Sign out Dashboard Company…" at bounding box center [205, 219] width 410 height 438
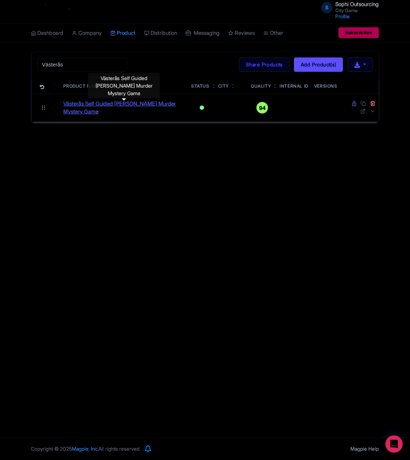
click at [102, 106] on link "Västerås Self Guided [PERSON_NAME] Murder Mystery Game" at bounding box center [125, 108] width 122 height 16
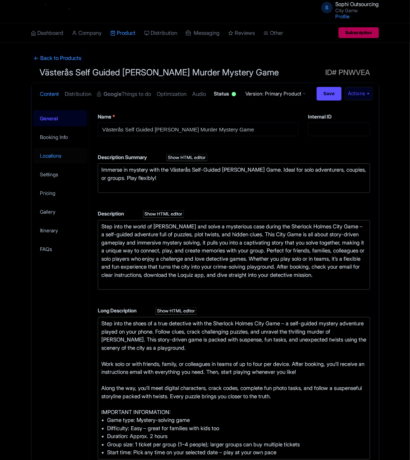
click at [52, 164] on link "Locations" at bounding box center [60, 156] width 55 height 16
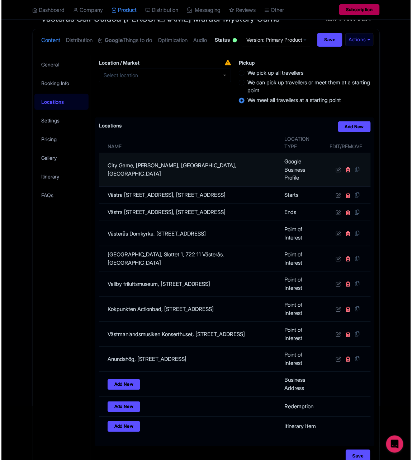
scroll to position [108, 0]
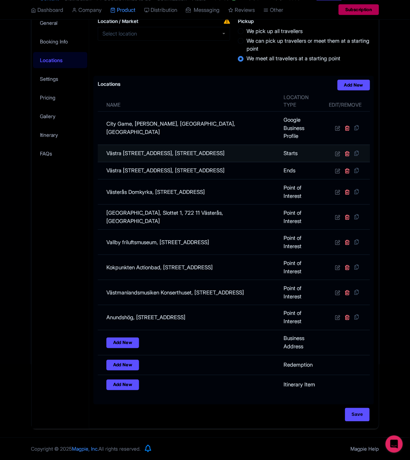
click at [161, 162] on td "Västra [STREET_ADDRESS], [STREET_ADDRESS]" at bounding box center [189, 153] width 182 height 17
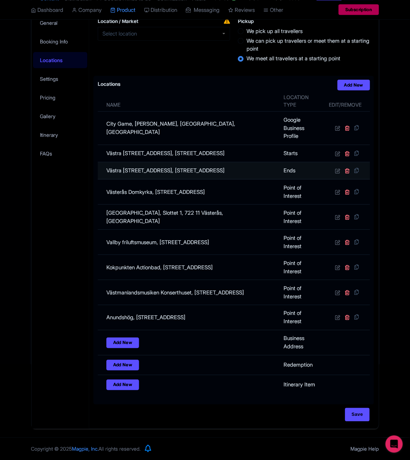
click at [200, 179] on td "Västra [STREET_ADDRESS], [STREET_ADDRESS]" at bounding box center [189, 170] width 182 height 17
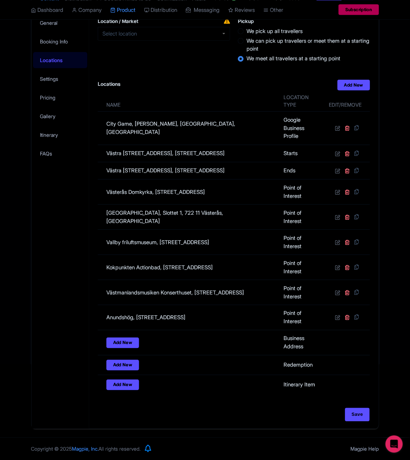
click at [72, 207] on div "General Booking Info Locations Settings Pricing Gallery Itinerary FAQs" at bounding box center [61, 220] width 58 height 415
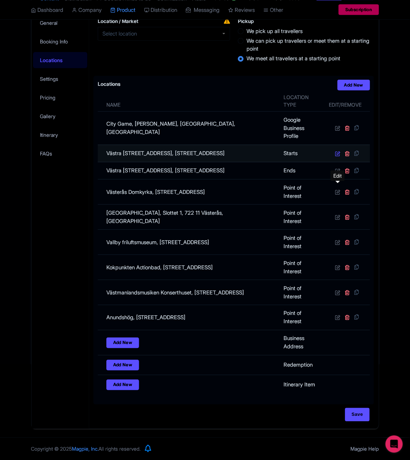
click at [338, 156] on icon at bounding box center [337, 153] width 5 height 5
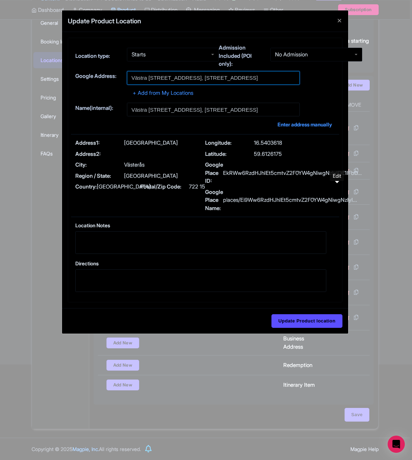
click at [172, 78] on input "Västra [STREET_ADDRESS], [STREET_ADDRESS]" at bounding box center [213, 78] width 173 height 14
paste input "[GEOGRAPHIC_DATA]"
click at [272, 314] on input "Update Product location" at bounding box center [307, 321] width 71 height 14
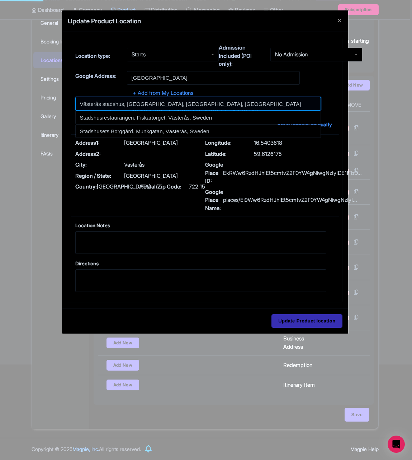
click at [164, 106] on input at bounding box center [198, 104] width 246 height 14
type input "Västerås stadshus, [GEOGRAPHIC_DATA], [GEOGRAPHIC_DATA], [GEOGRAPHIC_DATA]"
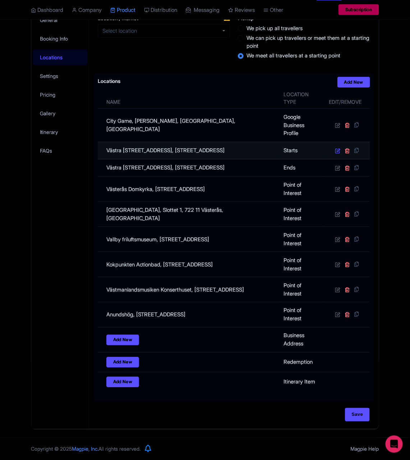
click at [333, 159] on td at bounding box center [347, 150] width 46 height 17
click at [335, 153] on icon at bounding box center [337, 150] width 5 height 5
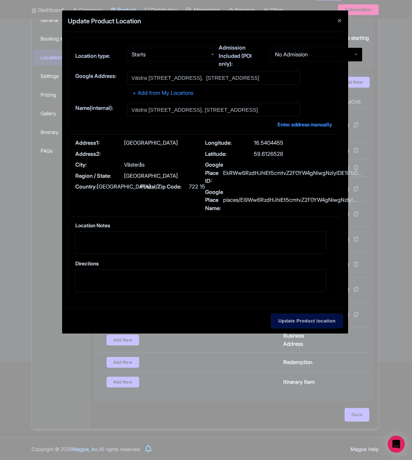
click at [331, 315] on input "Update Product location" at bounding box center [307, 321] width 71 height 14
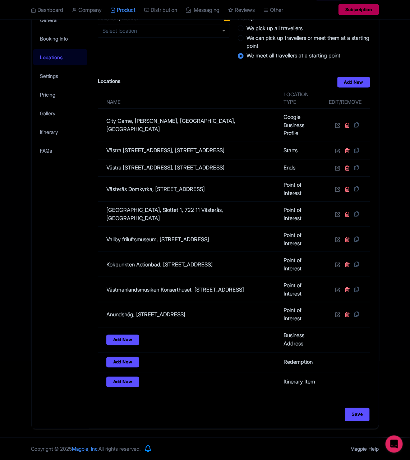
click at [57, 278] on div "General Booking Info Locations Settings Pricing Gallery Itinerary FAQs" at bounding box center [61, 219] width 58 height 418
click at [69, 275] on div "General Booking Info Locations Settings Pricing Gallery Itinerary FAQs" at bounding box center [61, 219] width 58 height 418
click at [71, 272] on div "General Booking Info Locations Settings Pricing Gallery Itinerary FAQs" at bounding box center [61, 219] width 58 height 418
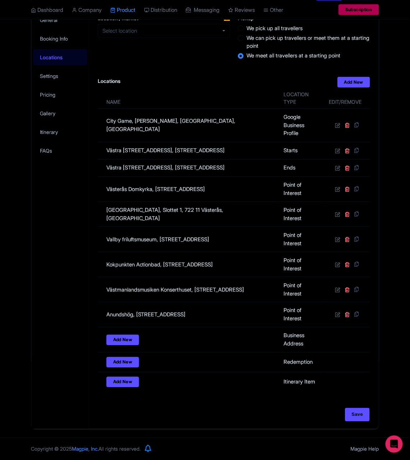
click at [73, 270] on div "General Booking Info Locations Settings Pricing Gallery Itinerary FAQs" at bounding box center [61, 219] width 58 height 418
click at [72, 267] on div "General Booking Info Locations Settings Pricing Gallery Itinerary FAQs" at bounding box center [61, 219] width 58 height 418
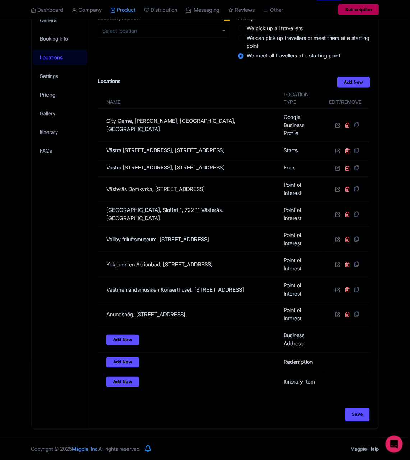
click at [72, 267] on div "General Booking Info Locations Settings Pricing Gallery Itinerary FAQs" at bounding box center [61, 219] width 58 height 418
click at [75, 263] on div "General Booking Info Locations Settings Pricing Gallery Itinerary FAQs" at bounding box center [61, 219] width 58 height 418
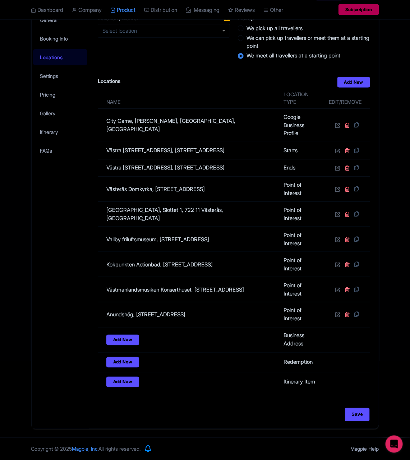
click at [75, 263] on div "General Booking Info Locations Settings Pricing Gallery Itinerary FAQs" at bounding box center [61, 219] width 58 height 418
click at [69, 261] on div "General Booking Info Locations Settings Pricing Gallery Itinerary FAQs" at bounding box center [61, 219] width 58 height 418
click at [70, 259] on div "General Booking Info Locations Settings Pricing Gallery Itinerary FAQs" at bounding box center [61, 219] width 58 height 418
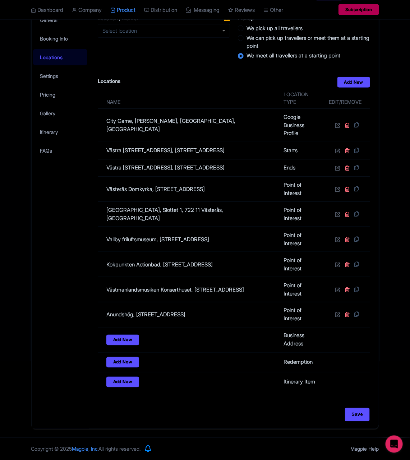
click at [70, 259] on div "General Booking Info Locations Settings Pricing Gallery Itinerary FAQs" at bounding box center [61, 219] width 58 height 418
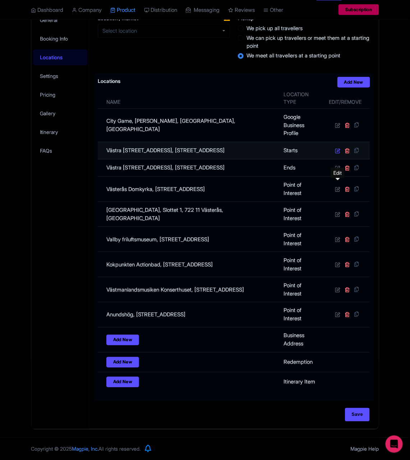
click at [335, 153] on icon at bounding box center [337, 150] width 5 height 5
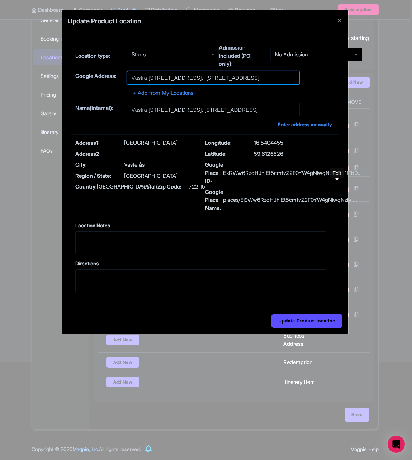
click at [187, 77] on input "Västra [STREET_ADDRESS], [STREET_ADDRESS]" at bounding box center [213, 78] width 173 height 14
paste input "[GEOGRAPHIC_DATA]"
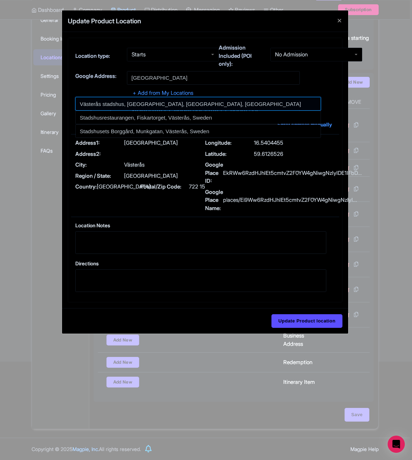
click at [201, 104] on input at bounding box center [198, 104] width 246 height 14
type input "Västerås stadshus, [GEOGRAPHIC_DATA], [GEOGRAPHIC_DATA], [GEOGRAPHIC_DATA]"
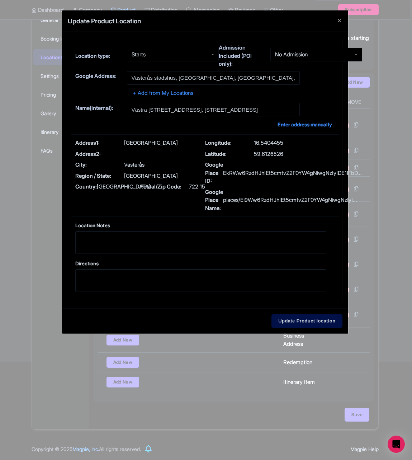
type input "Västerås stadshus, [GEOGRAPHIC_DATA], [GEOGRAPHIC_DATA], [GEOGRAPHIC_DATA]"
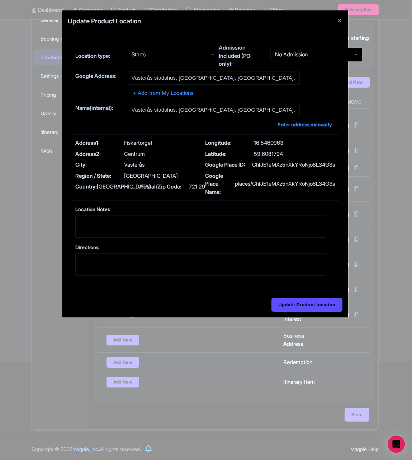
click at [303, 317] on div "Update Product location" at bounding box center [205, 304] width 286 height 25
click at [308, 311] on input "Update Product location" at bounding box center [307, 305] width 71 height 14
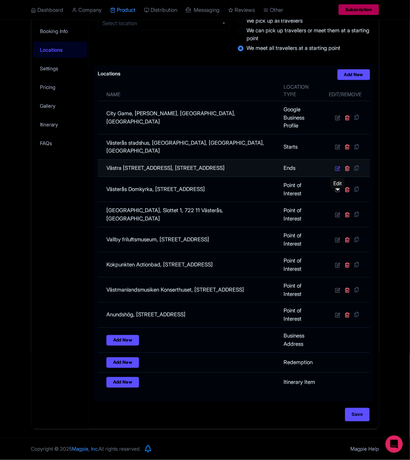
click at [338, 171] on icon at bounding box center [337, 167] width 5 height 5
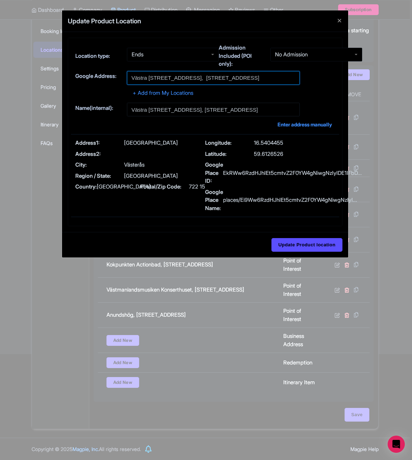
click at [184, 74] on input "Västra [STREET_ADDRESS], [STREET_ADDRESS]" at bounding box center [213, 78] width 173 height 14
paste input "[GEOGRAPHIC_DATA]"
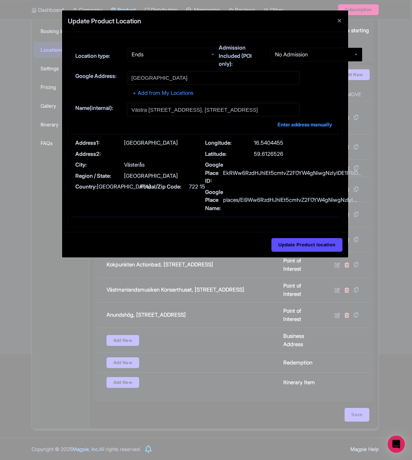
click at [120, 111] on label "Name(internal):" at bounding box center [98, 108] width 46 height 8
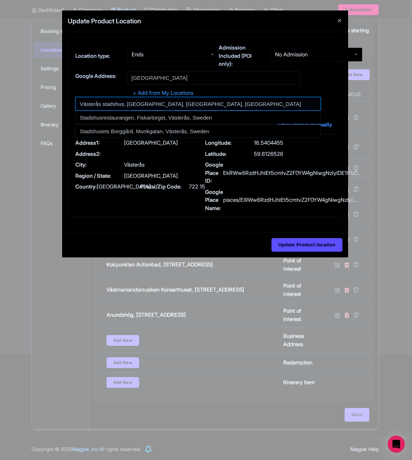
click at [125, 102] on input at bounding box center [198, 104] width 246 height 14
type input "Västerås stadshus, [GEOGRAPHIC_DATA], [GEOGRAPHIC_DATA], [GEOGRAPHIC_DATA]"
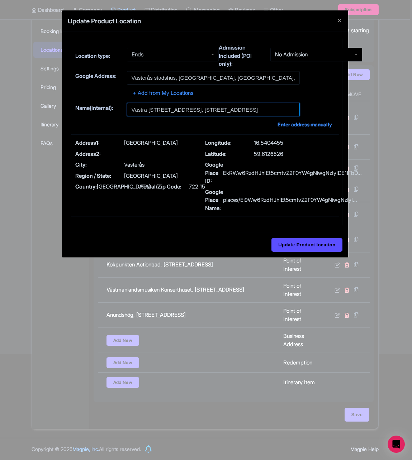
type input "Västerås stadshus, [GEOGRAPHIC_DATA], [GEOGRAPHIC_DATA], [GEOGRAPHIC_DATA]"
click at [197, 114] on input "Västerås stadshus, [GEOGRAPHIC_DATA], [GEOGRAPHIC_DATA], [GEOGRAPHIC_DATA]" at bounding box center [213, 110] width 173 height 14
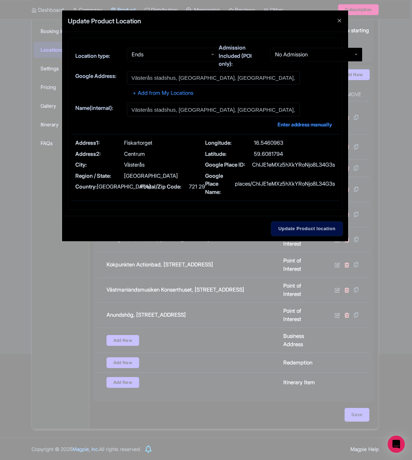
click at [324, 235] on input "Update Product location" at bounding box center [307, 229] width 71 height 14
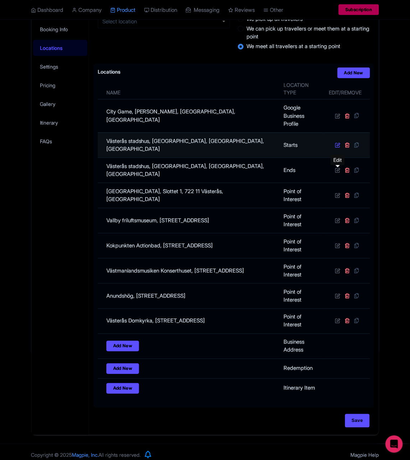
click at [338, 148] on icon at bounding box center [337, 144] width 5 height 5
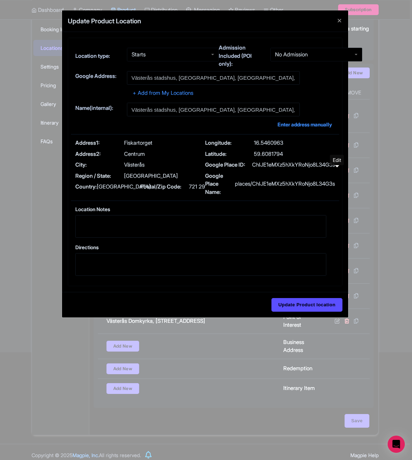
click at [152, 146] on p "Fiskartorget" at bounding box center [138, 143] width 28 height 8
copy div "Fiskartorget"
click at [298, 305] on div "Update Product location" at bounding box center [205, 304] width 286 height 25
